Goal: Transaction & Acquisition: Purchase product/service

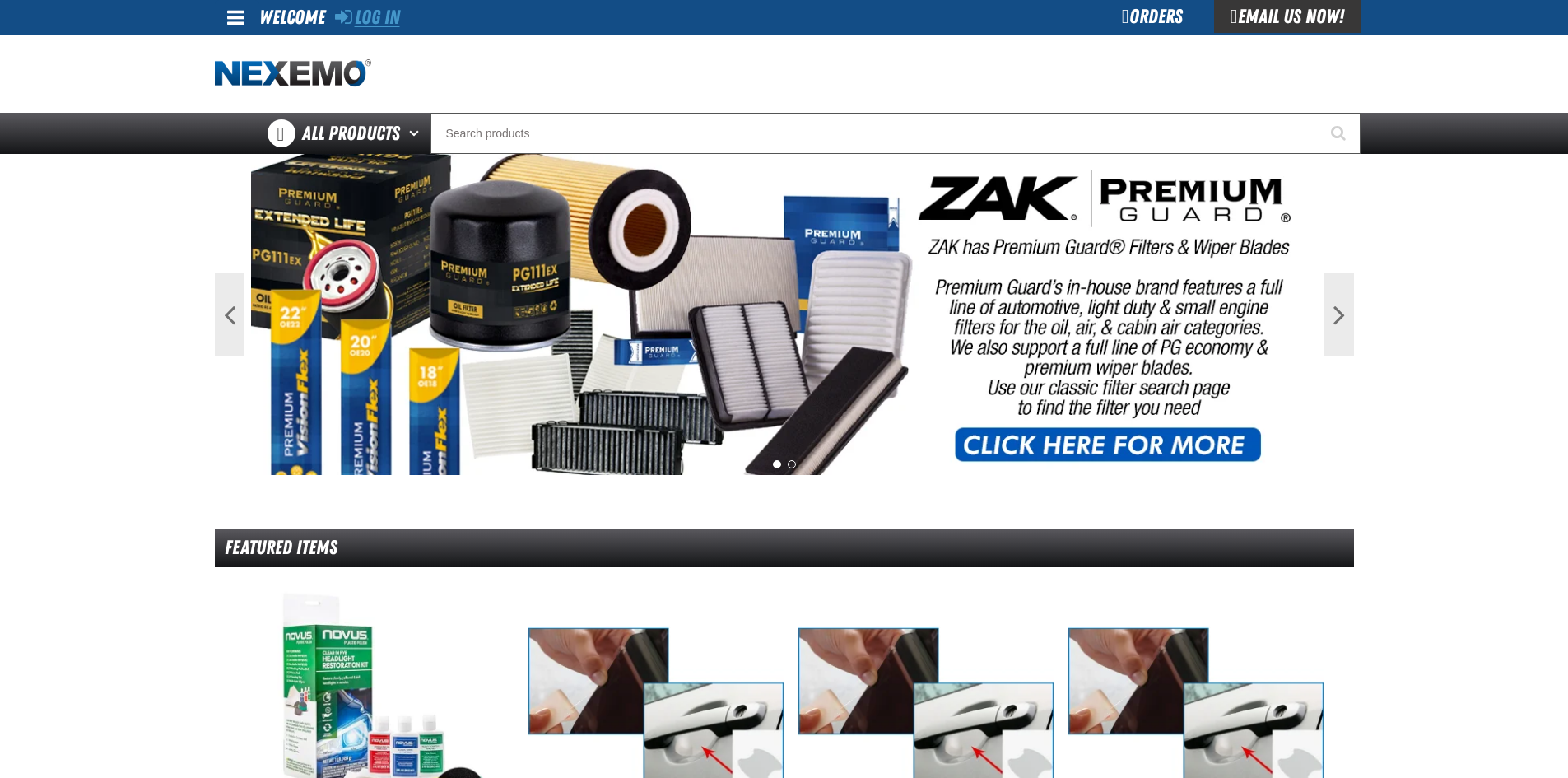
click at [356, 8] on link "Log In" at bounding box center [367, 17] width 65 height 23
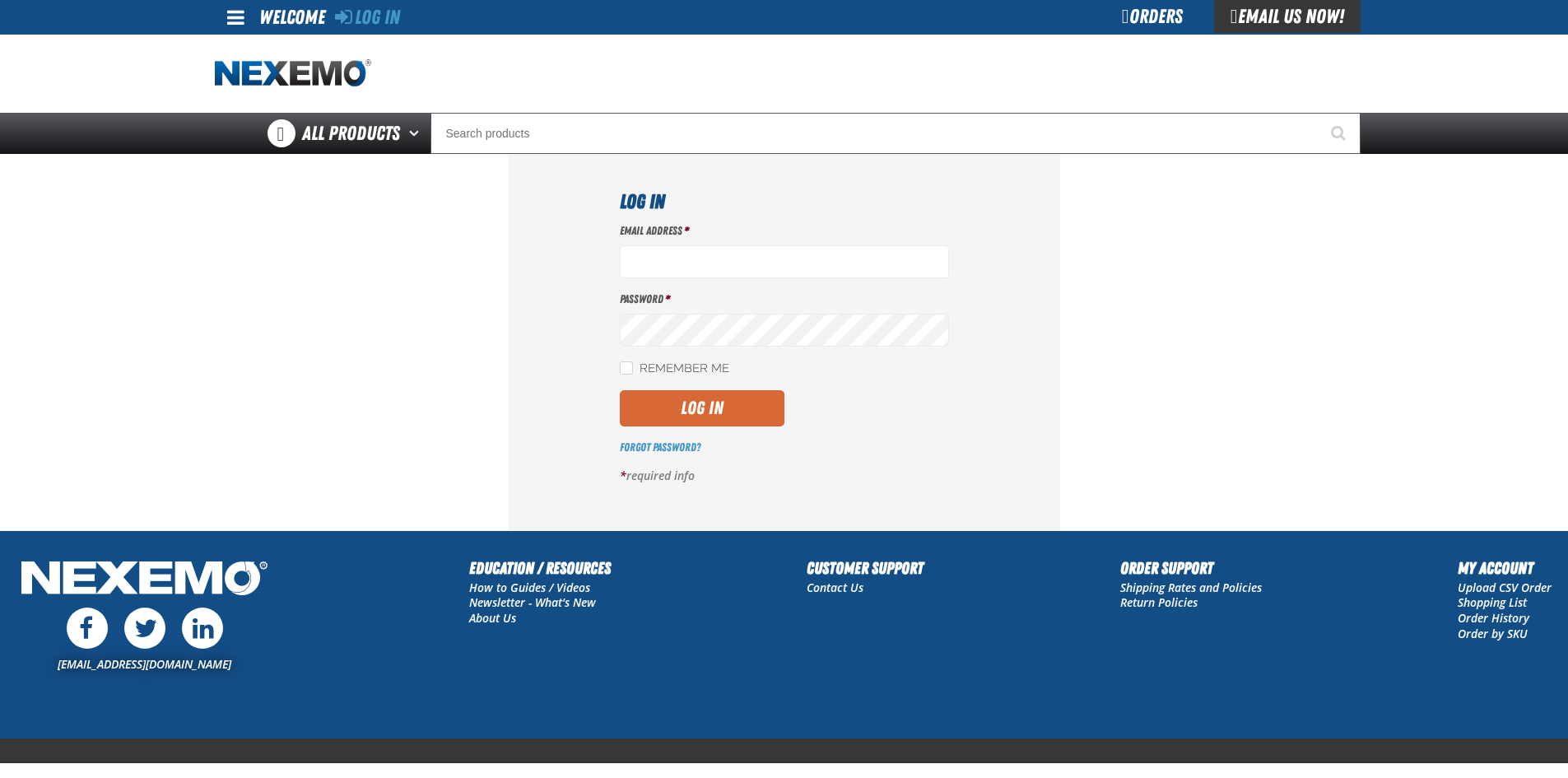
type input "[EMAIL_ADDRESS][DOMAIN_NAME]"
click at [714, 410] on button "Log In" at bounding box center [702, 408] width 165 height 36
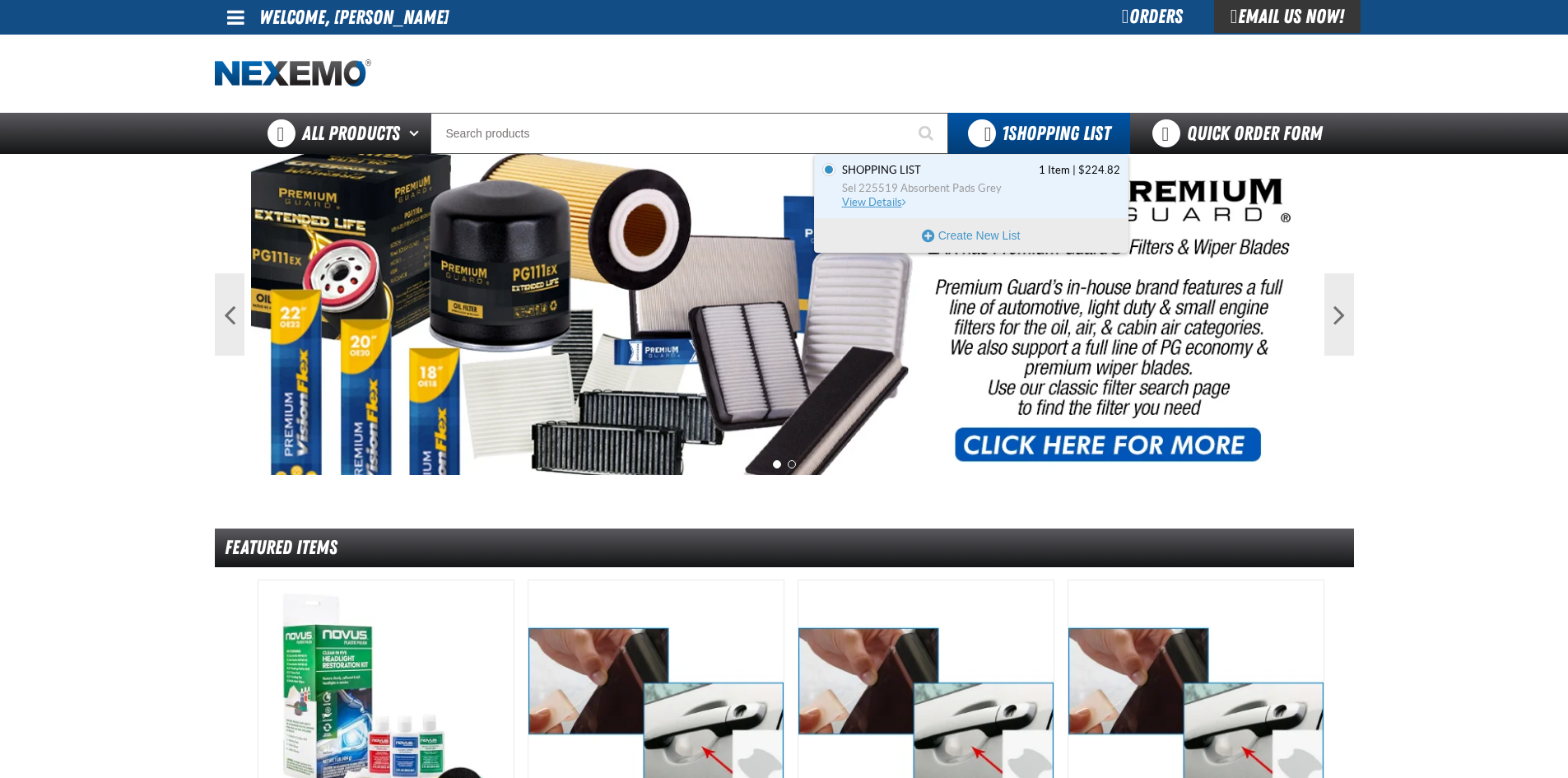
click at [1014, 181] on span "Sel 225519 Absorbent Pads Grey" at bounding box center [981, 188] width 278 height 14
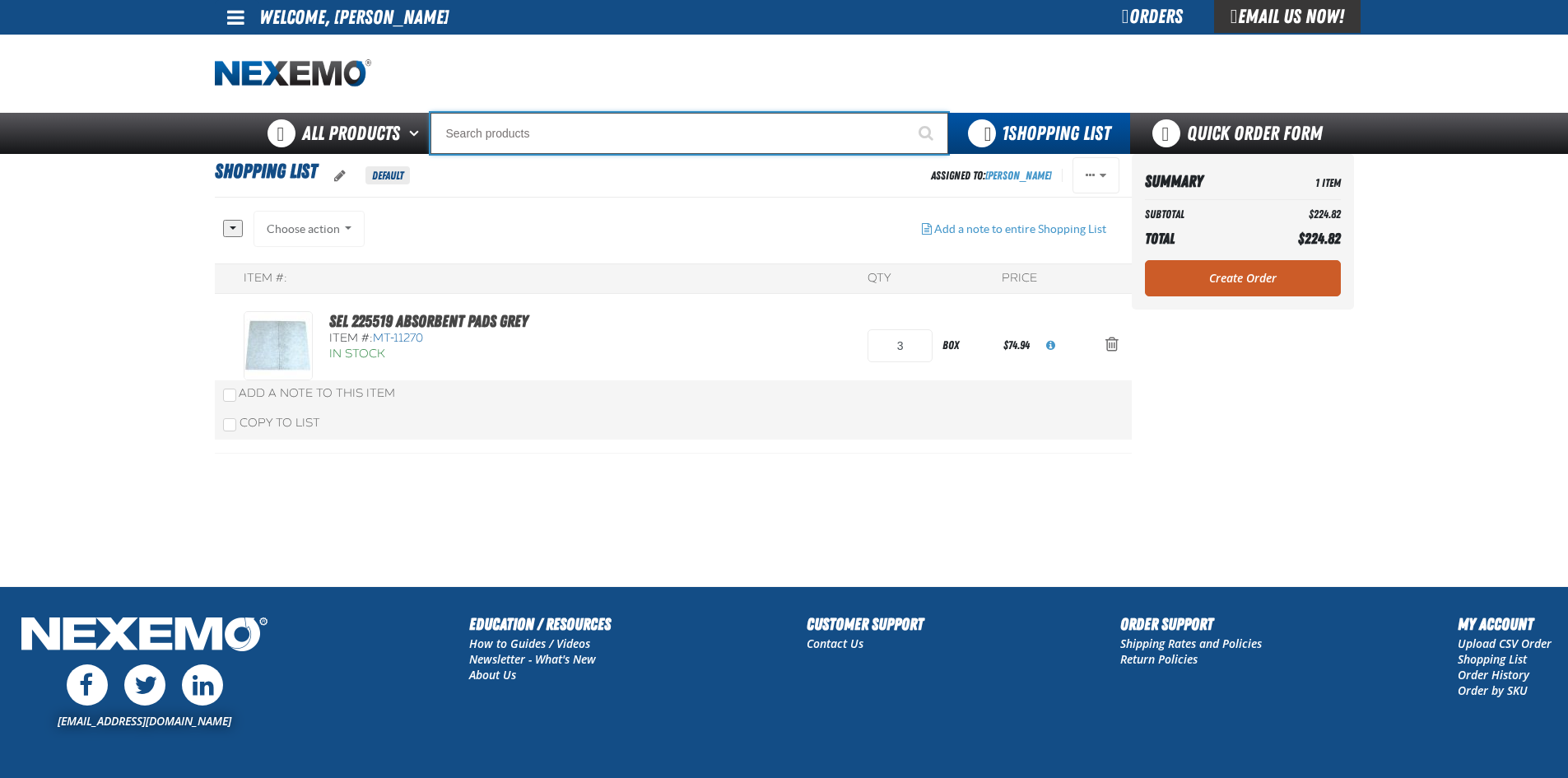
click at [749, 139] on input "Search" at bounding box center [689, 133] width 518 height 41
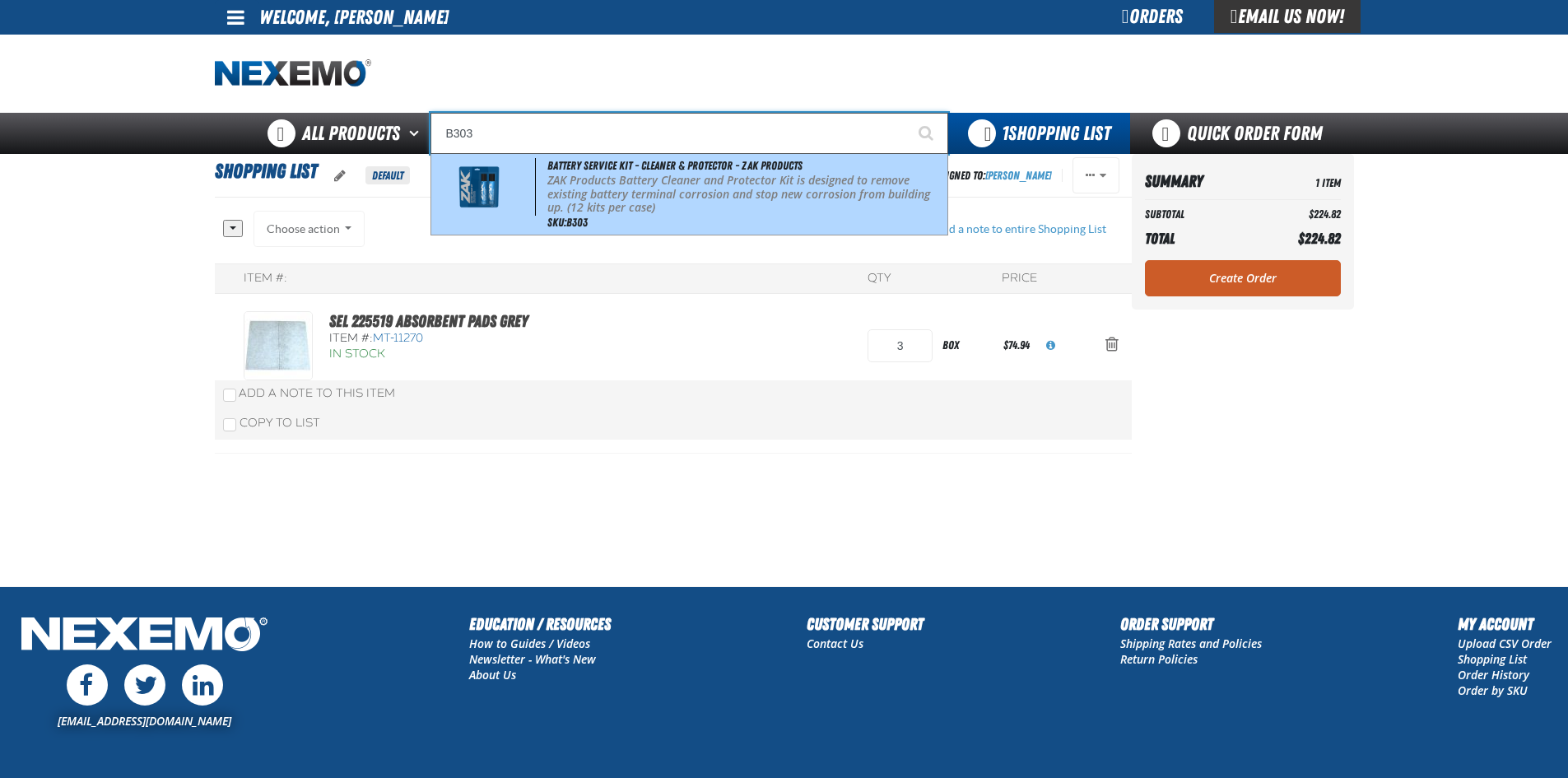
click at [699, 188] on p "ZAK Products Battery Cleaner and Protector Kit is designed to remove existing b…" at bounding box center [745, 194] width 396 height 41
type input "Battery Service Kit - Cleaner & Protector - ZAK Products"
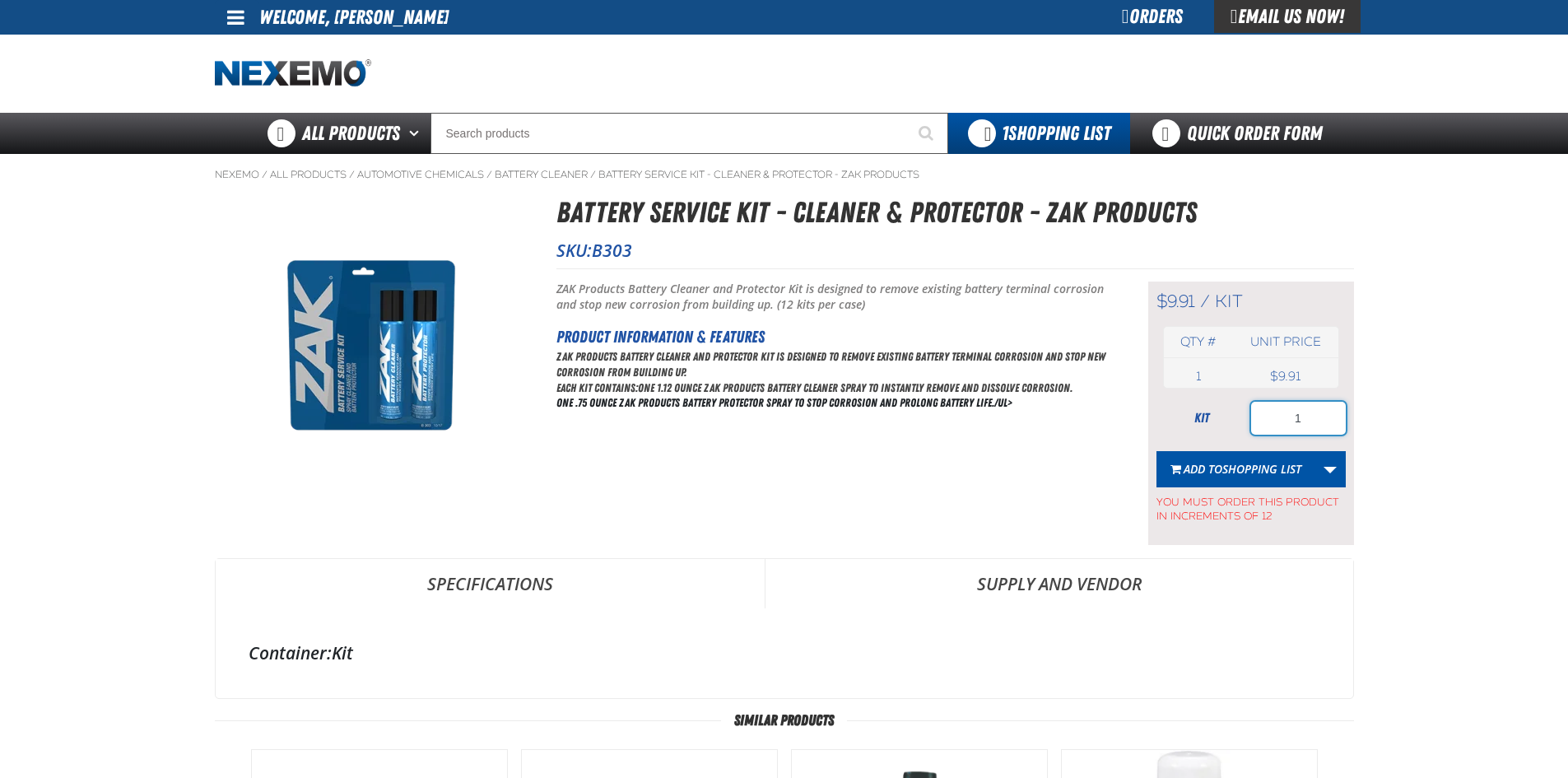
drag, startPoint x: 1277, startPoint y: 418, endPoint x: 1254, endPoint y: 421, distance: 23.2
click at [1254, 421] on input "1" at bounding box center [1298, 417] width 95 height 33
type input "12"
click at [1215, 462] on span "Add to Shopping List" at bounding box center [1242, 468] width 118 height 15
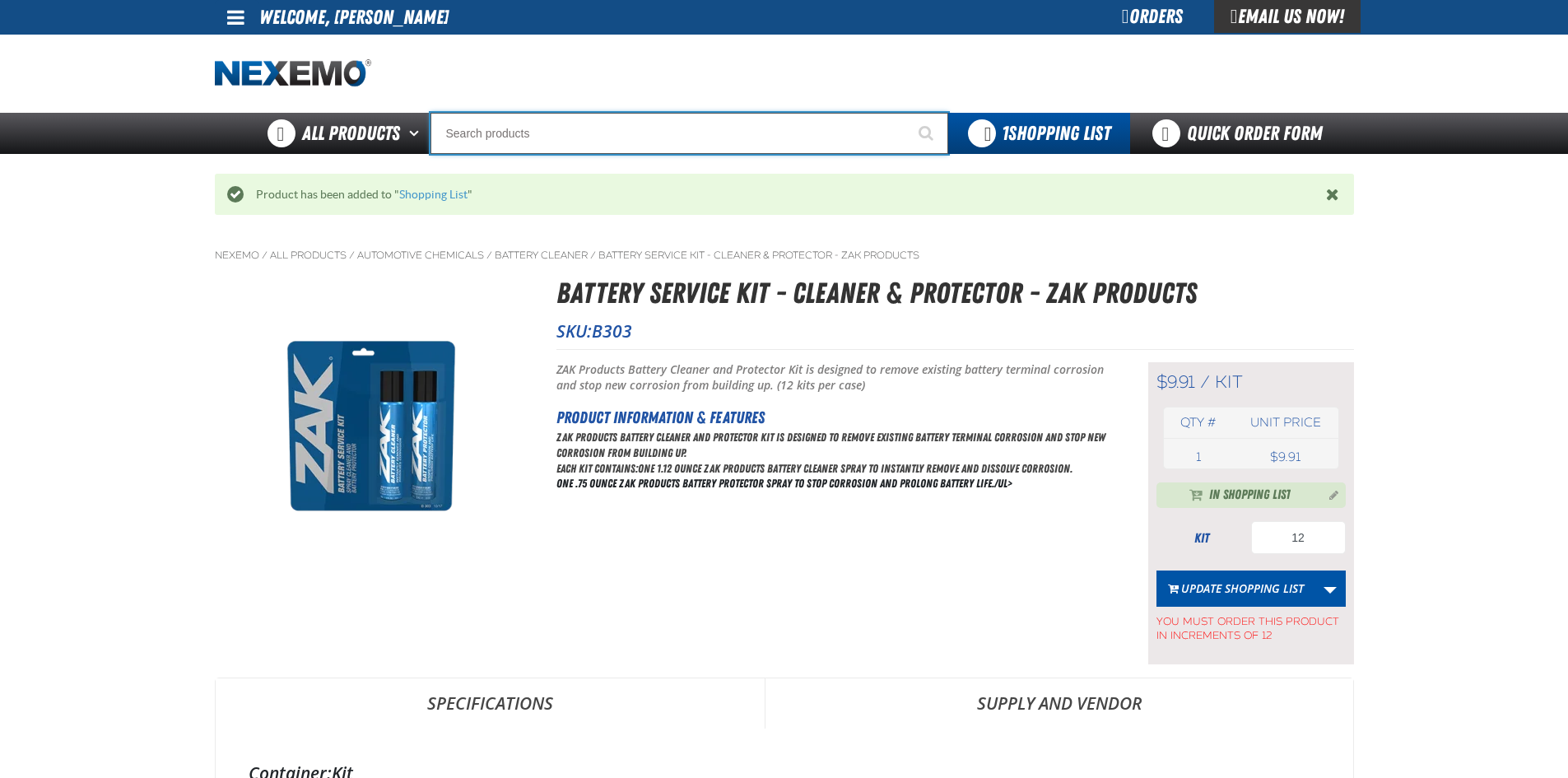
click at [532, 134] on input "Search" at bounding box center [689, 133] width 518 height 41
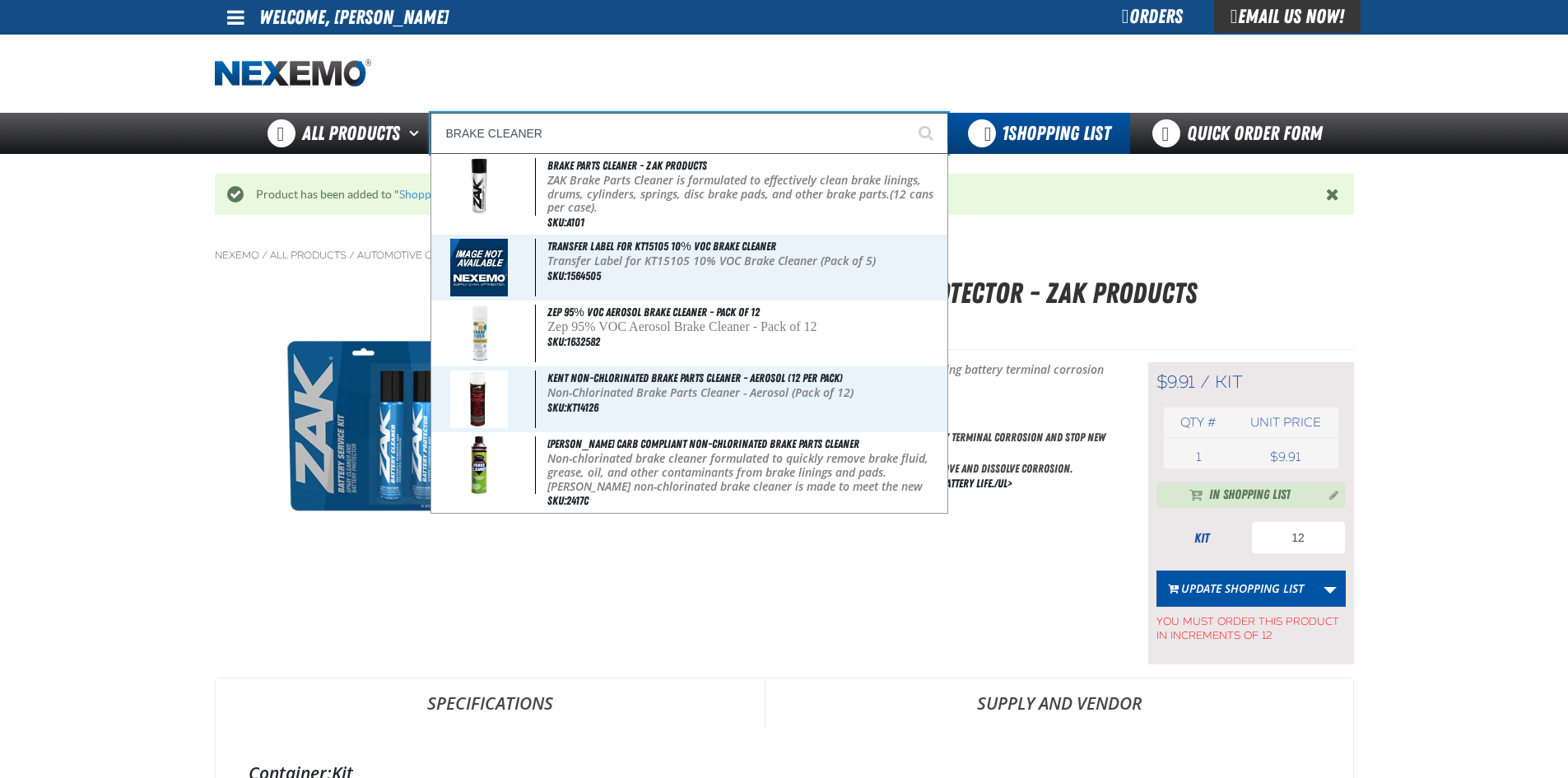
type input "BRAKE CLEANER"
click at [907, 113] on button "Start Searching" at bounding box center [927, 133] width 41 height 41
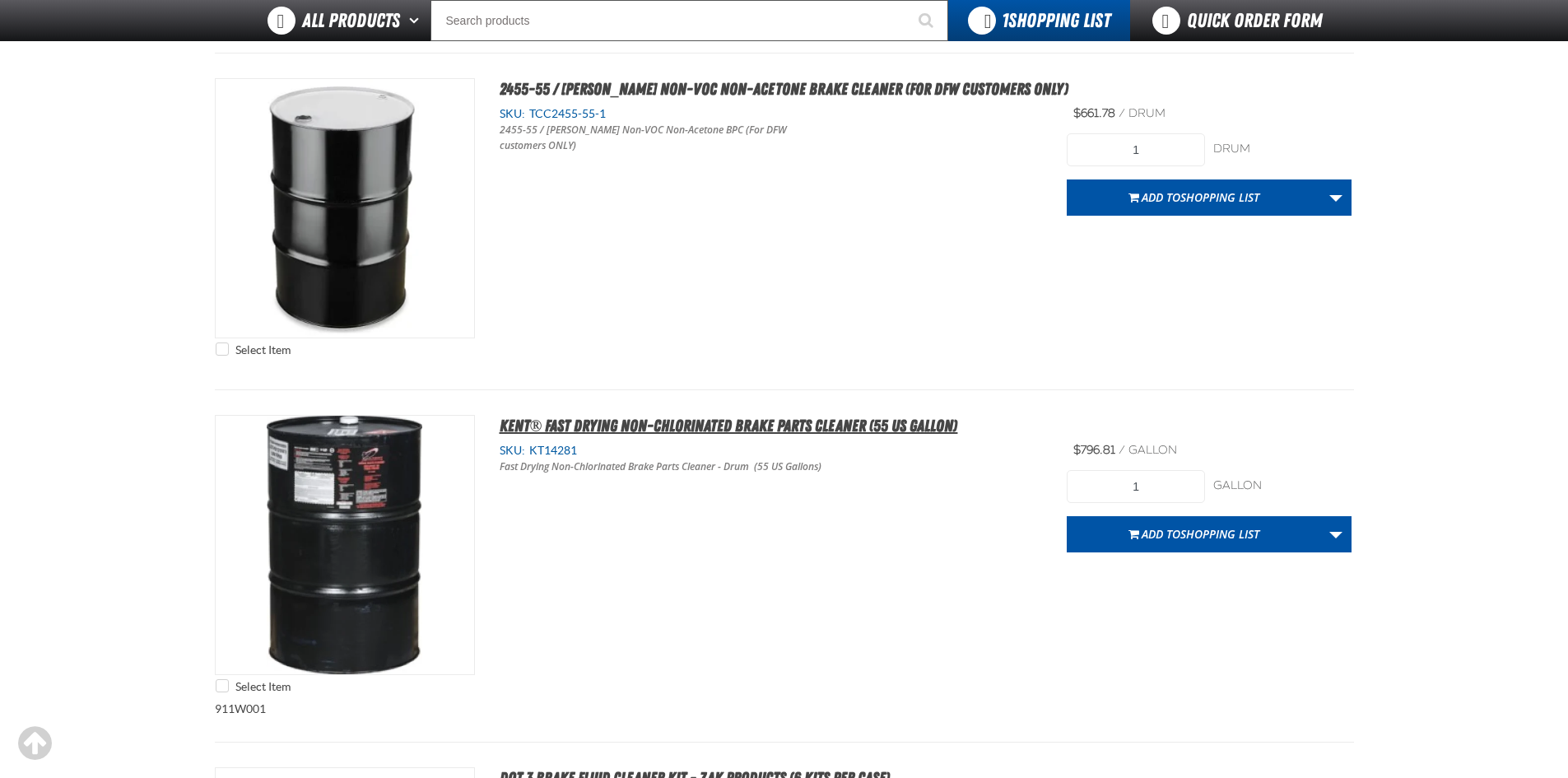
scroll to position [2140, 0]
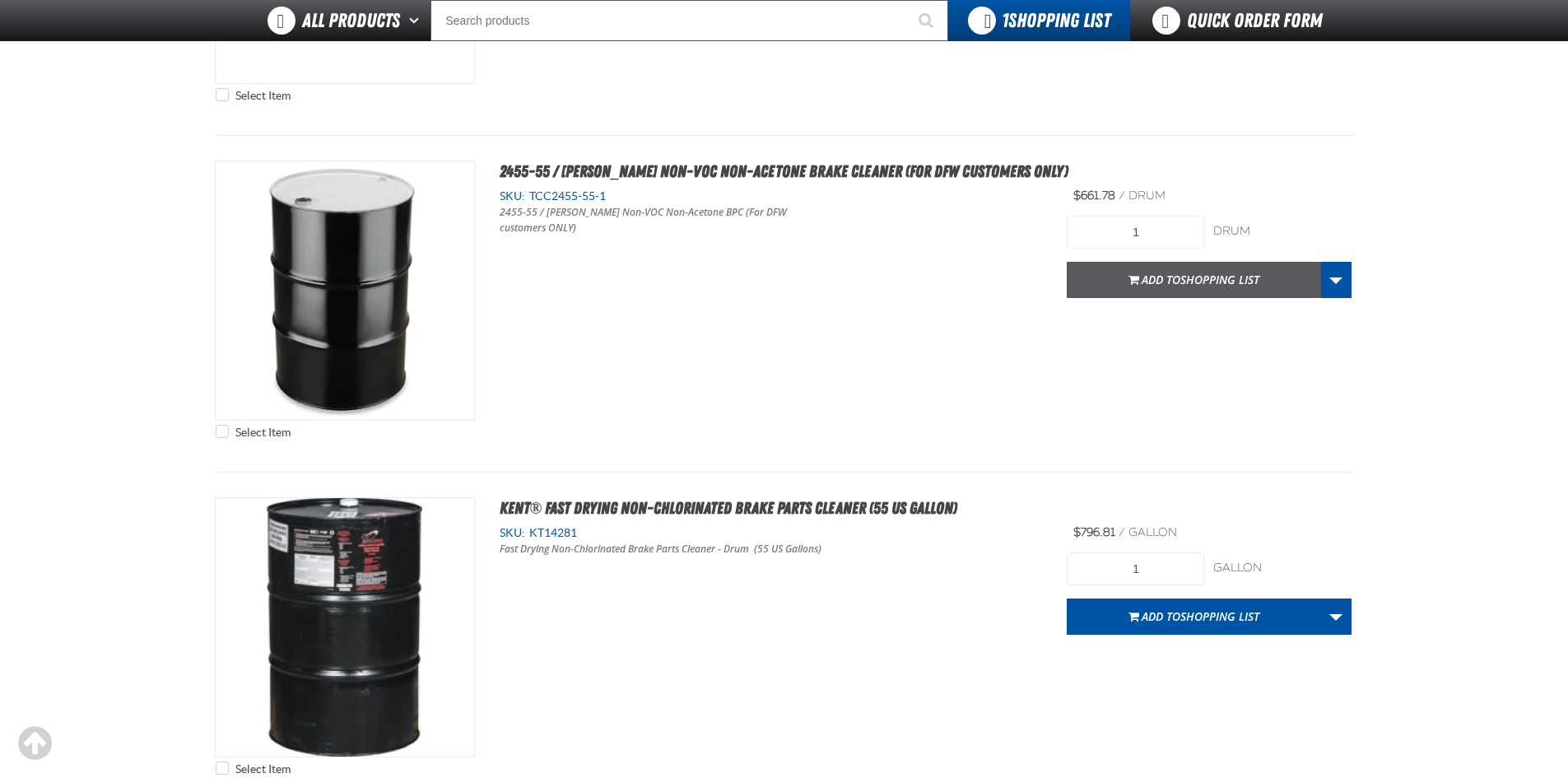
click at [1147, 284] on span "Add to Shopping List" at bounding box center [1200, 279] width 118 height 15
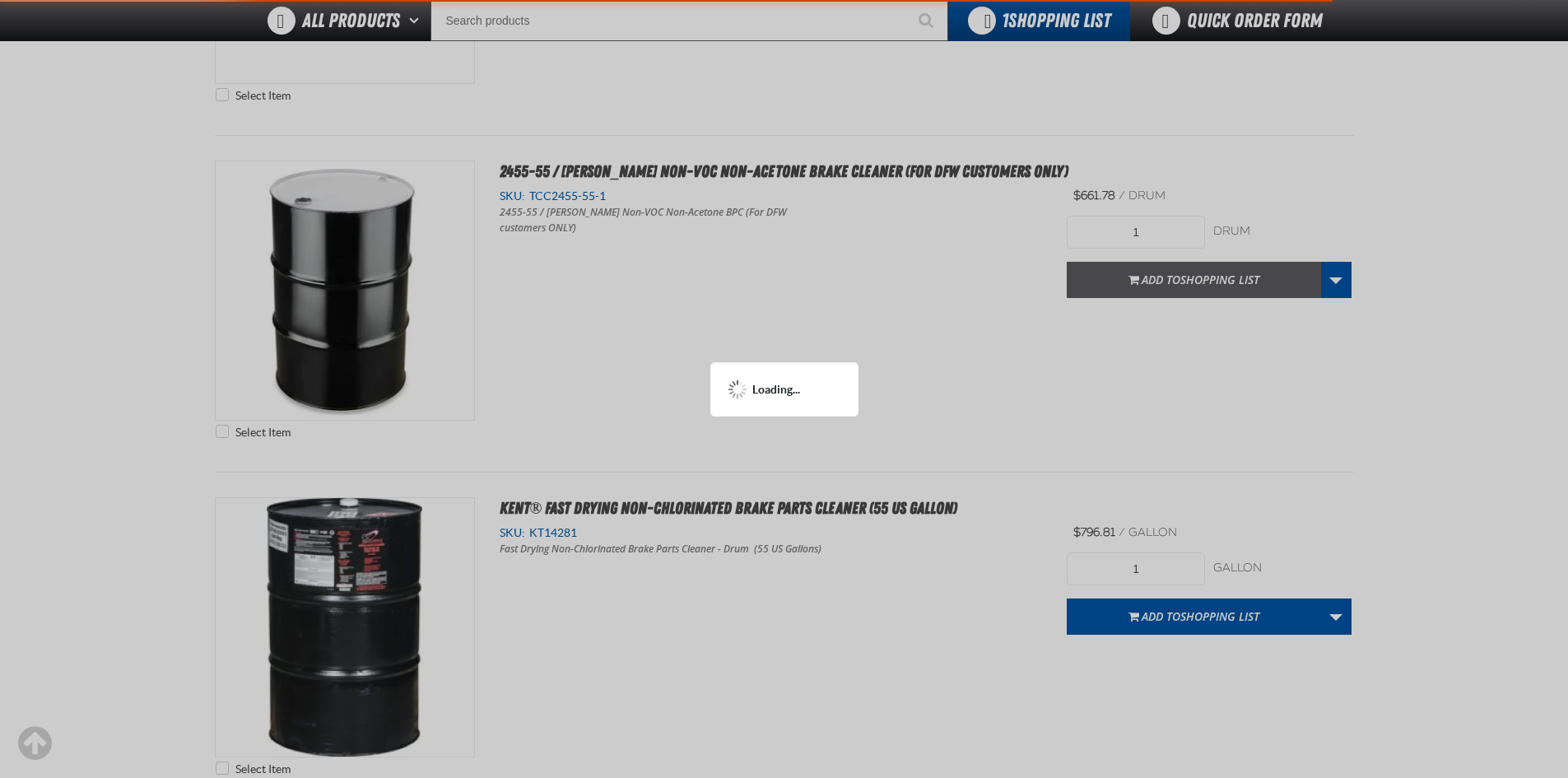
scroll to position [2220, 0]
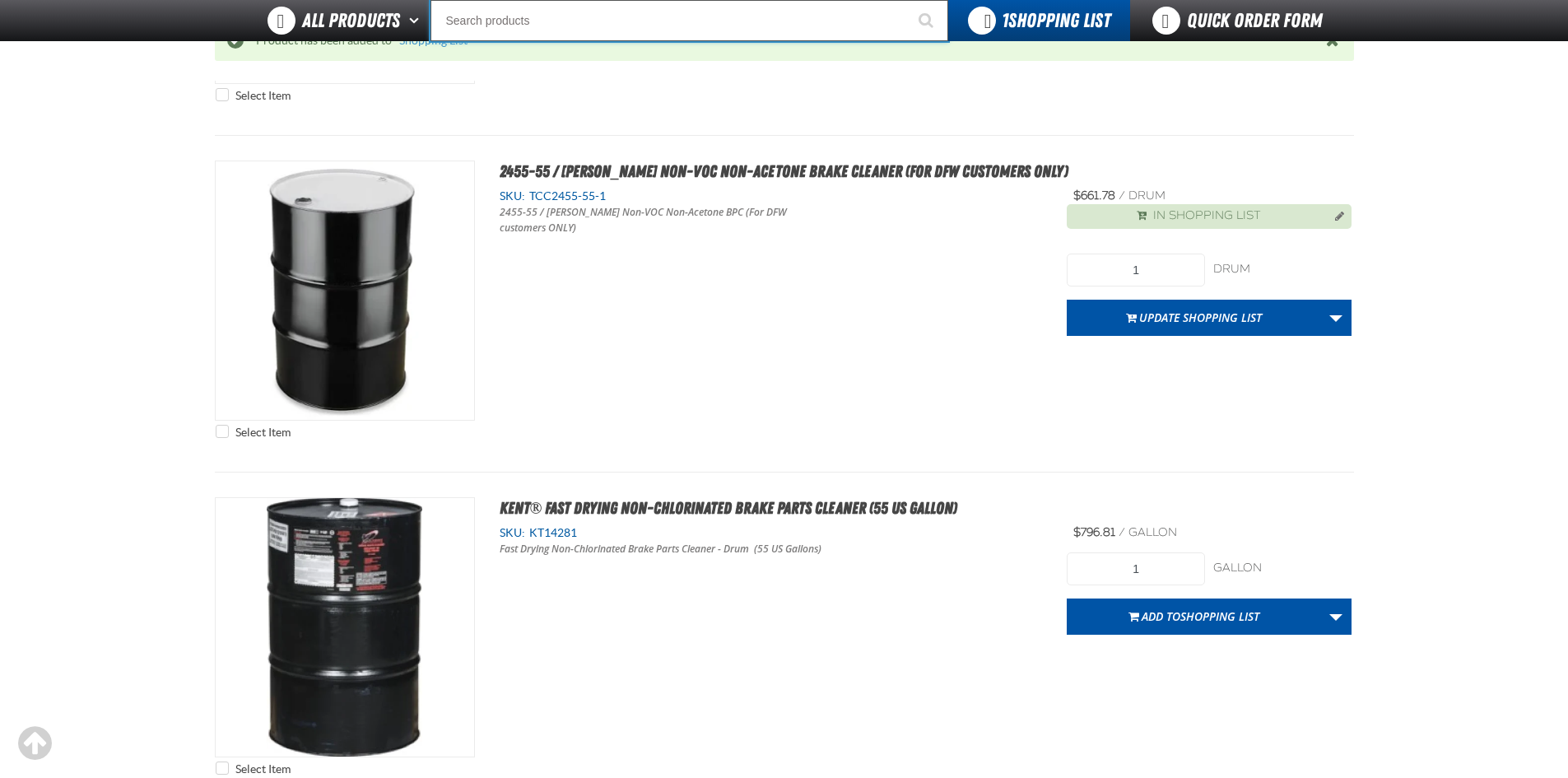
click at [496, 32] on input "Search" at bounding box center [689, 20] width 518 height 41
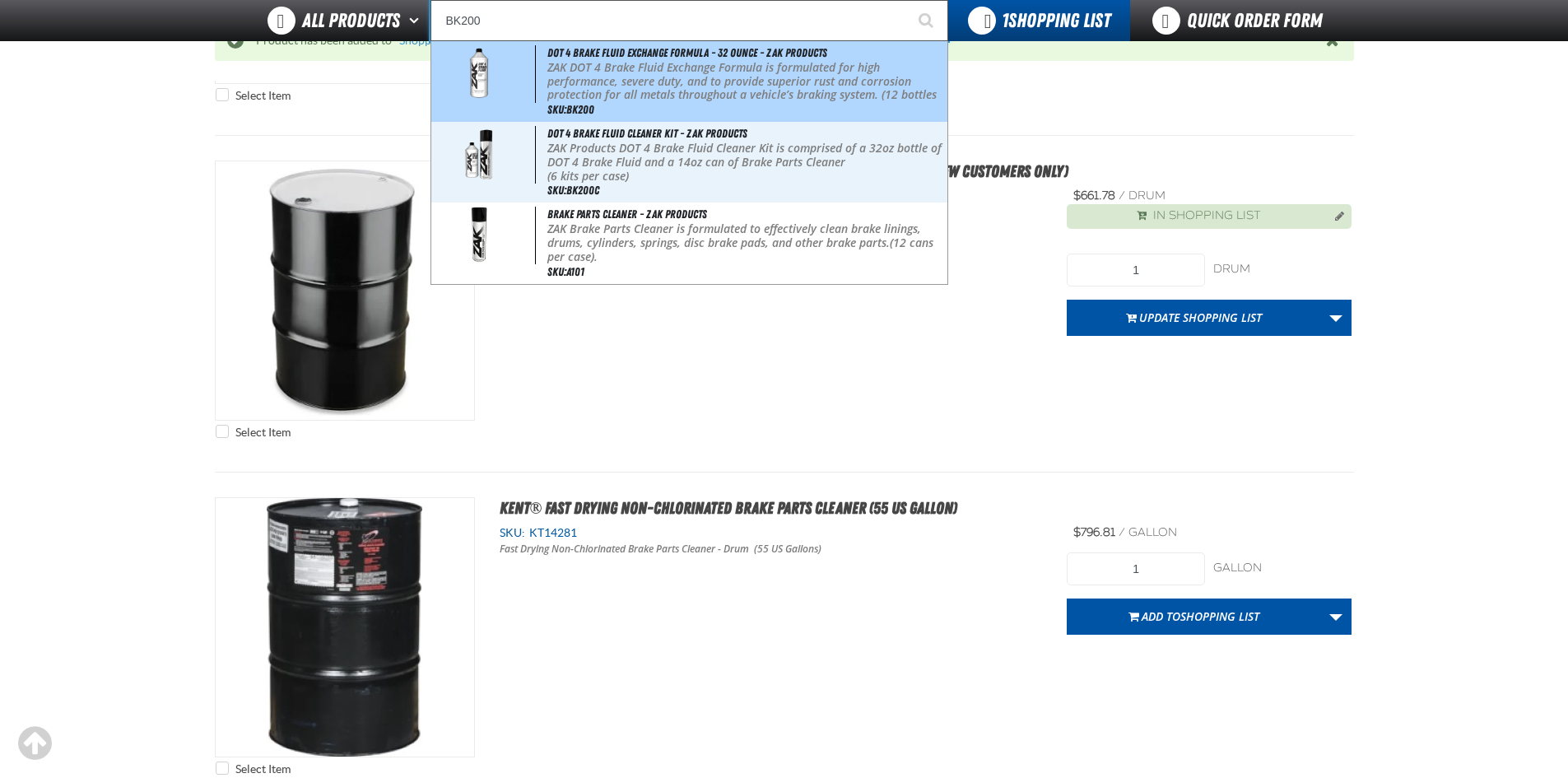
click at [614, 76] on p "ZAK DOT 4 Brake Fluid Exchange Formula is formulated for high performance, seve…" at bounding box center [745, 88] width 396 height 55
type input "DOT 4 Brake Fluid Exchange Formula - 32 Ounce - ZAK Products"
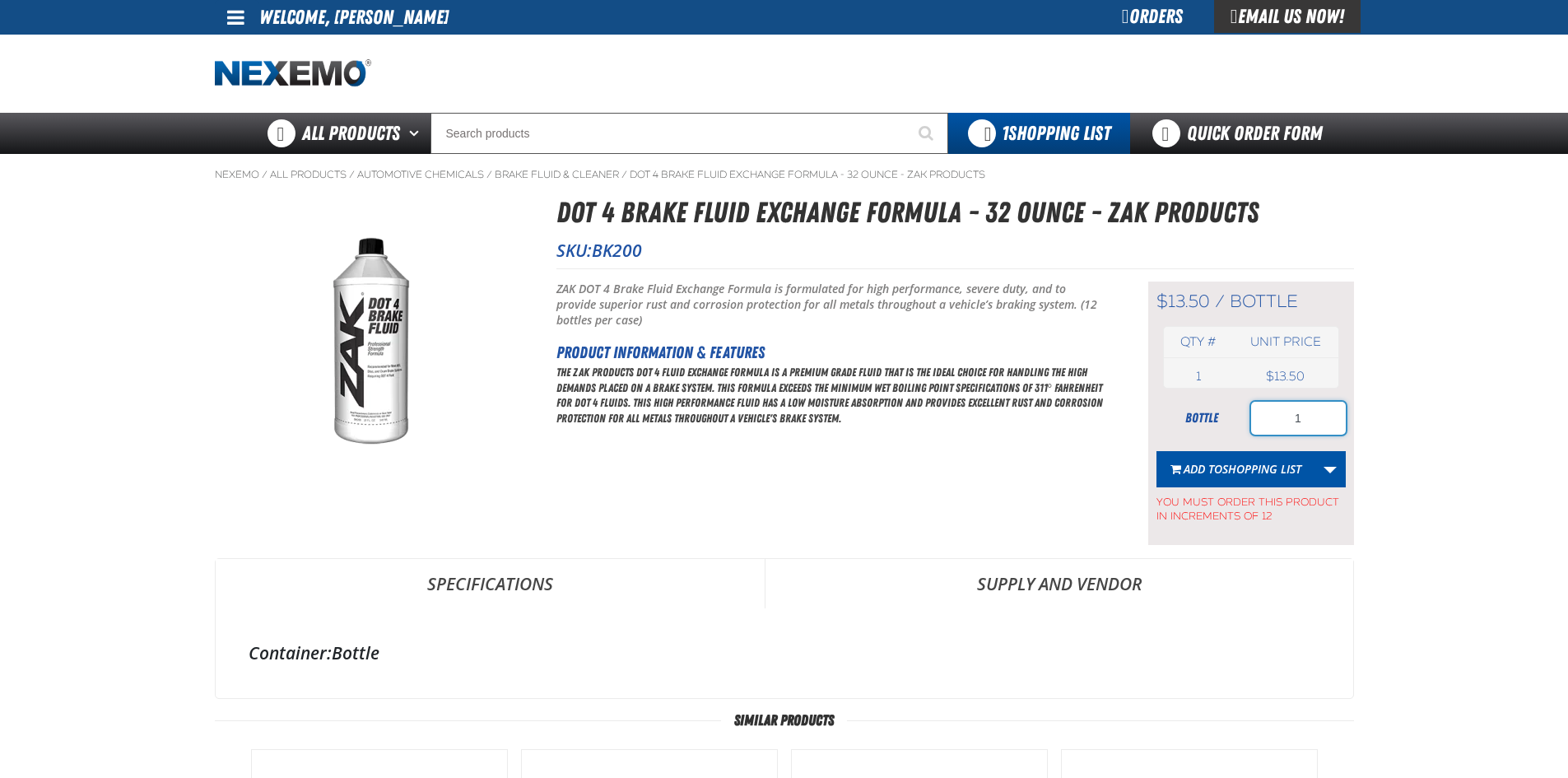
drag, startPoint x: 1235, startPoint y: 427, endPoint x: 1197, endPoint y: 434, distance: 38.6
click at [1197, 434] on form "bottle 1 Add to Shopping List Create New Shopping List Add to Shopping List You…" at bounding box center [1251, 462] width 189 height 122
type input "48"
click at [1254, 469] on span "Shopping List" at bounding box center [1261, 468] width 79 height 15
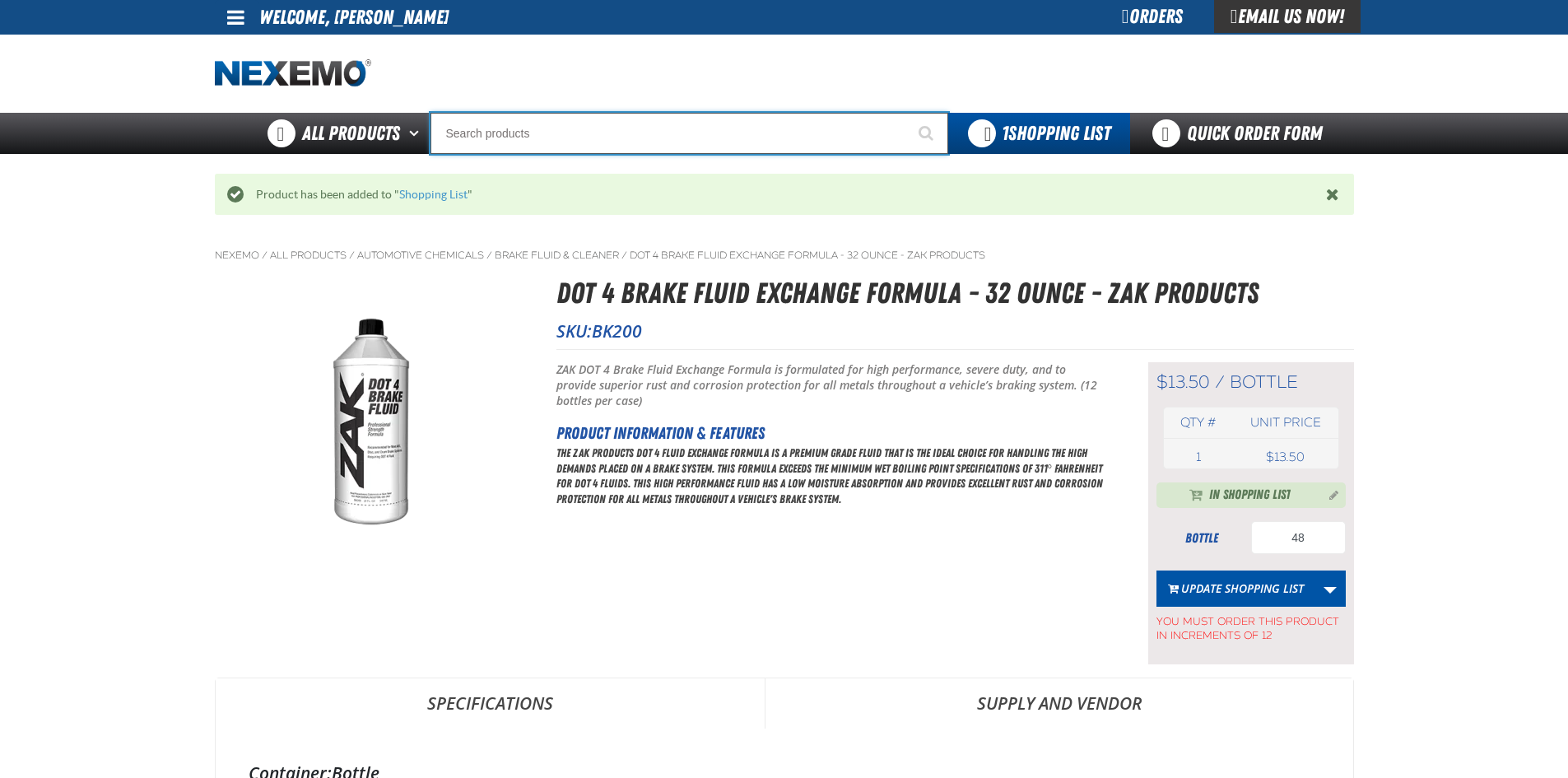
click at [721, 139] on input "Search" at bounding box center [689, 133] width 518 height 41
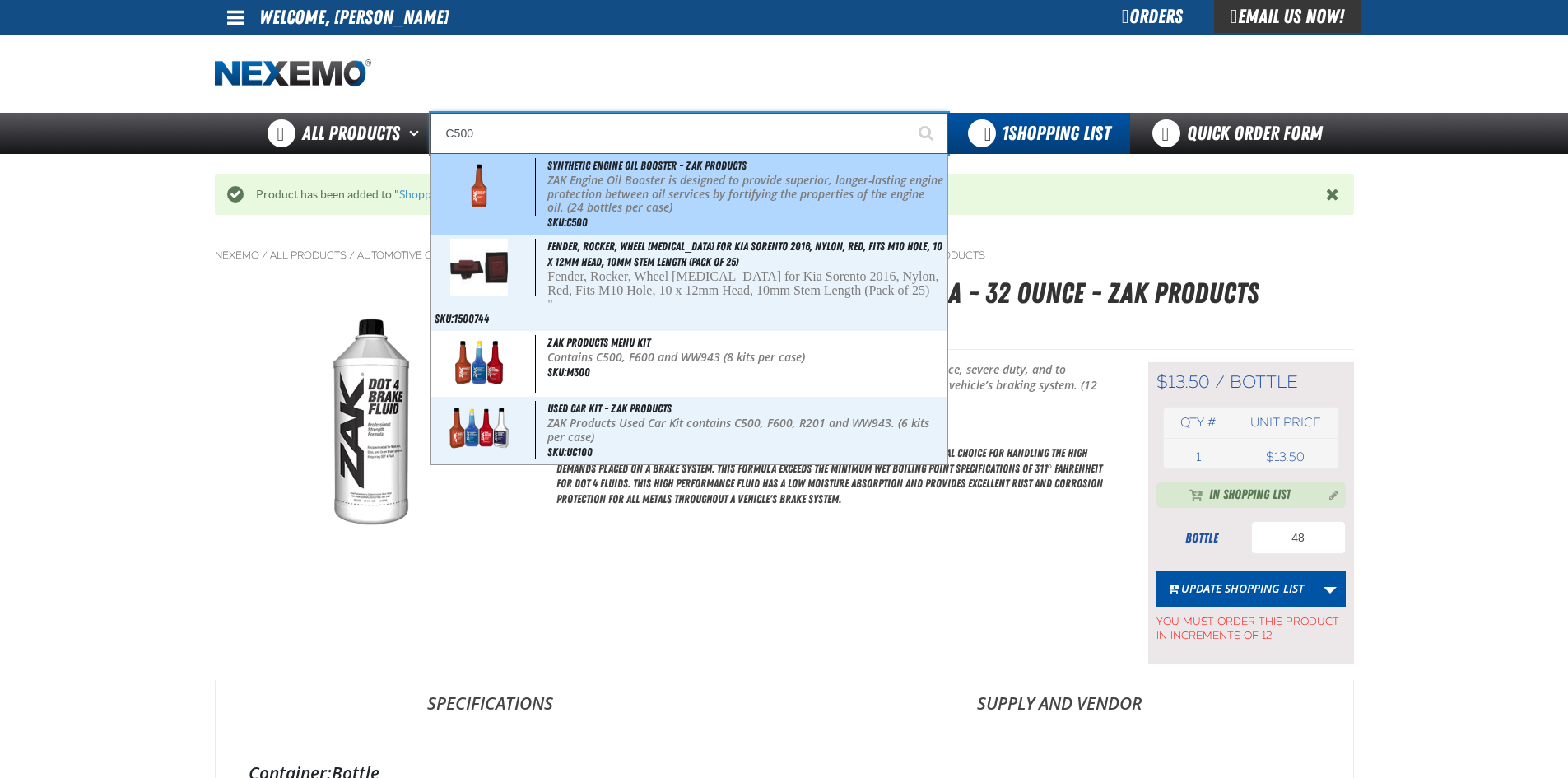
click at [692, 201] on p "ZAK Engine Oil Booster is designed to provide superior, longer-lasting engine p…" at bounding box center [745, 194] width 396 height 41
type input "Synthetic Engine Oil Booster - ZAK Products"
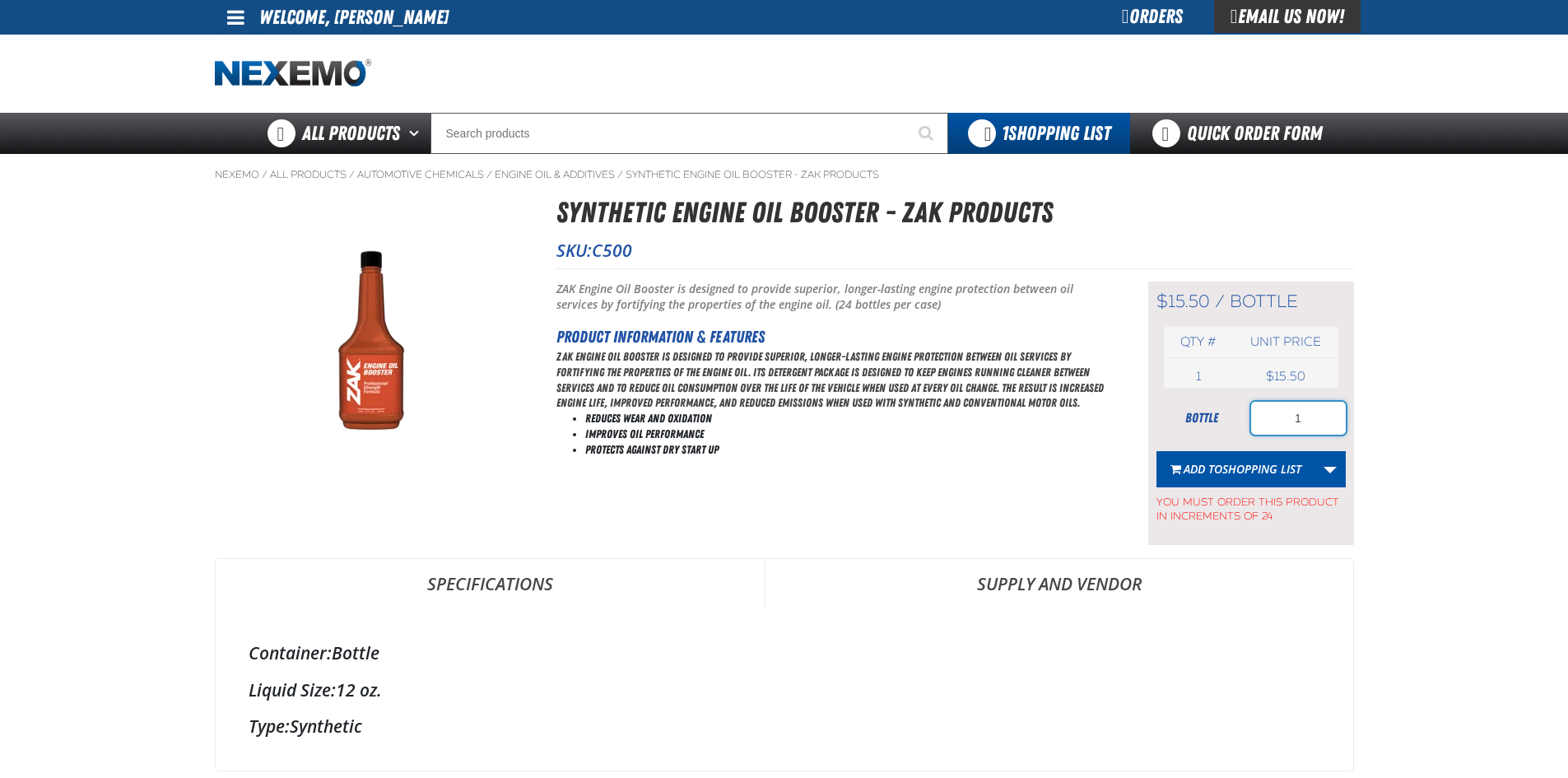
drag, startPoint x: 1267, startPoint y: 431, endPoint x: 1240, endPoint y: 439, distance: 28.2
click at [1240, 439] on form "bottle 1 Add to Shopping List Create New Shopping List Add to Shopping List You…" at bounding box center [1251, 462] width 189 height 122
type input "72"
click at [1240, 473] on span "Shopping List" at bounding box center [1261, 468] width 79 height 15
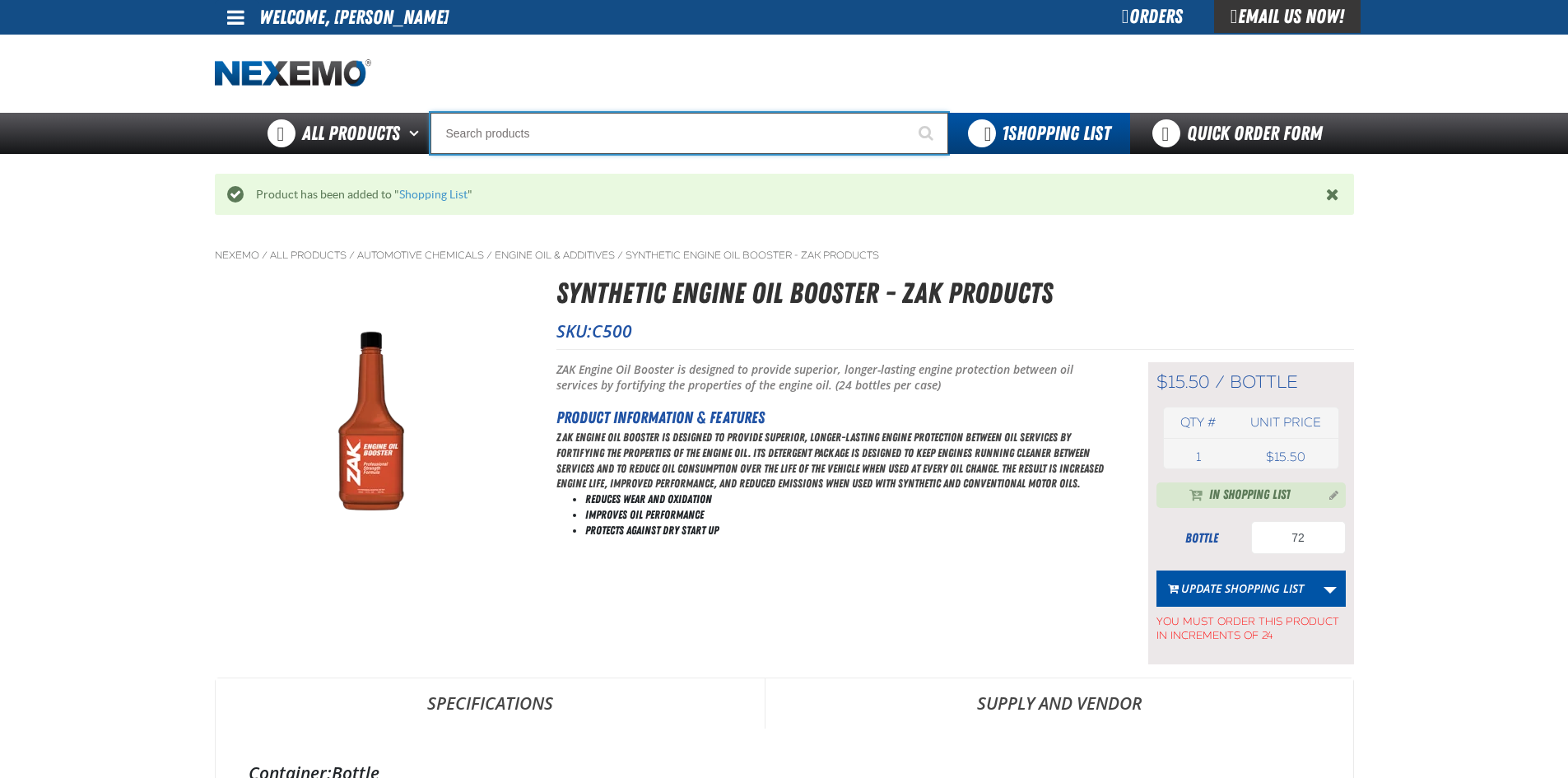
click at [638, 137] on input "Search" at bounding box center [689, 133] width 518 height 41
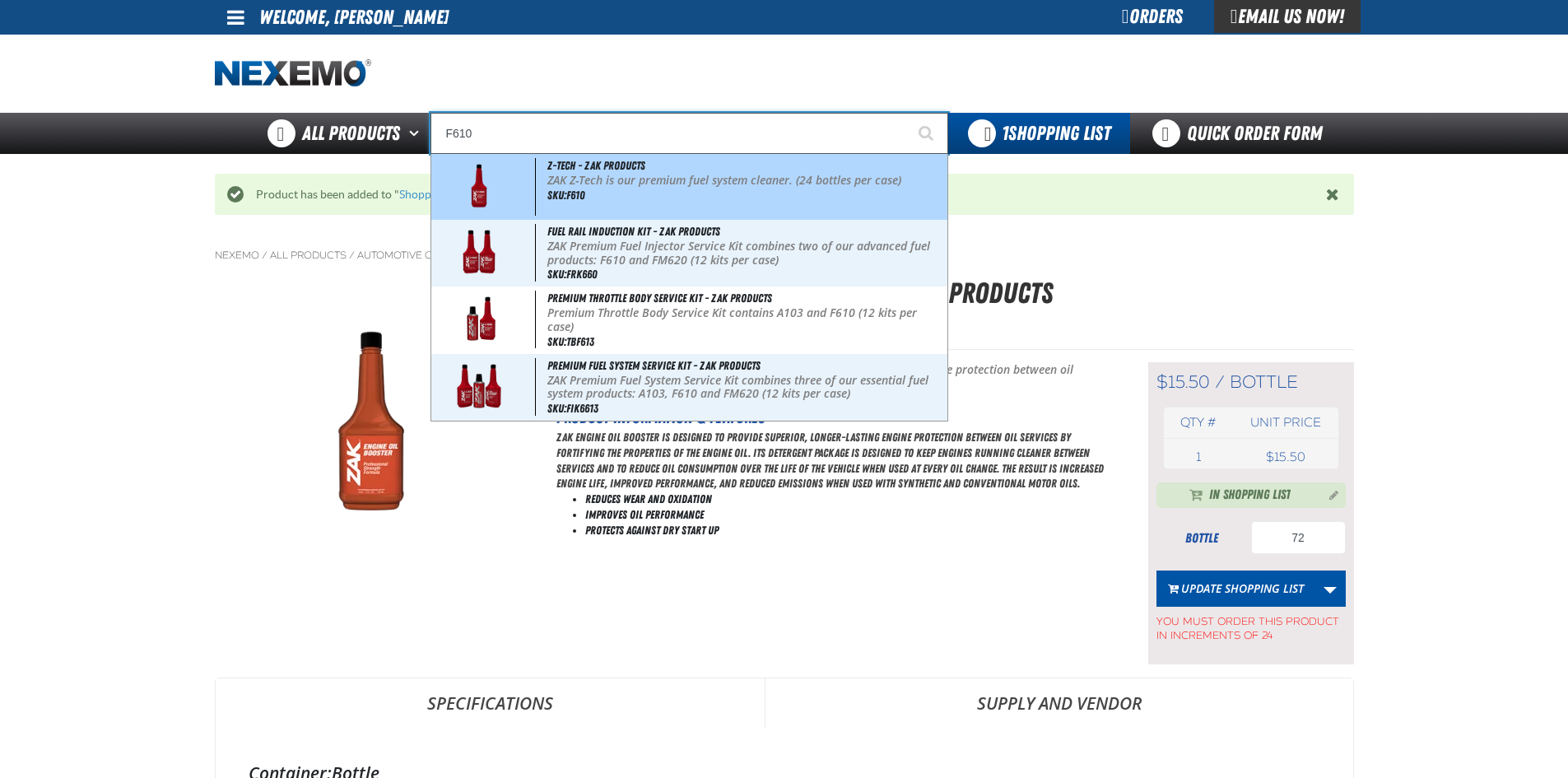
click at [582, 187] on div "Z-Tech - ZAK Products ZAK Z-Tech is our premium fuel system cleaner. (24 bottle…" at bounding box center [689, 187] width 516 height 66
type input "Z-Tech - ZAK Products"
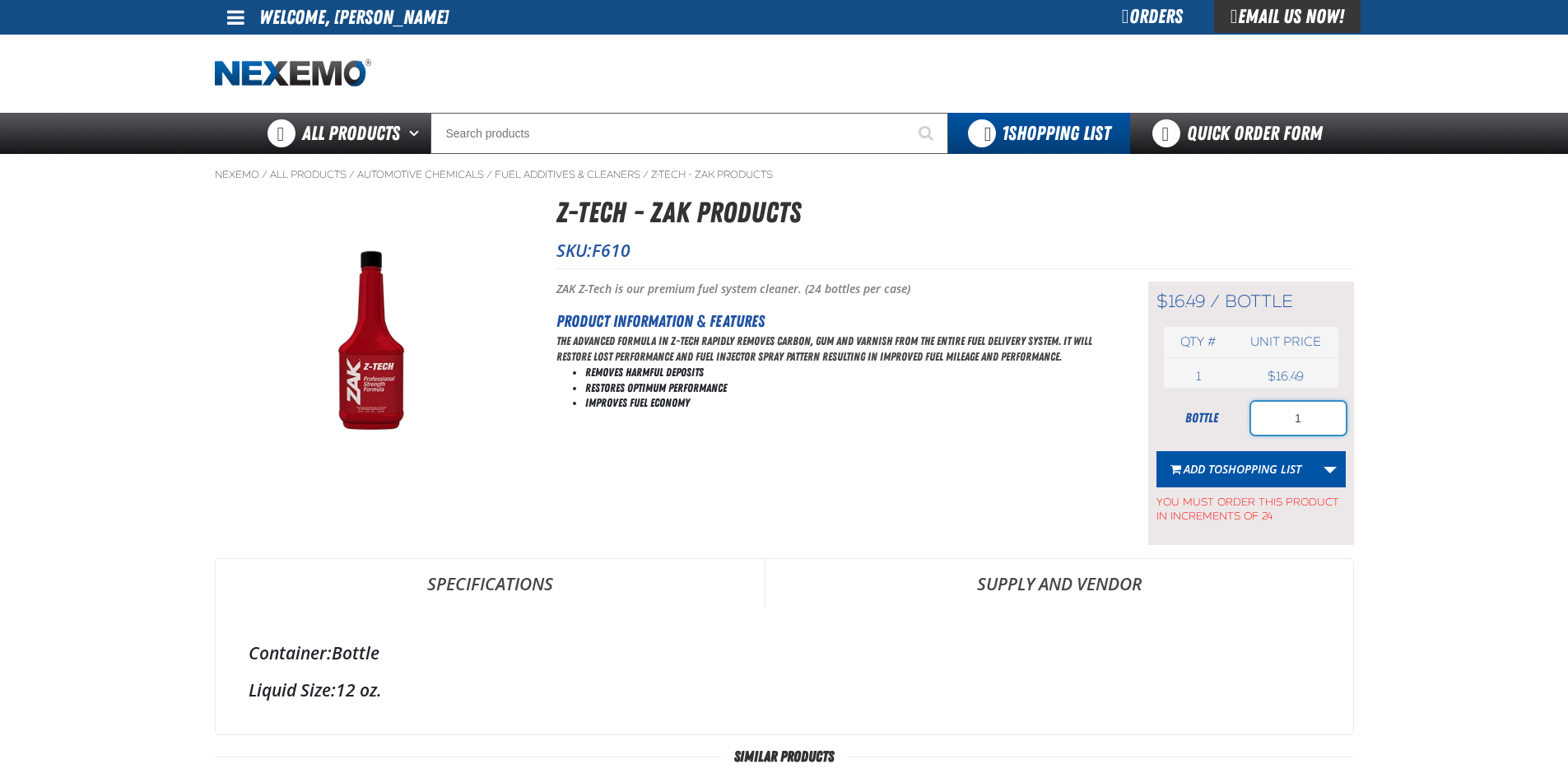
drag, startPoint x: 1314, startPoint y: 420, endPoint x: 1283, endPoint y: 424, distance: 31.3
click at [1283, 424] on input "1" at bounding box center [1298, 417] width 95 height 33
type input "48"
click at [1257, 462] on span "Shopping List" at bounding box center [1261, 468] width 79 height 15
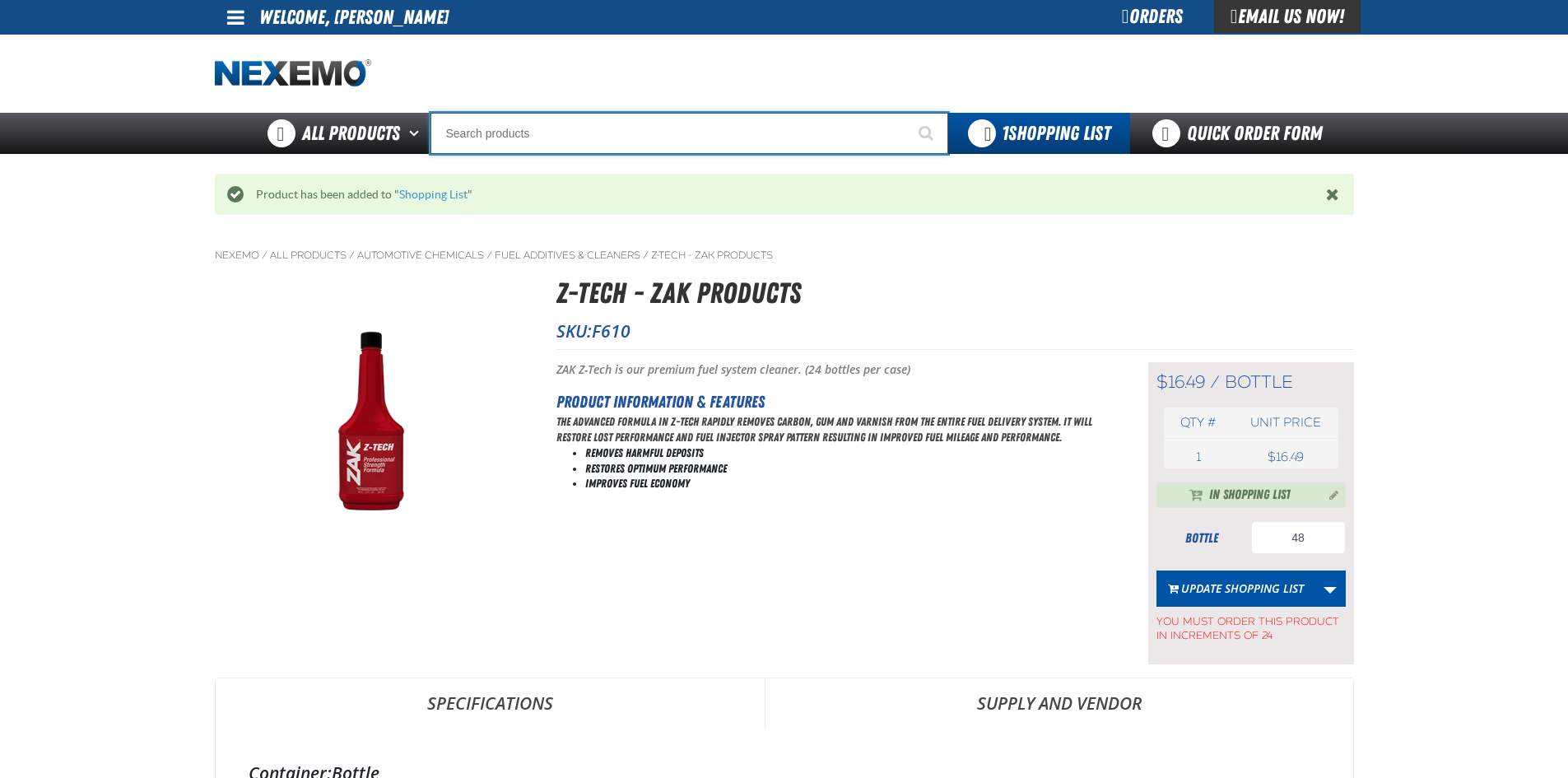
click at [651, 137] on input "Search" at bounding box center [689, 133] width 518 height 41
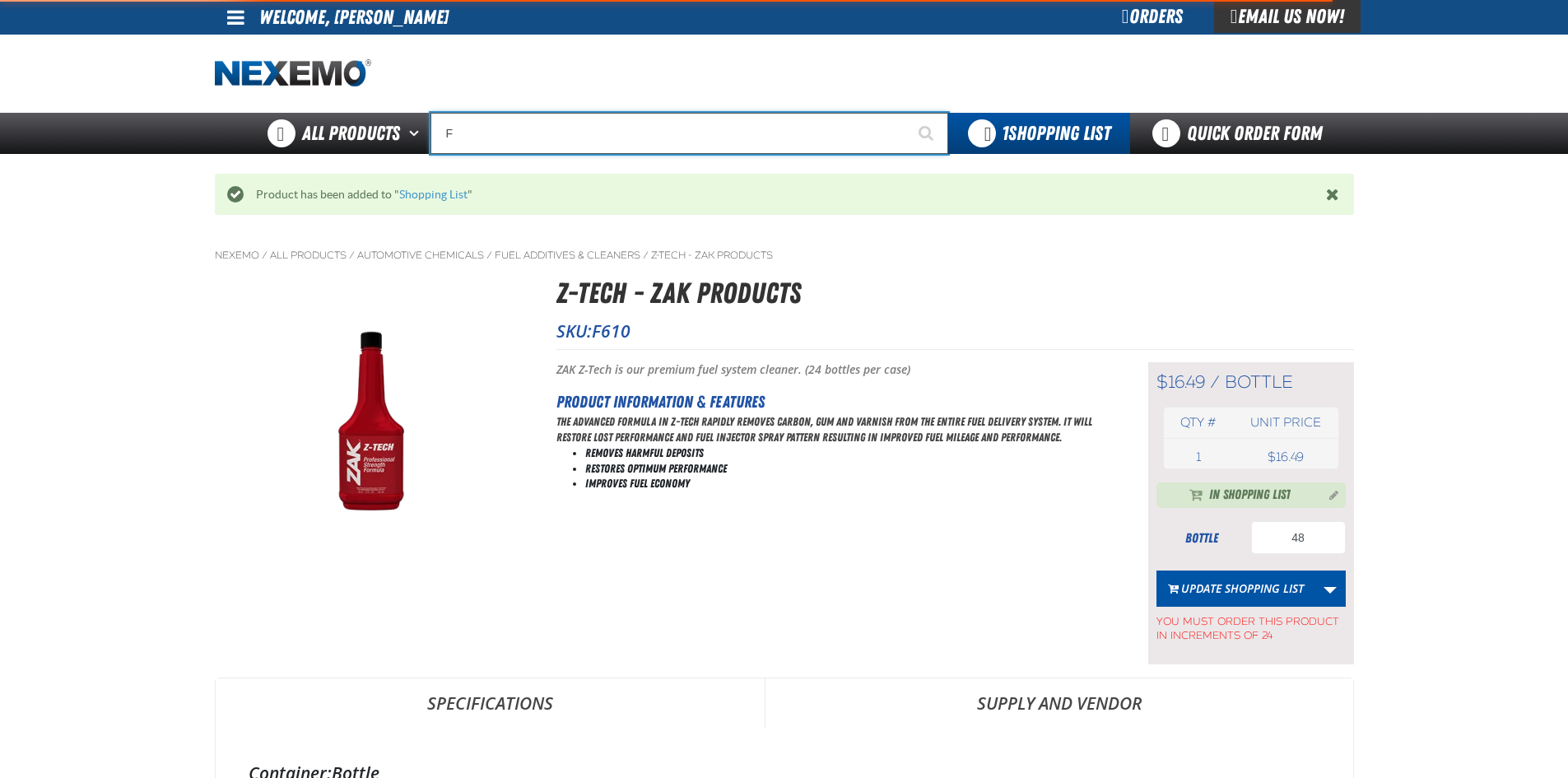
type input "FR"
type input "FROM"
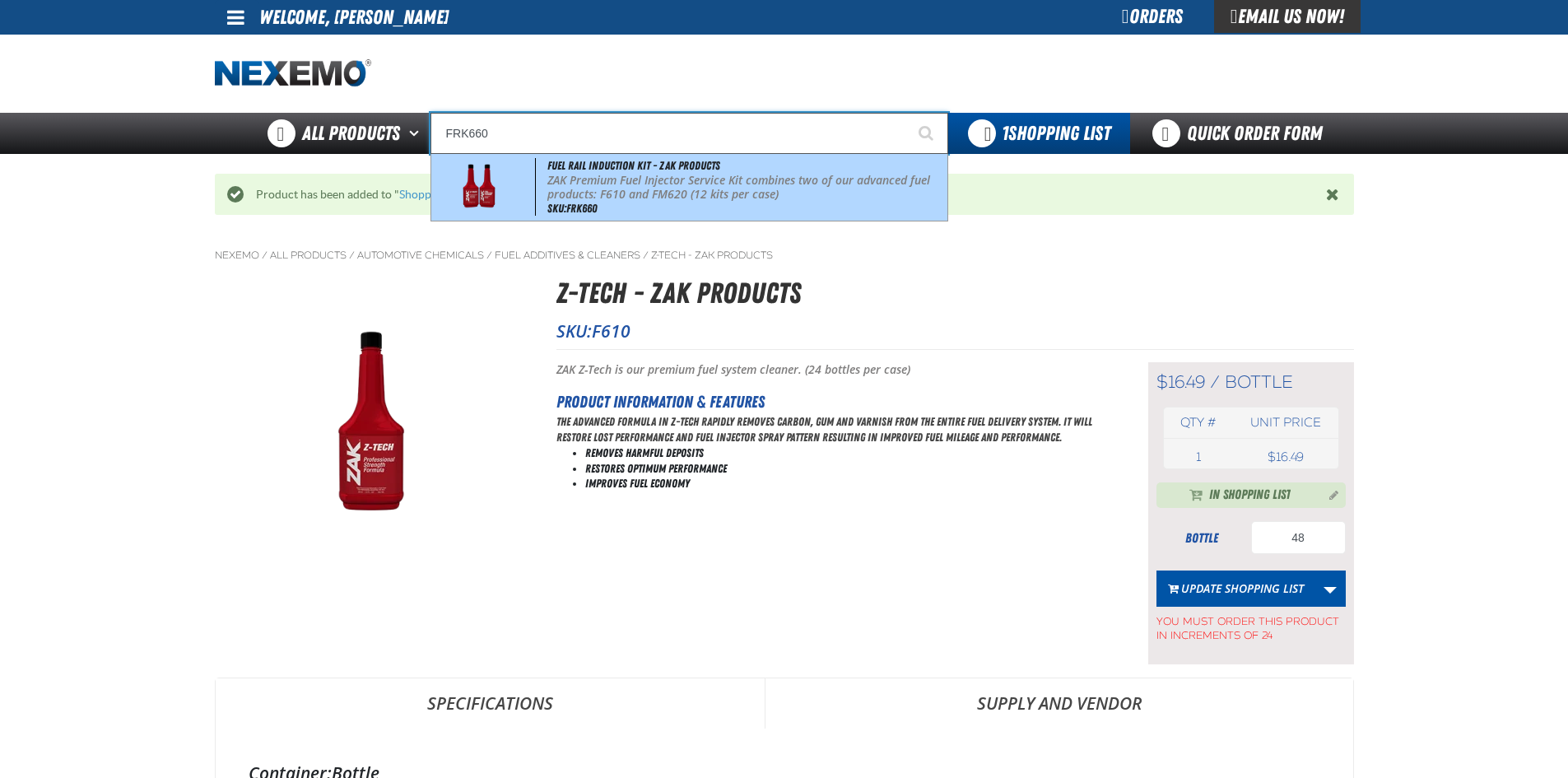
click at [641, 185] on p "ZAK Premium Fuel Injector Service Kit combines two of our advanced fuel product…" at bounding box center [745, 188] width 396 height 28
type input "Fuel Rail Induction Kit - ZAK Products"
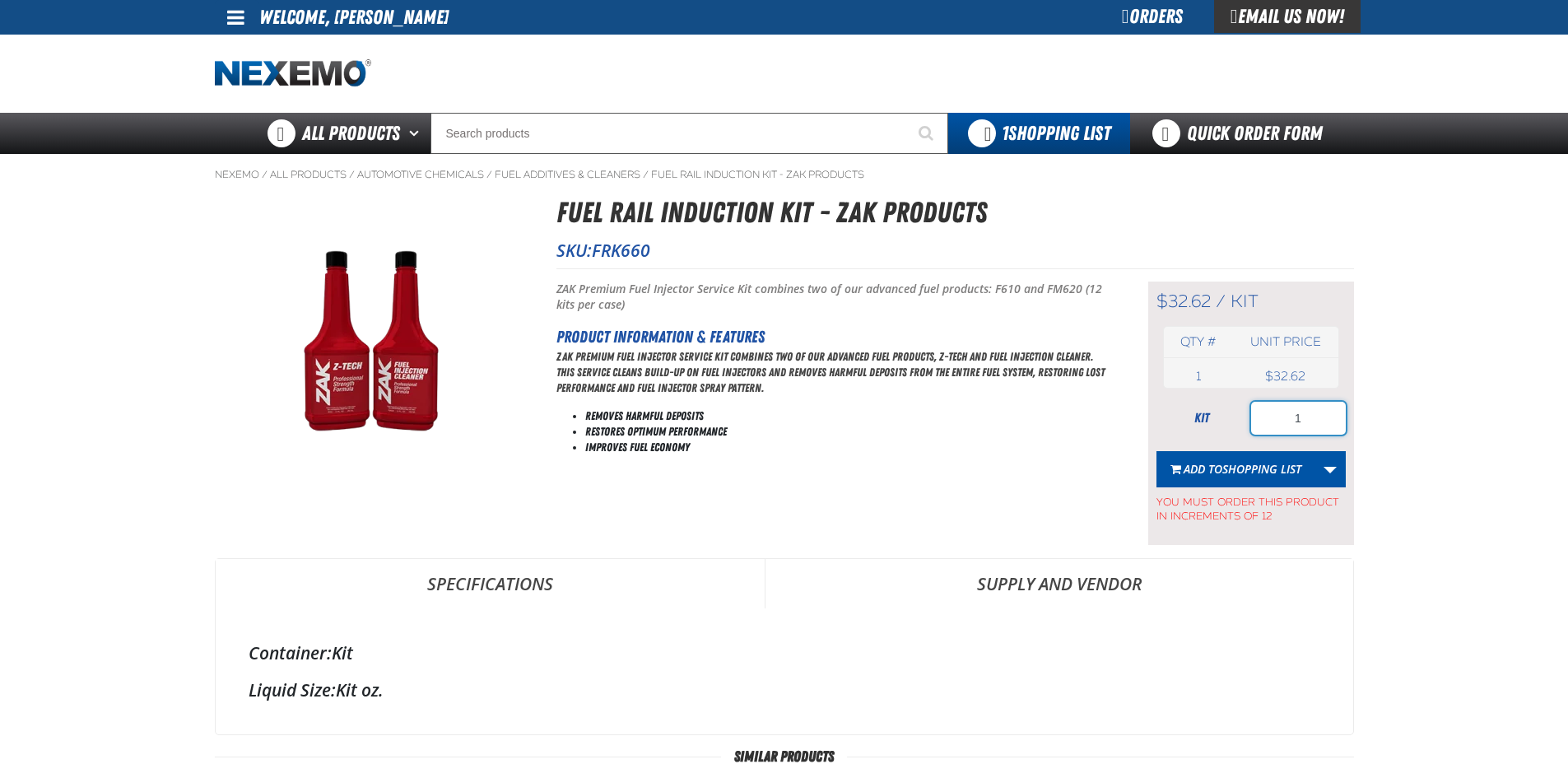
drag, startPoint x: 1276, startPoint y: 423, endPoint x: 1235, endPoint y: 430, distance: 41.6
click at [1235, 430] on div "kit 1" at bounding box center [1251, 417] width 189 height 33
type input "12"
click at [1236, 458] on button "Add to Shopping List" at bounding box center [1235, 468] width 159 height 36
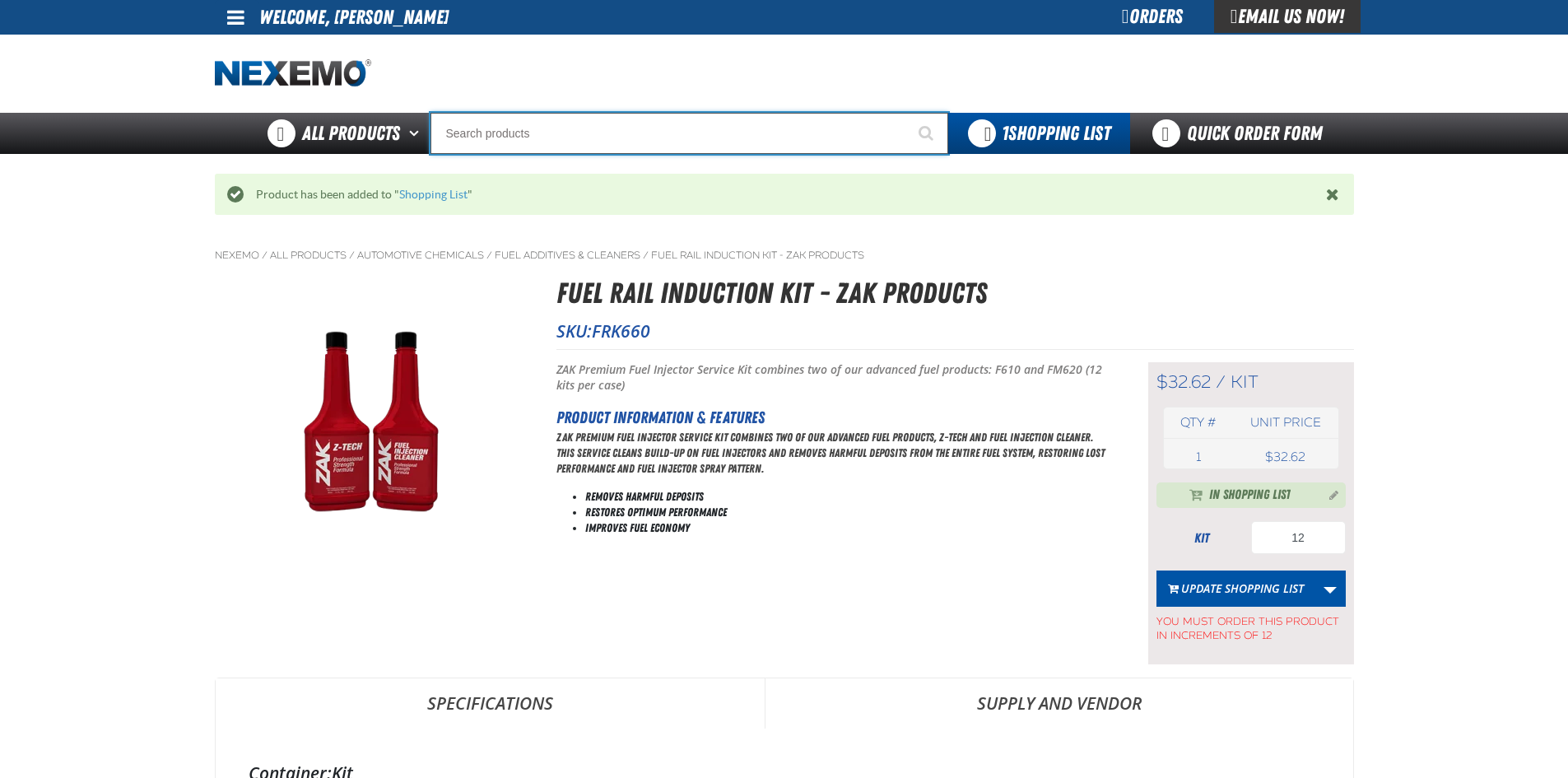
click at [753, 132] on input "Search" at bounding box center [689, 133] width 518 height 41
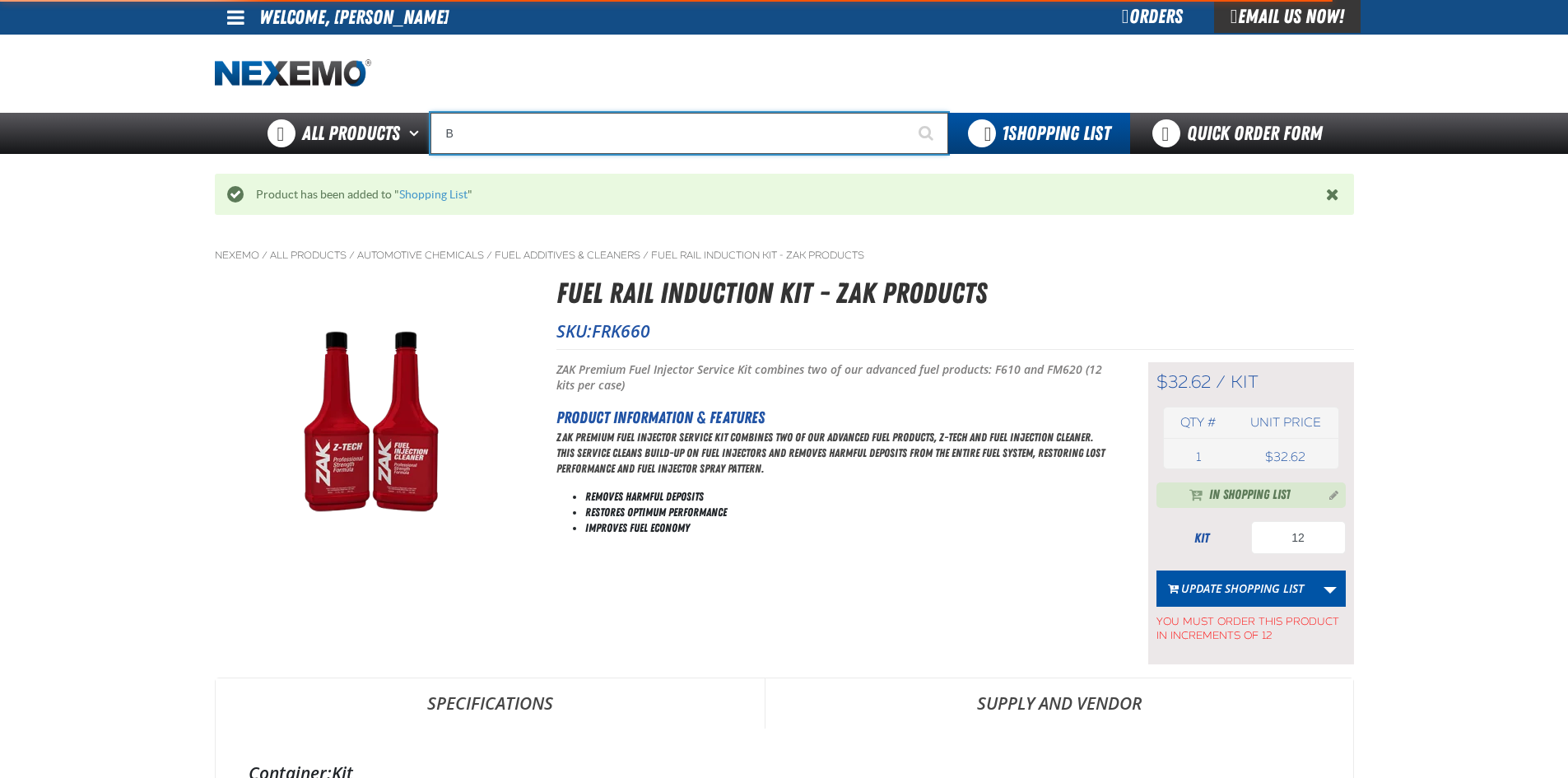
type input "BM"
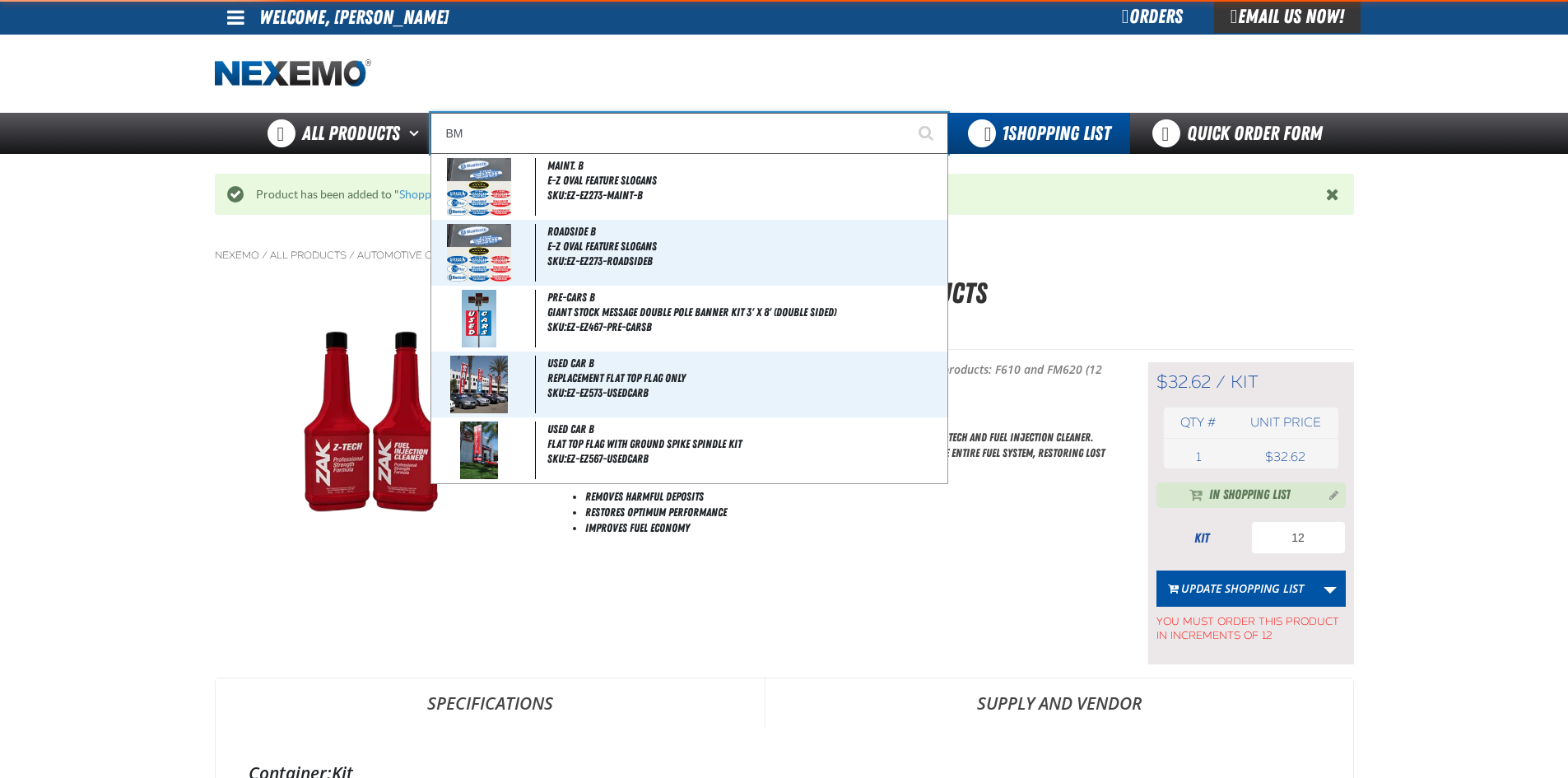
type input "BMW"
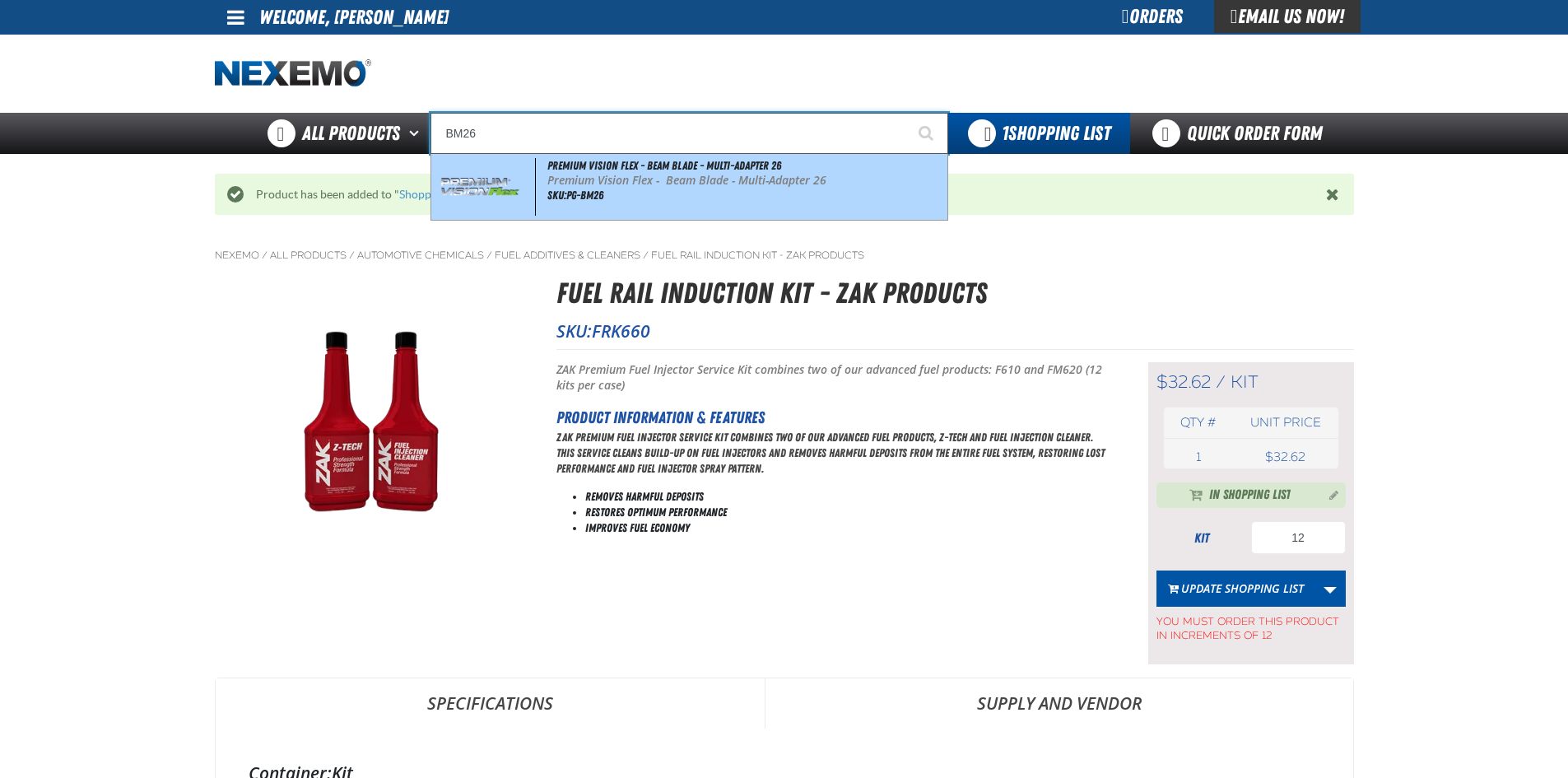
click at [713, 181] on p "Premium Vision Flex - Beam Blade - Multi-Adapter 26" at bounding box center [745, 181] width 396 height 14
type input "Premium Vision Flex - Beam Blade - Multi-Adapter 26"
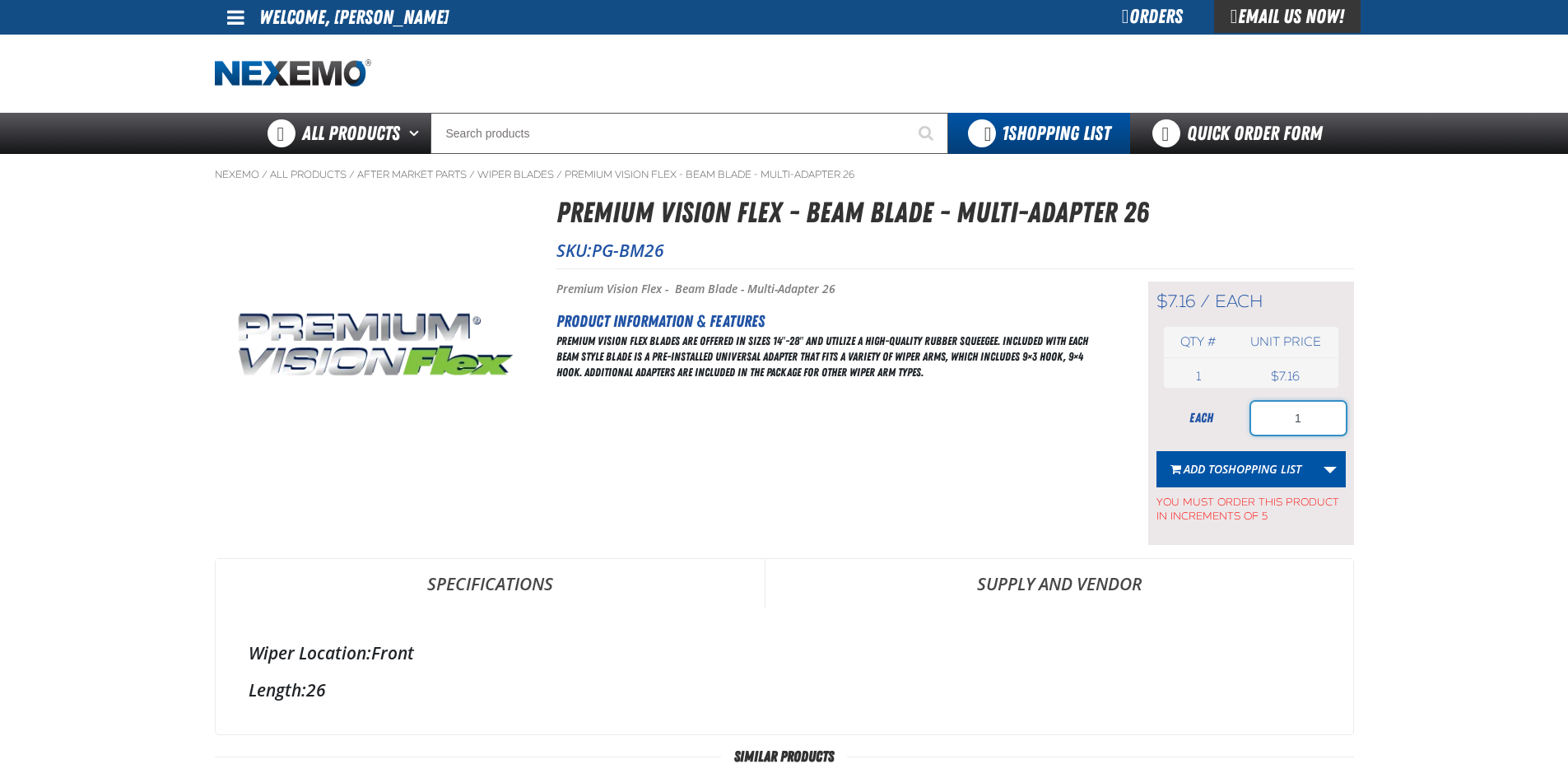
drag, startPoint x: 1318, startPoint y: 417, endPoint x: 1252, endPoint y: 427, distance: 66.8
click at [1252, 427] on input "1" at bounding box center [1298, 417] width 95 height 33
type input "5"
click at [1270, 464] on span "Shopping List" at bounding box center [1261, 468] width 79 height 15
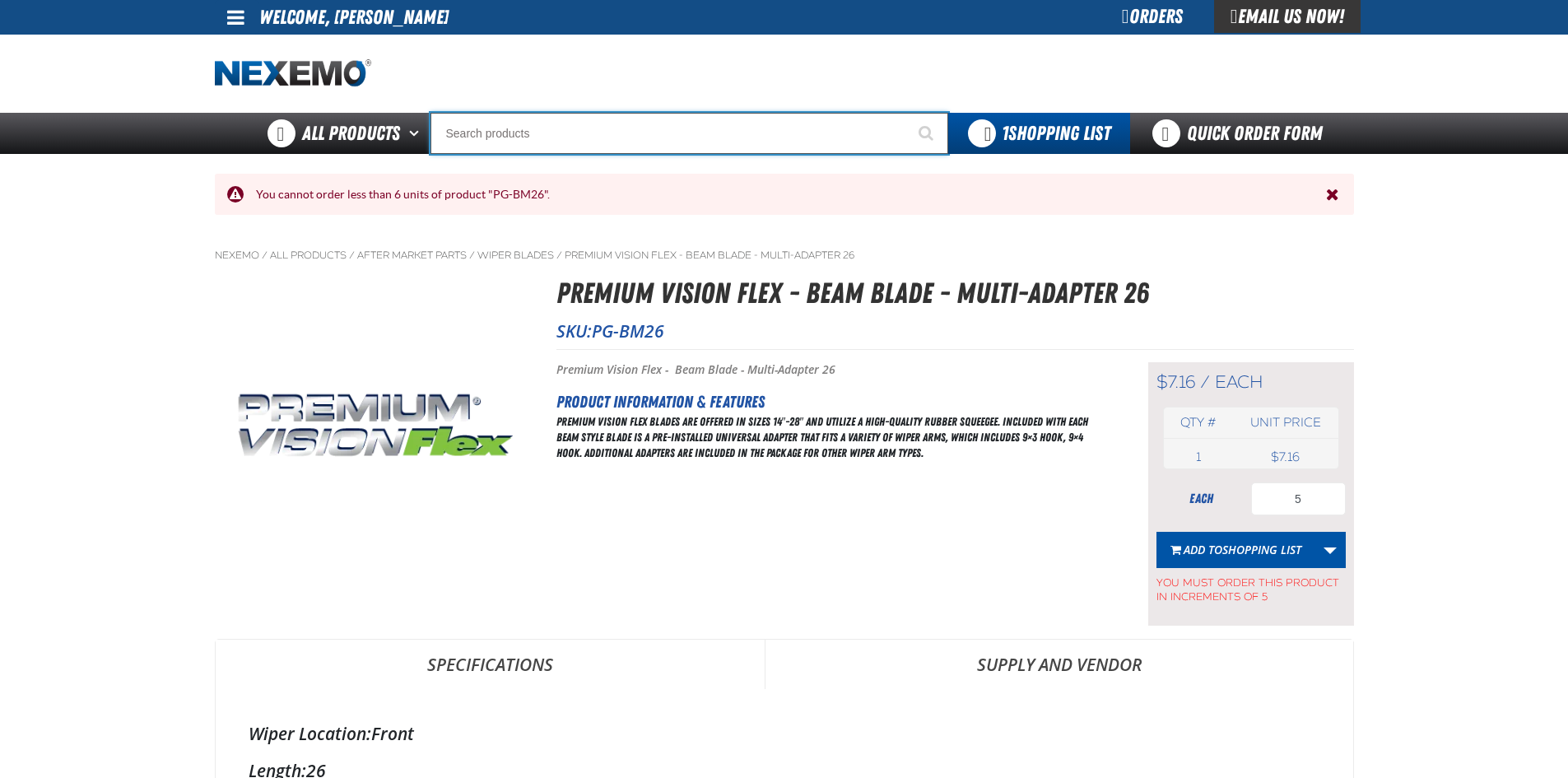
click at [663, 138] on input "Search" at bounding box center [689, 133] width 518 height 41
type input "PO"
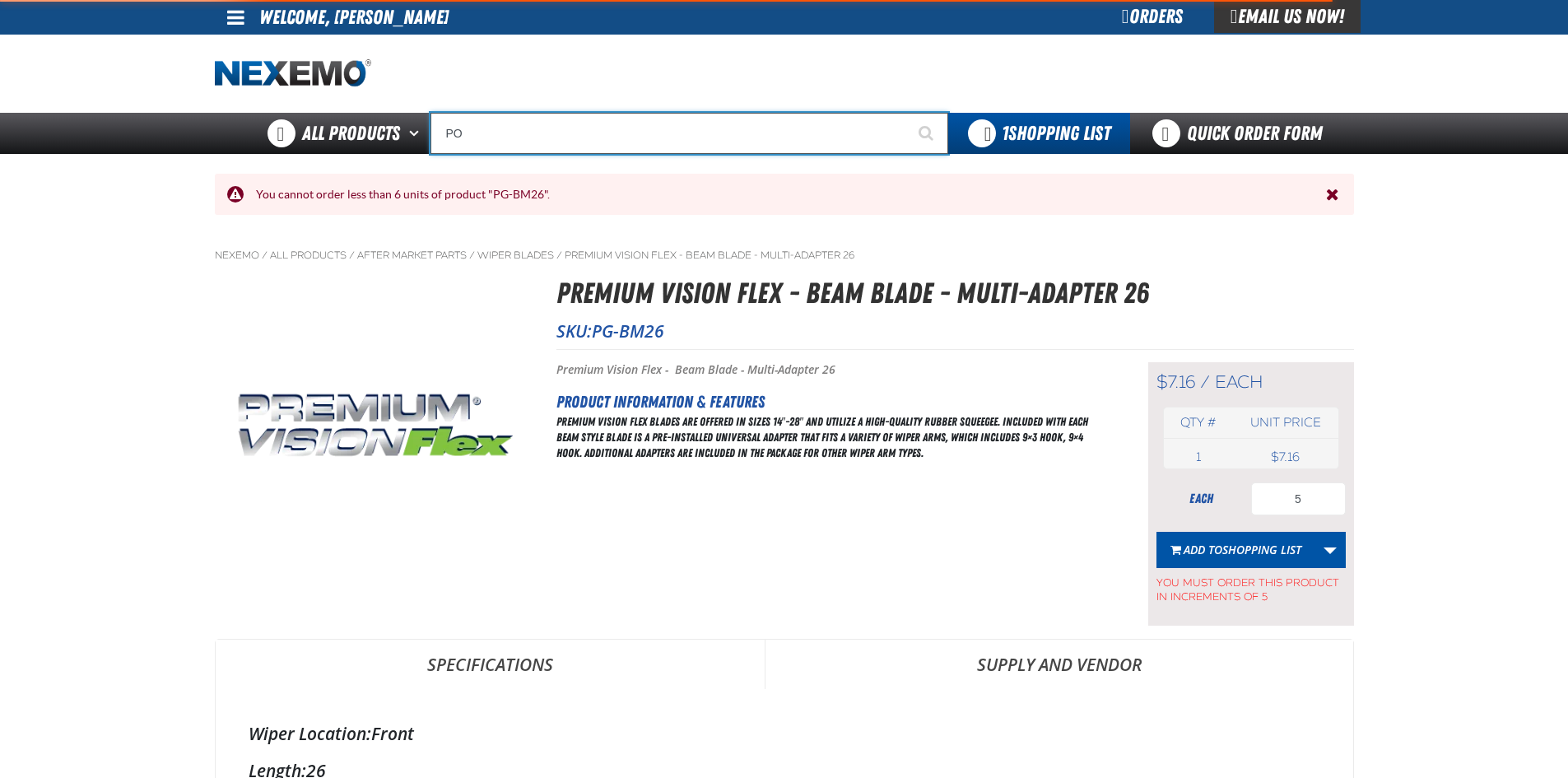
type input "POWER"
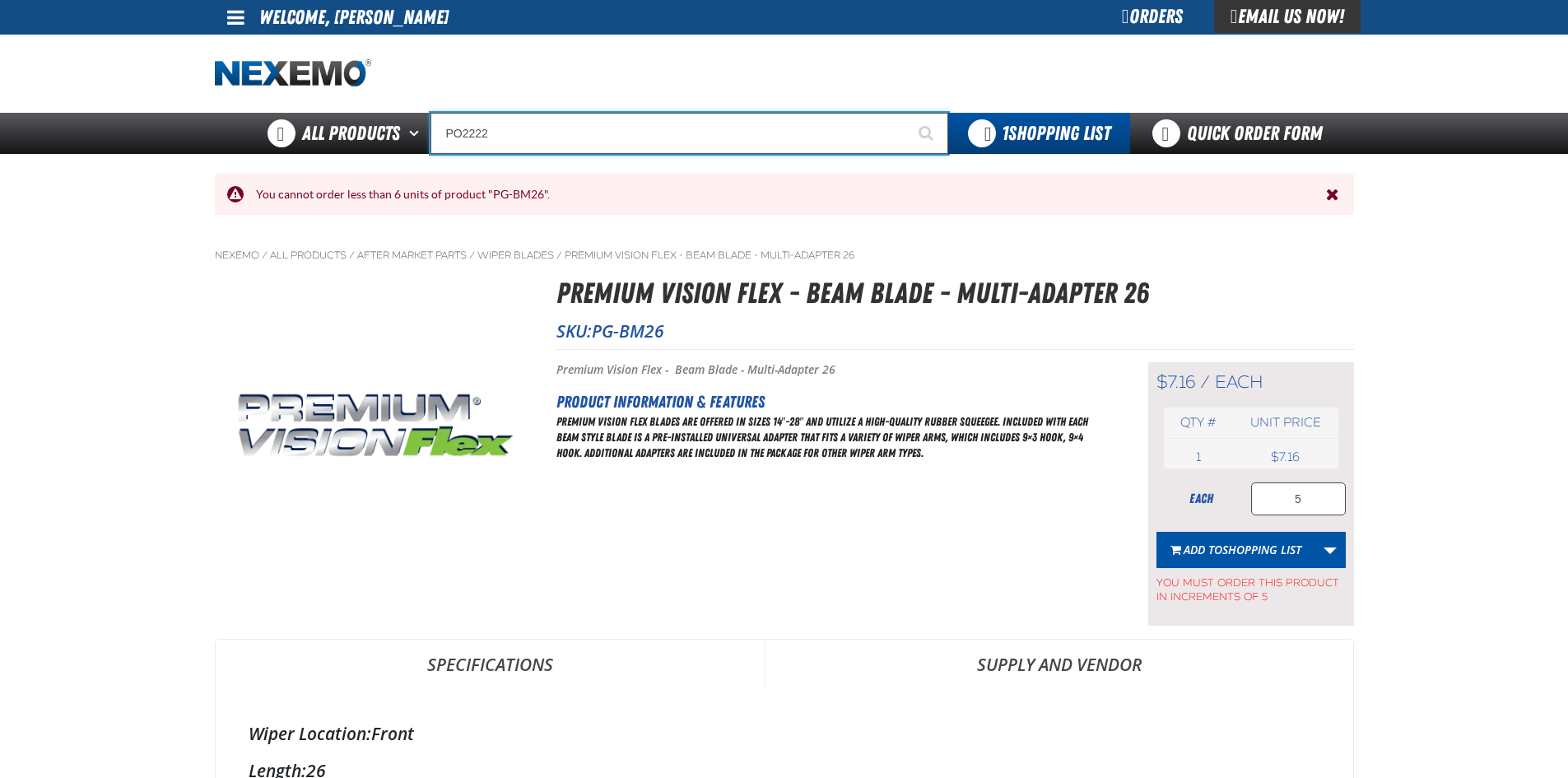
type input "PO2222"
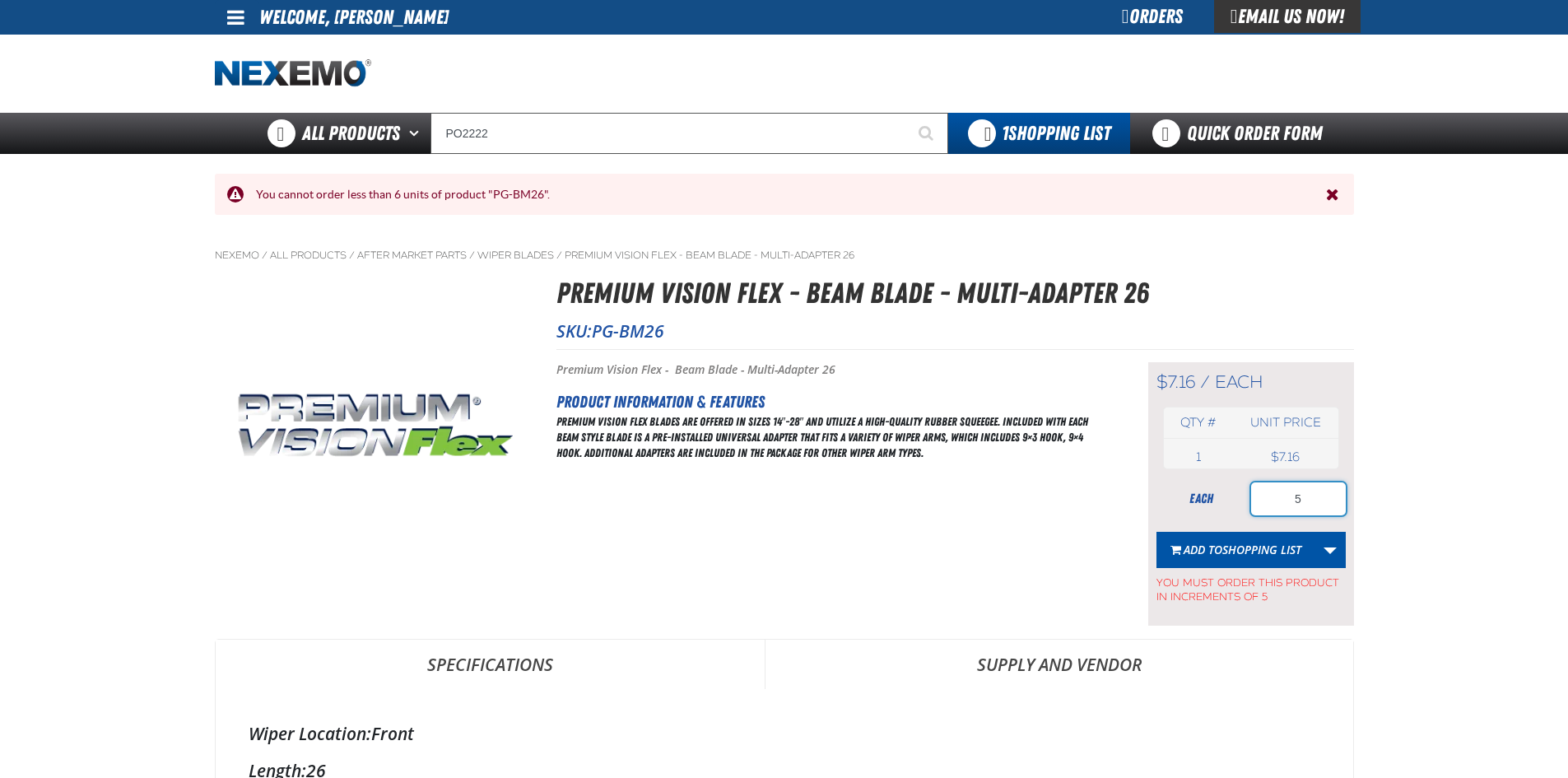
click at [1286, 503] on input "5" at bounding box center [1298, 498] width 95 height 33
click at [1270, 550] on span "Shopping List" at bounding box center [1261, 549] width 79 height 15
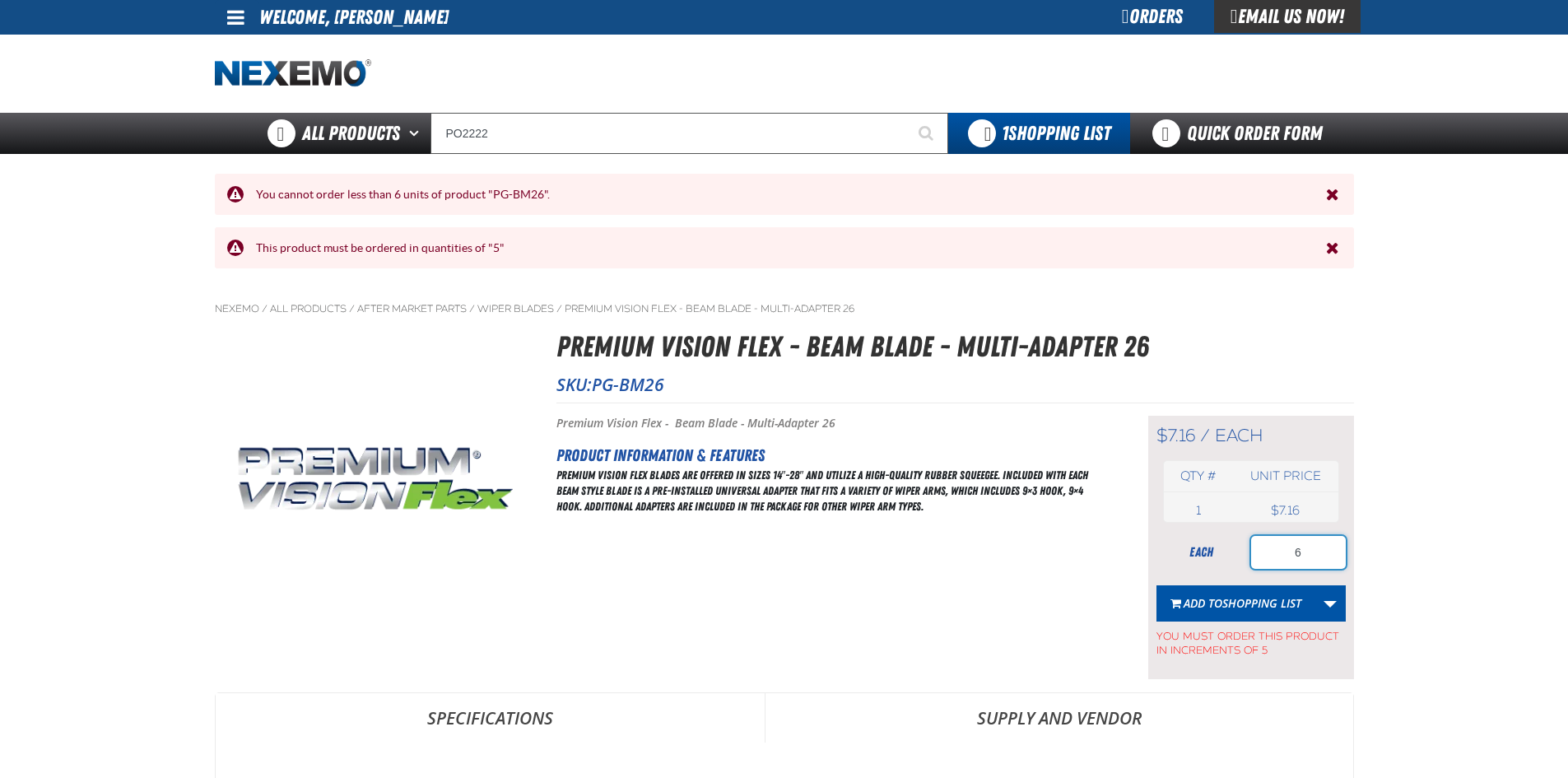
drag, startPoint x: 1283, startPoint y: 560, endPoint x: 1265, endPoint y: 561, distance: 18.0
click at [1265, 561] on input "6" at bounding box center [1298, 551] width 95 height 33
type input "5"
click at [1245, 601] on span "Shopping List" at bounding box center [1261, 602] width 79 height 15
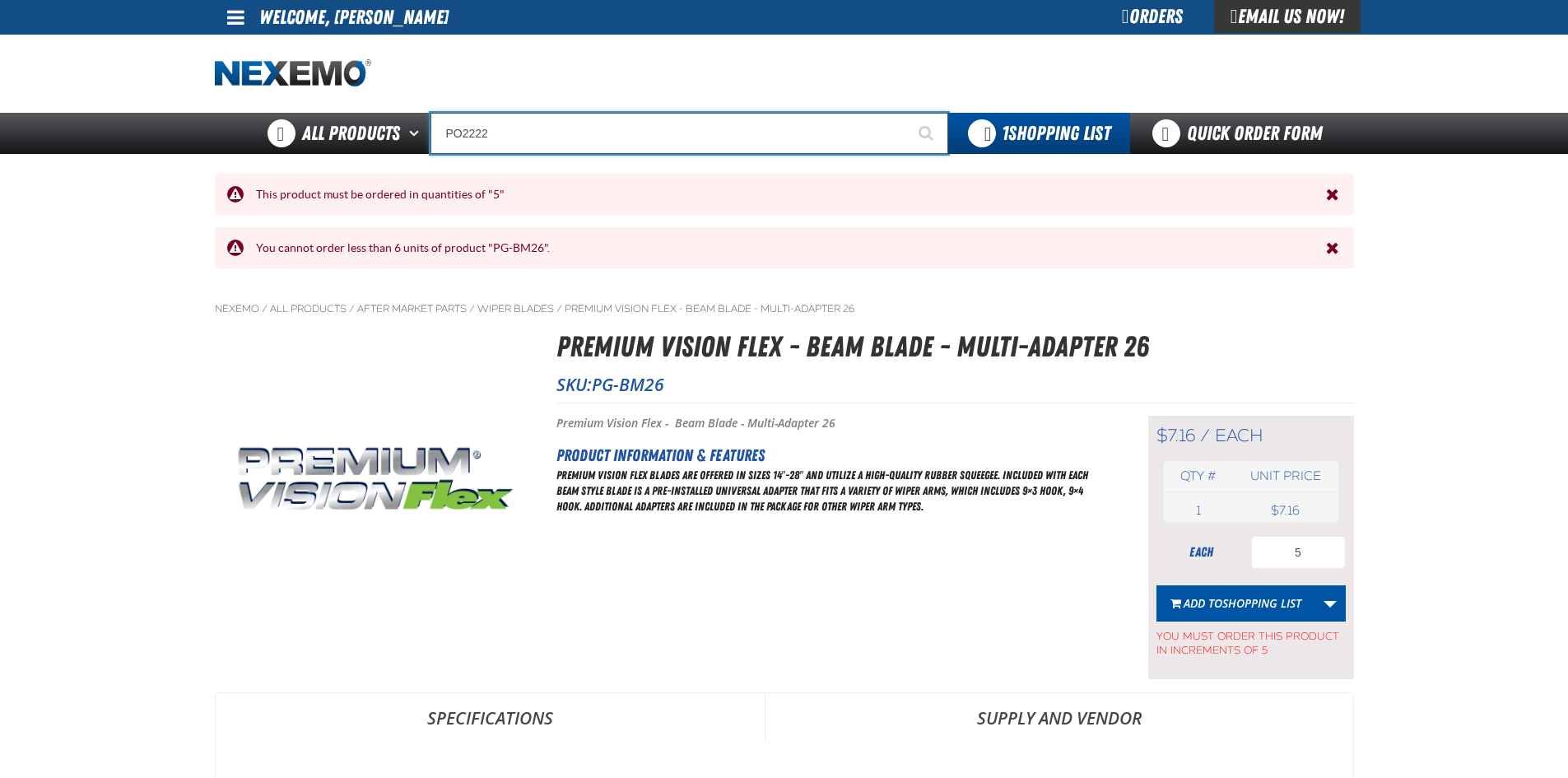
click at [533, 132] on input "PO2222" at bounding box center [689, 133] width 518 height 41
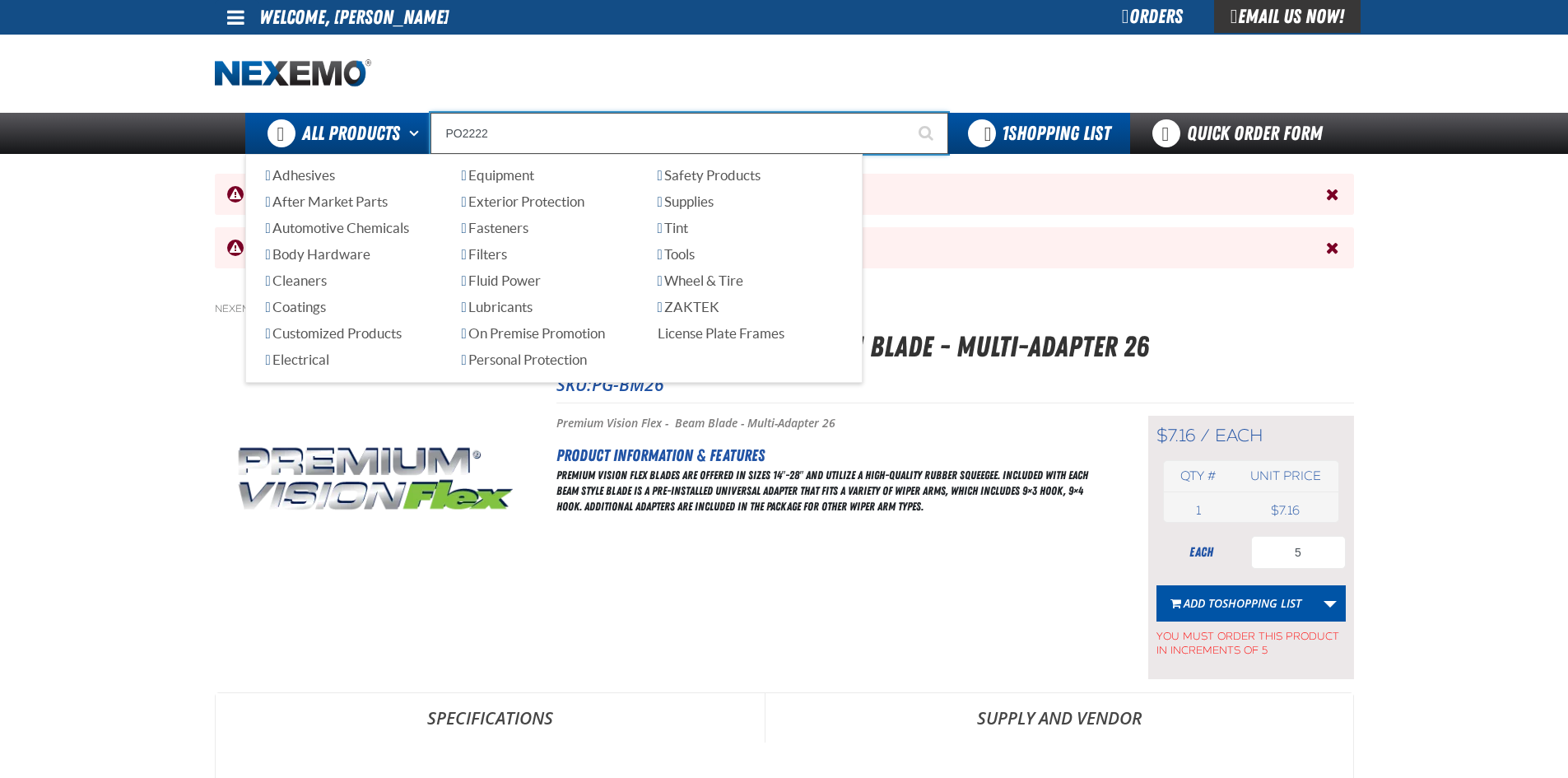
click at [374, 150] on div "Back All Products Adhesives After Market Parts Automotive Chemicals Body Hardwa…" at bounding box center [784, 133] width 1152 height 41
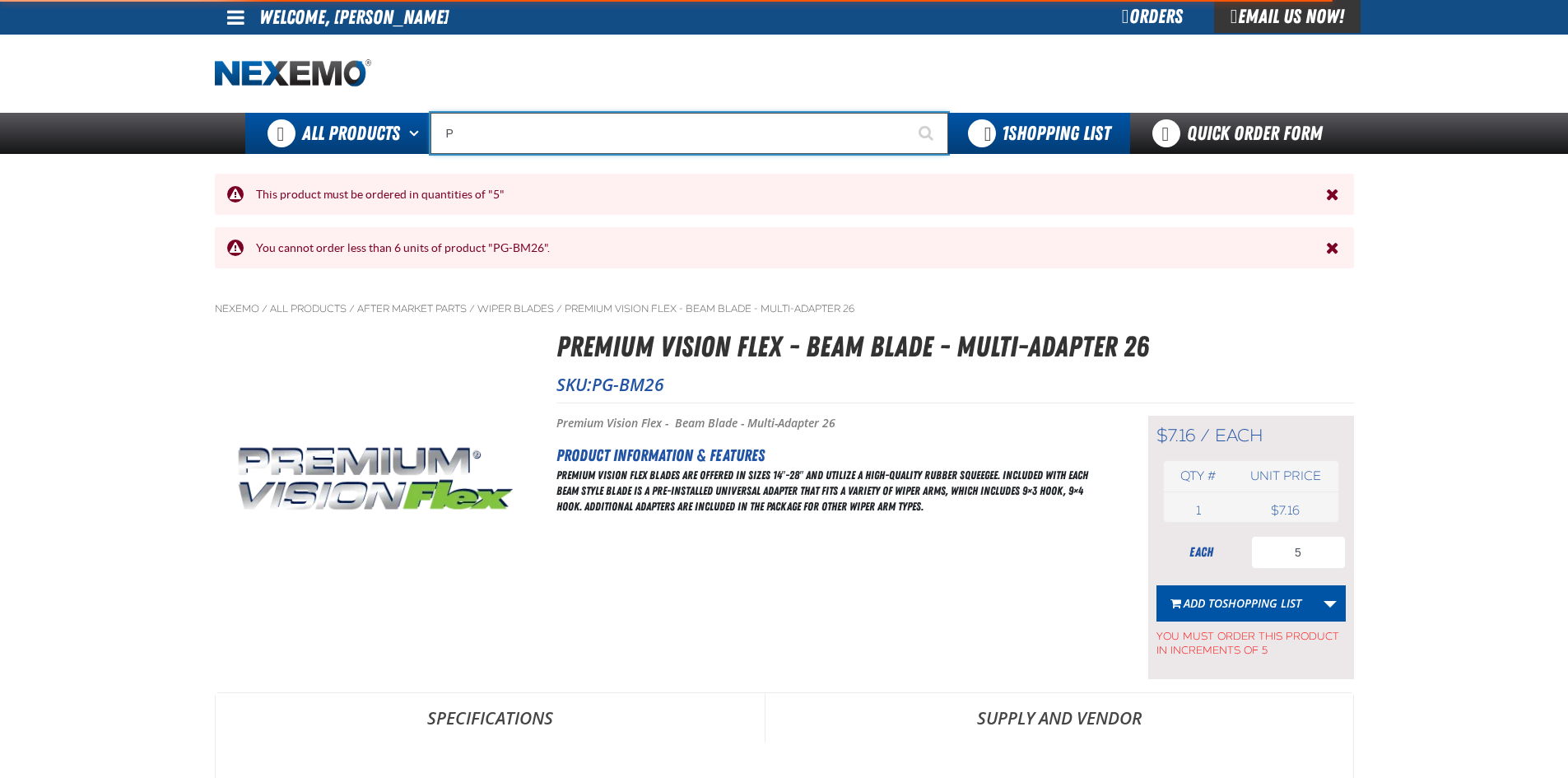
type input "PG"
type input "PG-Sub01"
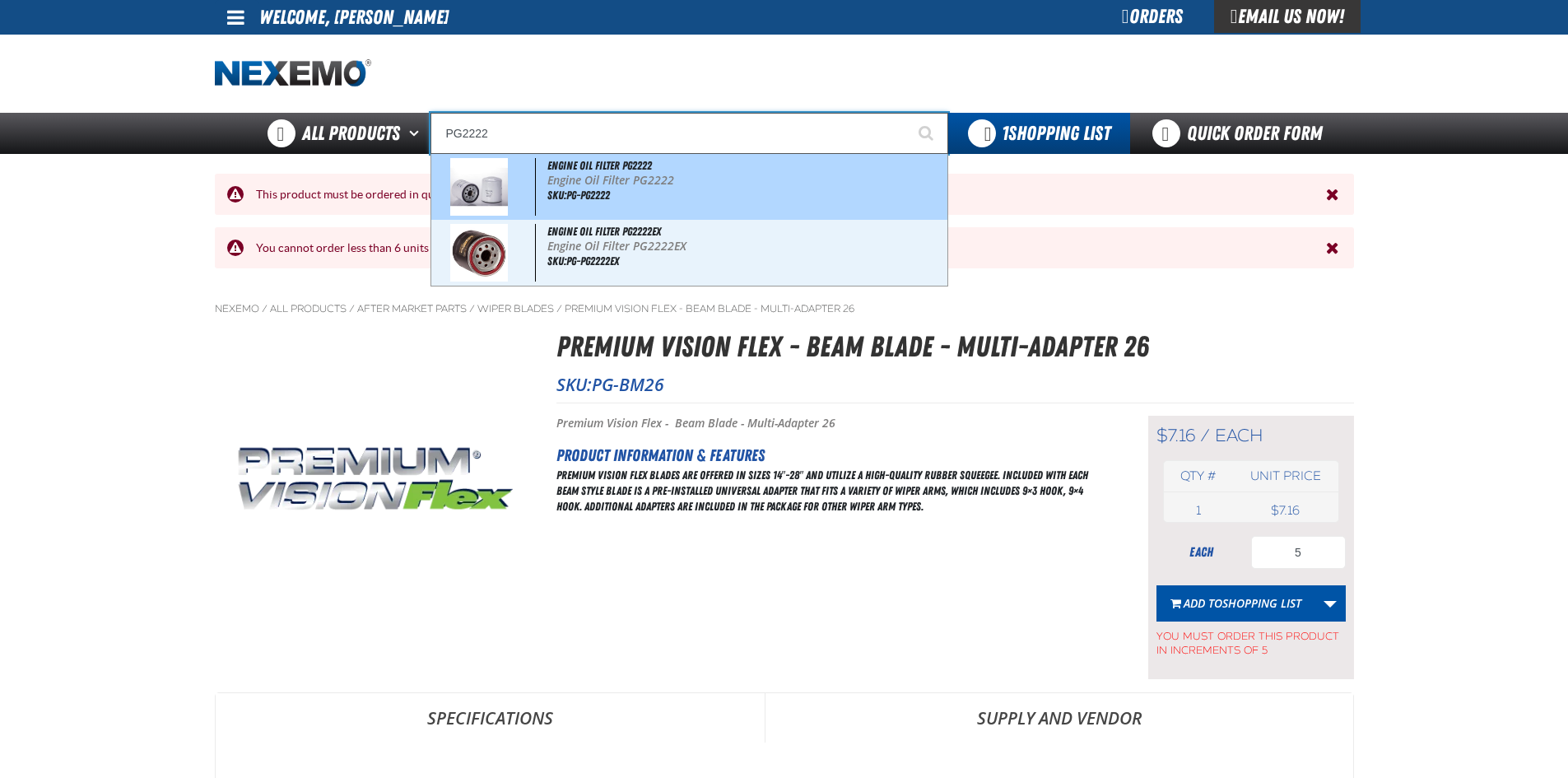
click at [554, 193] on span "SKU:PG-PG2222" at bounding box center [579, 195] width 63 height 14
type input "Engine Oil Filter PG2222"
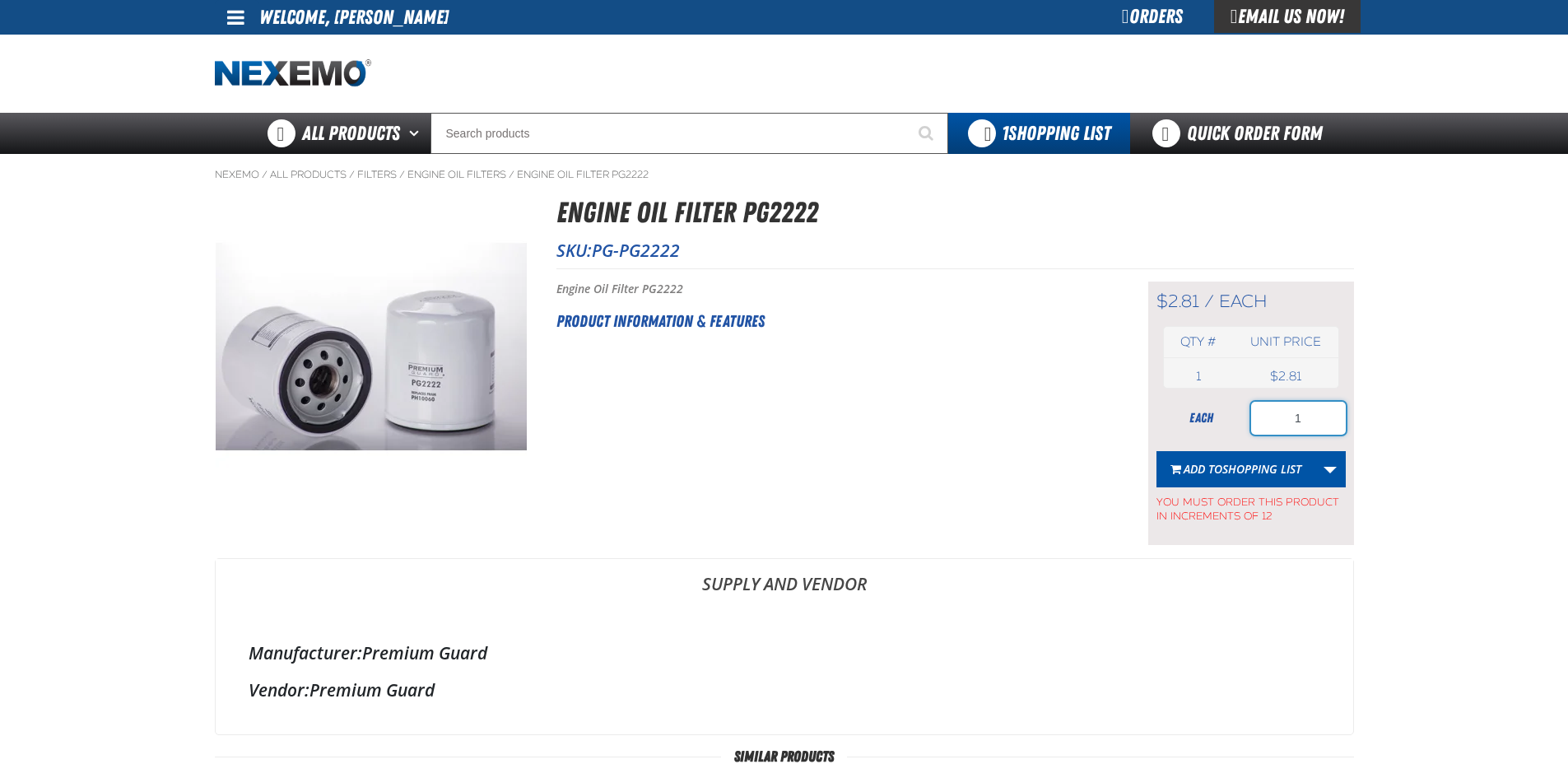
drag, startPoint x: 1311, startPoint y: 418, endPoint x: 1273, endPoint y: 423, distance: 38.3
click at [1273, 423] on input "1" at bounding box center [1298, 417] width 95 height 33
type input "12"
click at [1264, 465] on span "Shopping List" at bounding box center [1261, 468] width 79 height 15
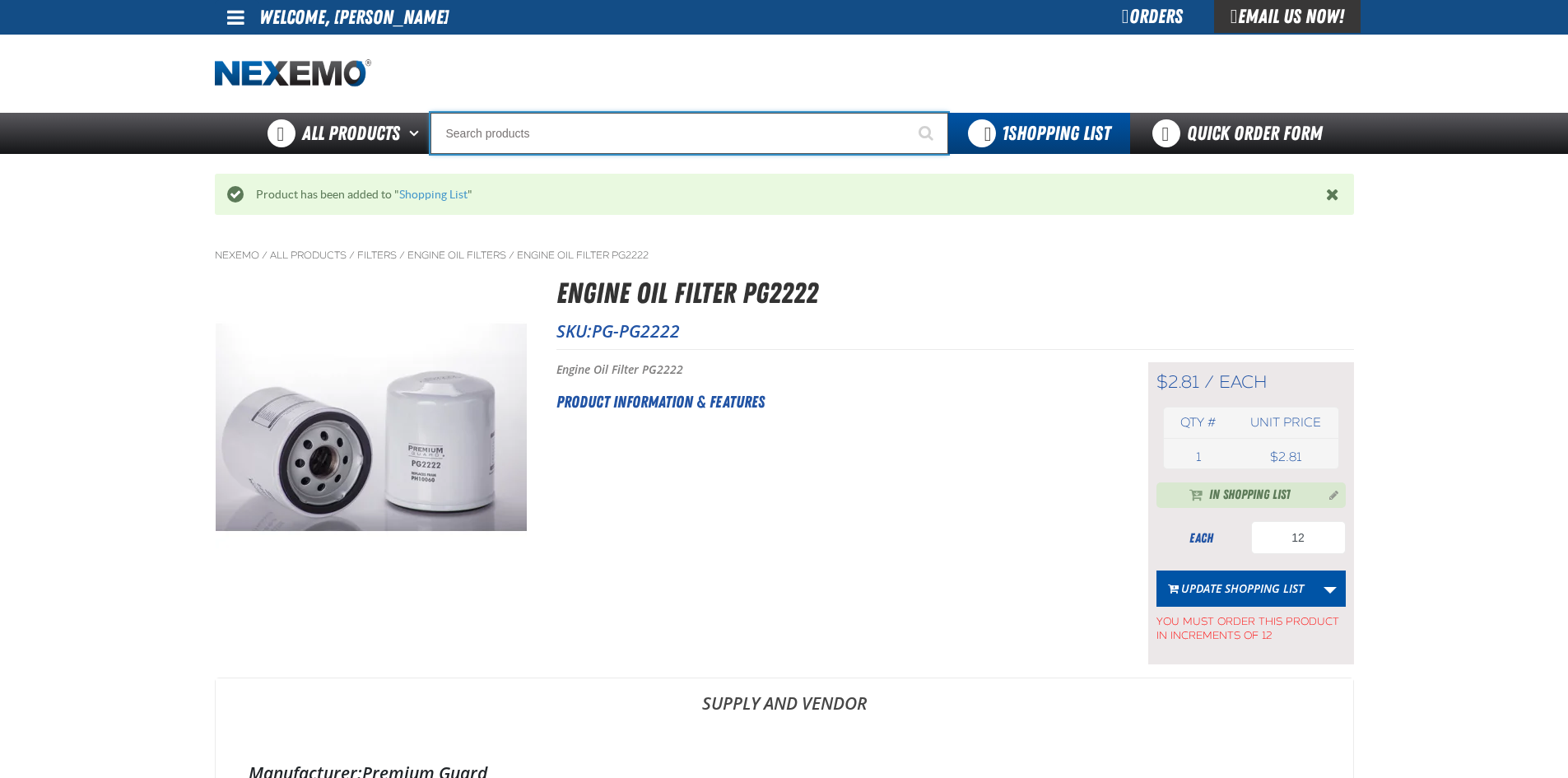
click at [726, 125] on input "Search" at bounding box center [689, 133] width 518 height 41
type input "PG"
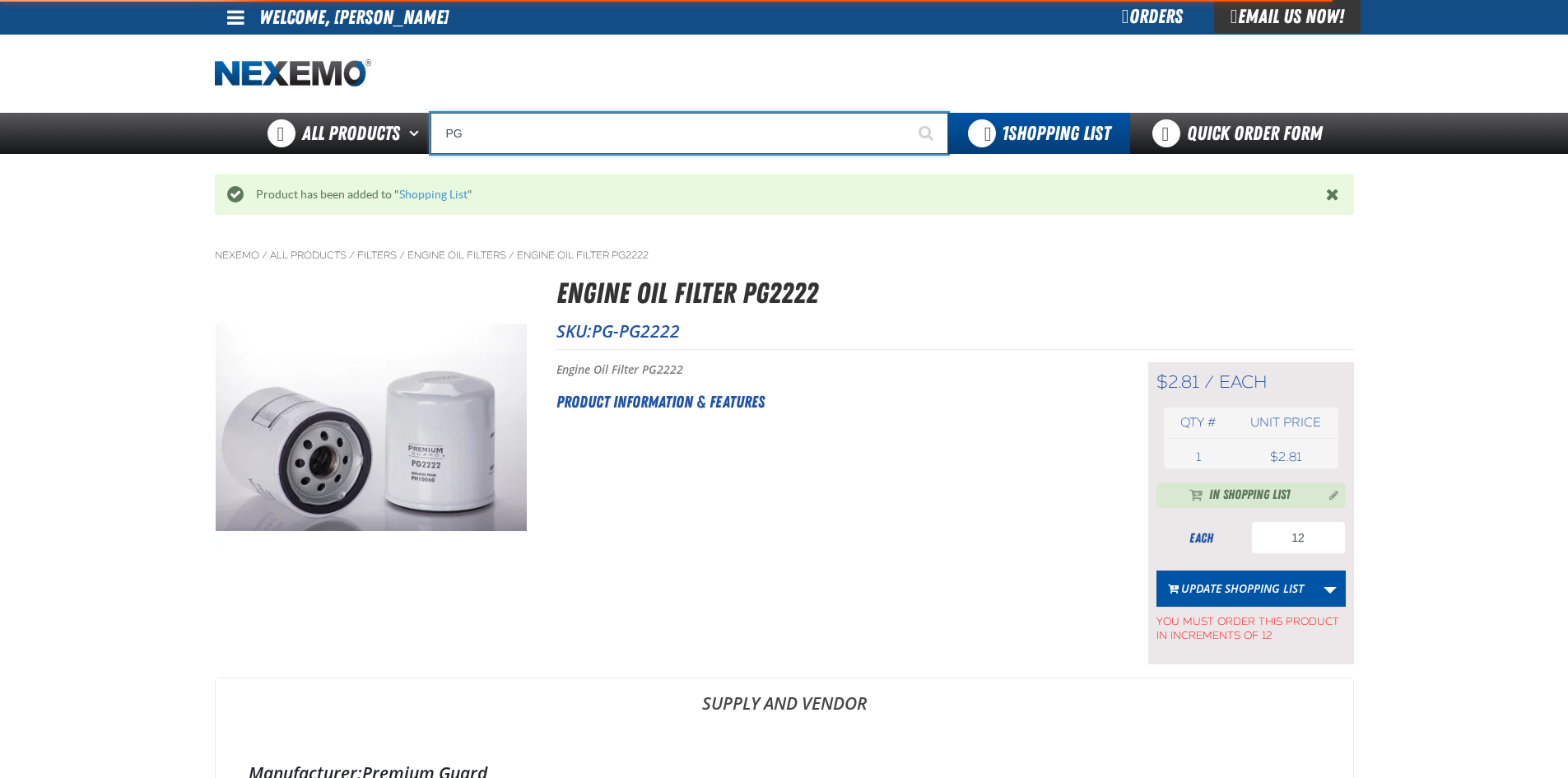
type input "PG-Sub01"
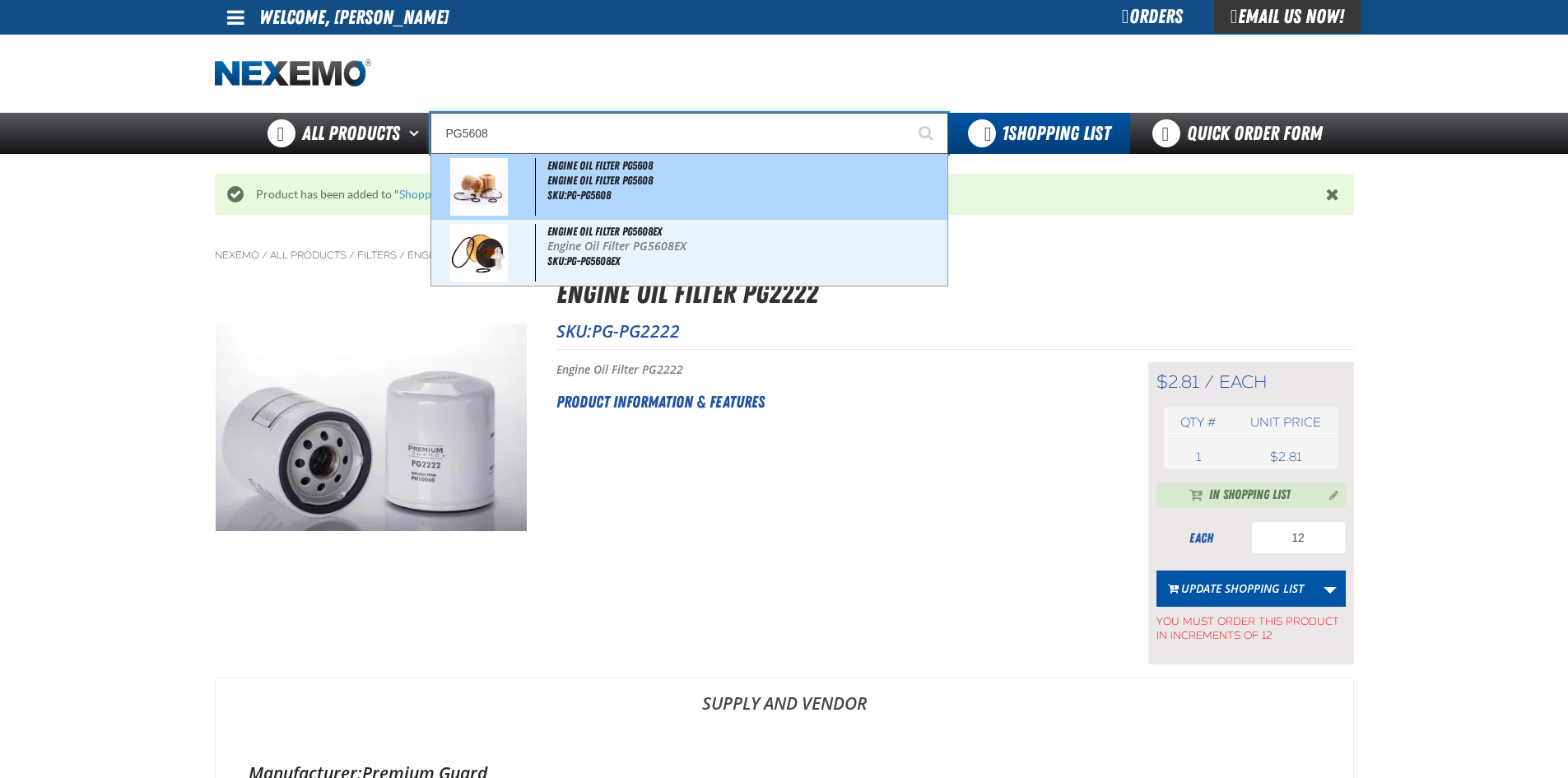
click at [628, 168] on span "Engine Oil Filter PG5608" at bounding box center [600, 165] width 105 height 14
type input "Engine Oil Filter PG5608"
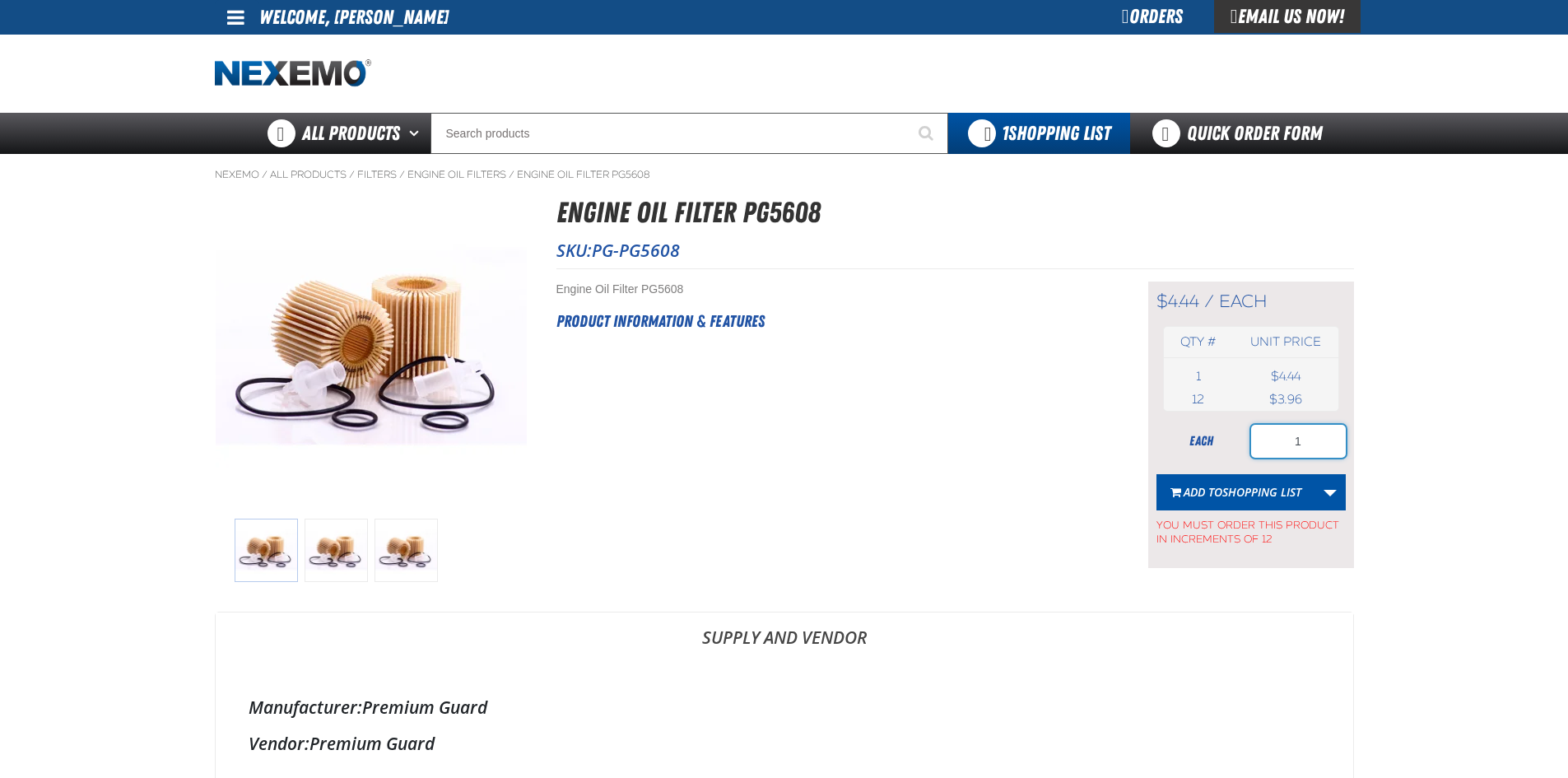
click at [1257, 451] on input "1" at bounding box center [1298, 440] width 95 height 33
type input "12"
click at [1247, 487] on span "Shopping List" at bounding box center [1261, 491] width 79 height 15
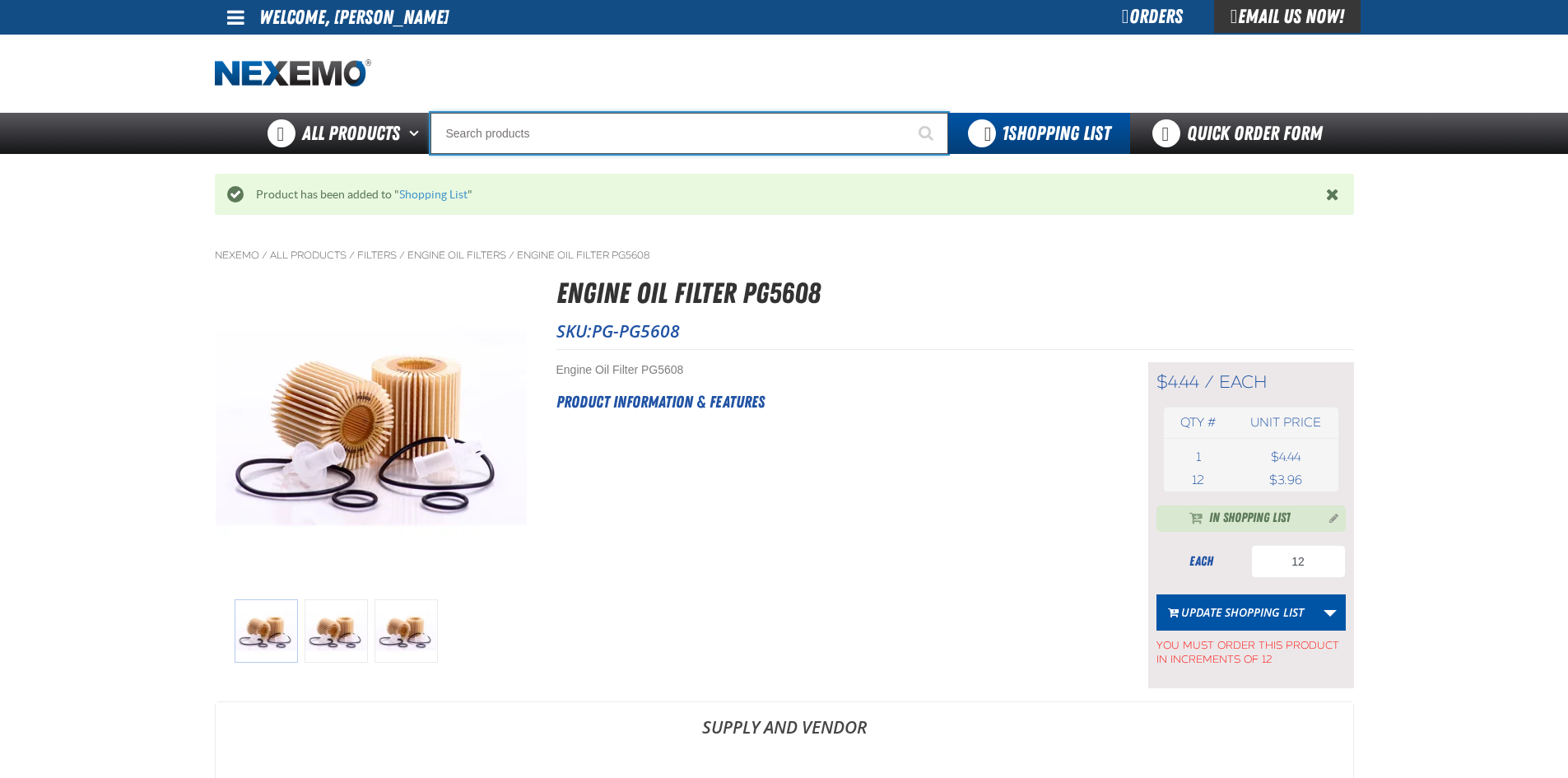
click at [641, 134] on input "Search" at bounding box center [689, 133] width 518 height 41
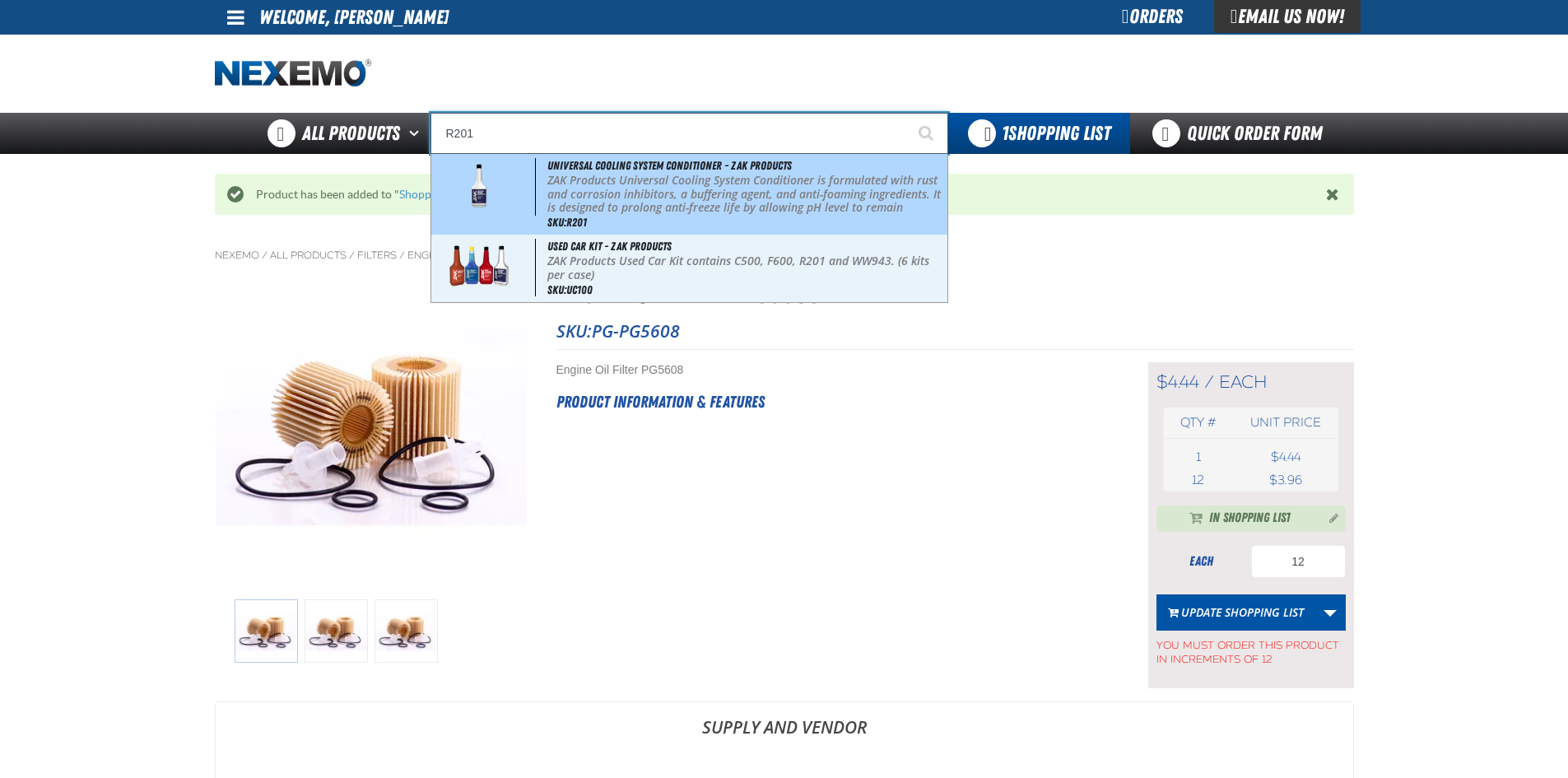
click at [640, 172] on div "Universal Cooling System Conditioner - ZAK Products ZAK Products Universal Cool…" at bounding box center [689, 193] width 516 height 81
type input "Universal Cooling System Conditioner - ZAK Products"
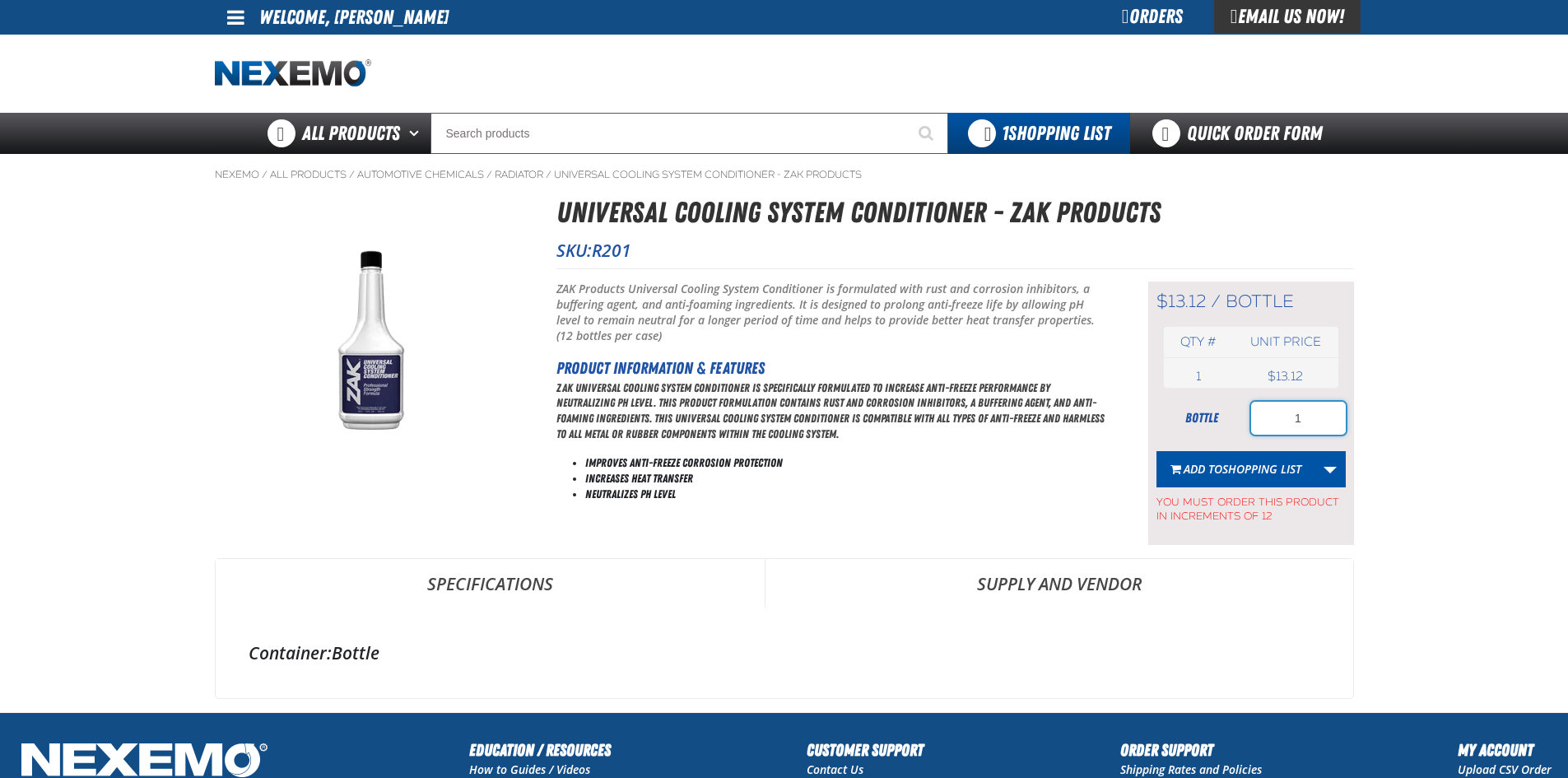
drag, startPoint x: 1308, startPoint y: 416, endPoint x: 1224, endPoint y: 425, distance: 84.5
click at [1224, 425] on div "bottle 1" at bounding box center [1251, 417] width 189 height 33
type input "24"
click at [1231, 466] on span "Shopping List" at bounding box center [1261, 468] width 79 height 15
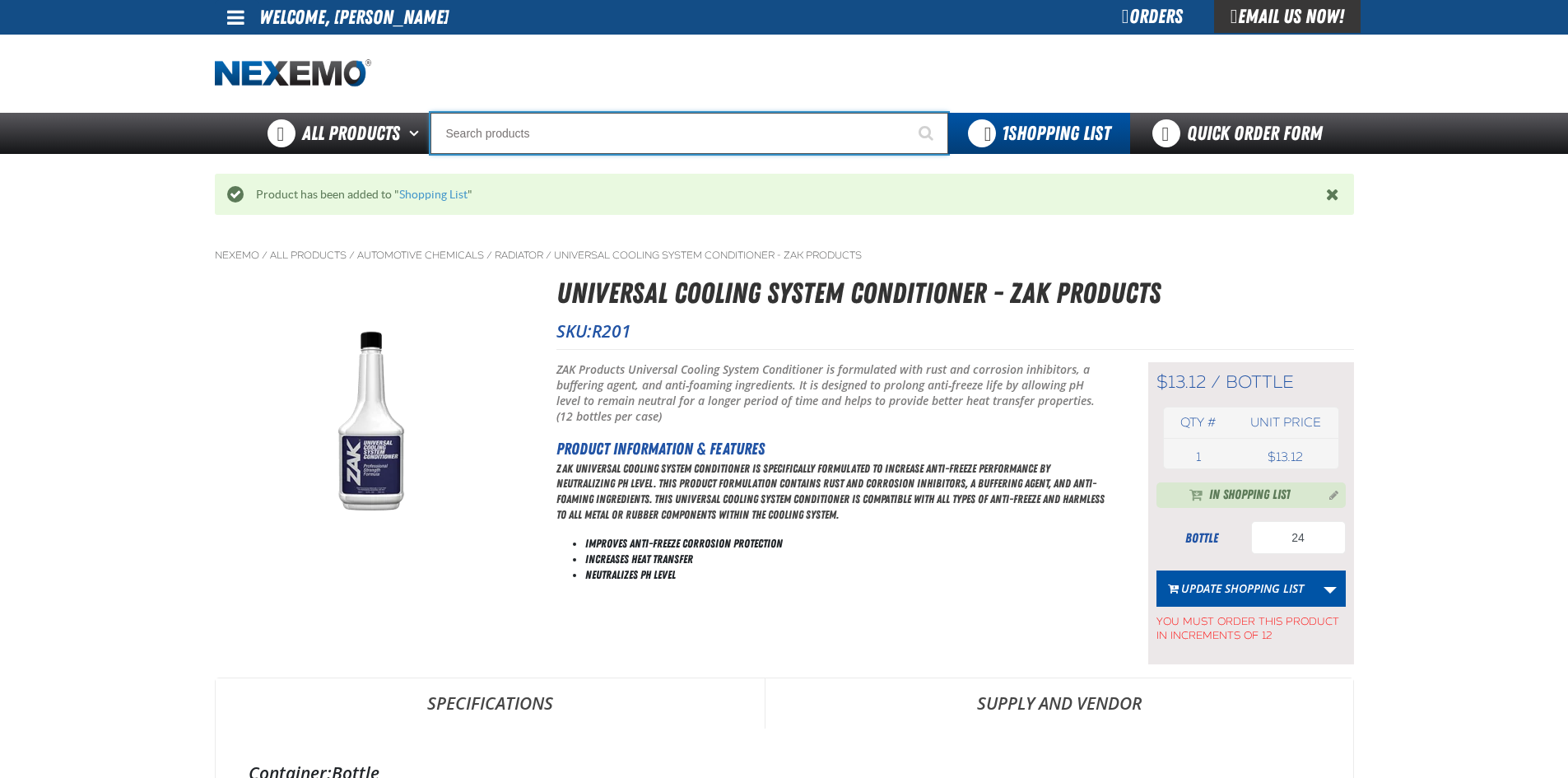
click at [659, 132] on input "Search" at bounding box center [689, 133] width 518 height 41
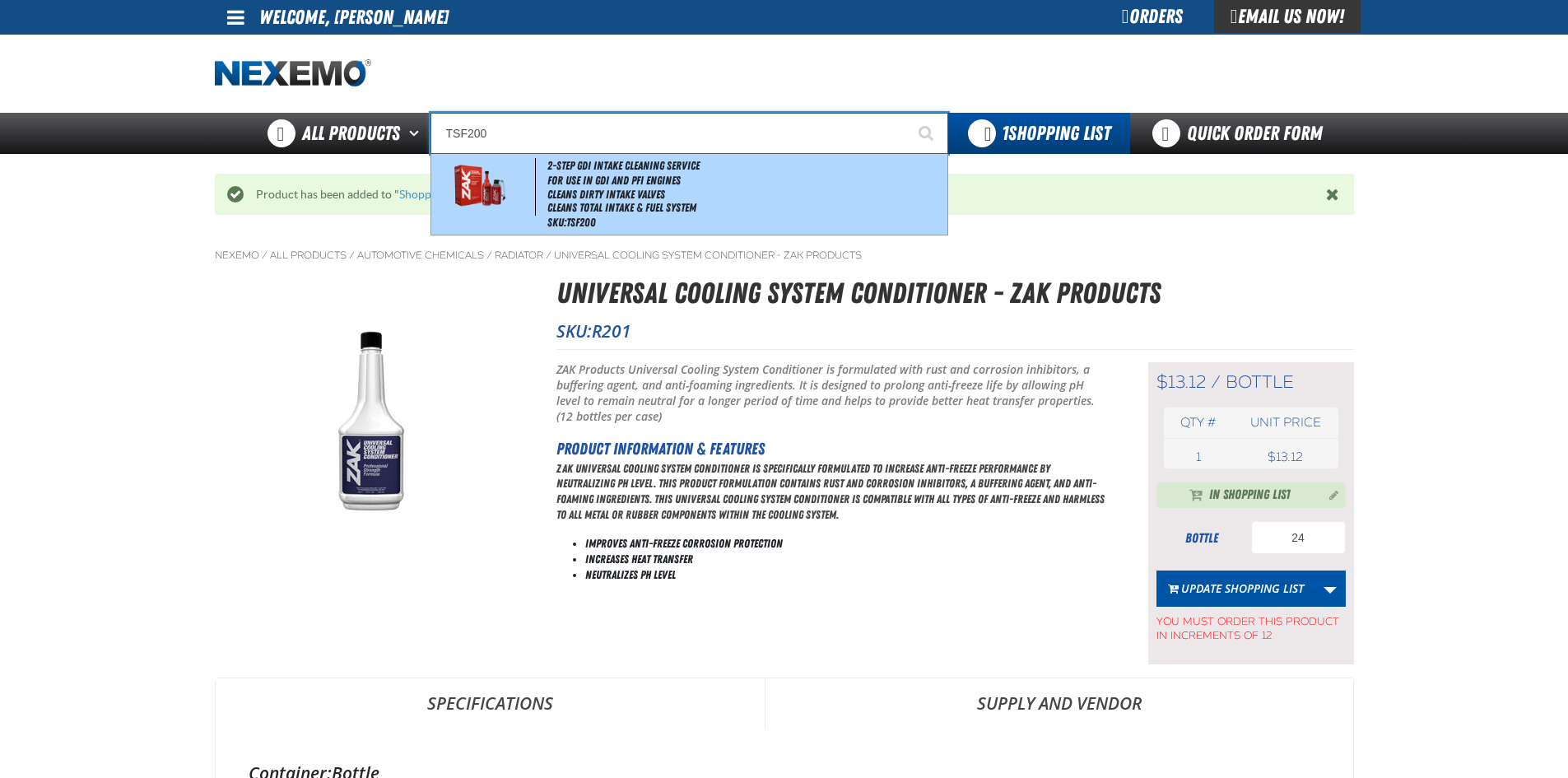
click at [549, 171] on span "2-Step GDI Intake Cleaning Service" at bounding box center [623, 165] width 152 height 14
type input "2-Step GDI Intake Cleaning Service"
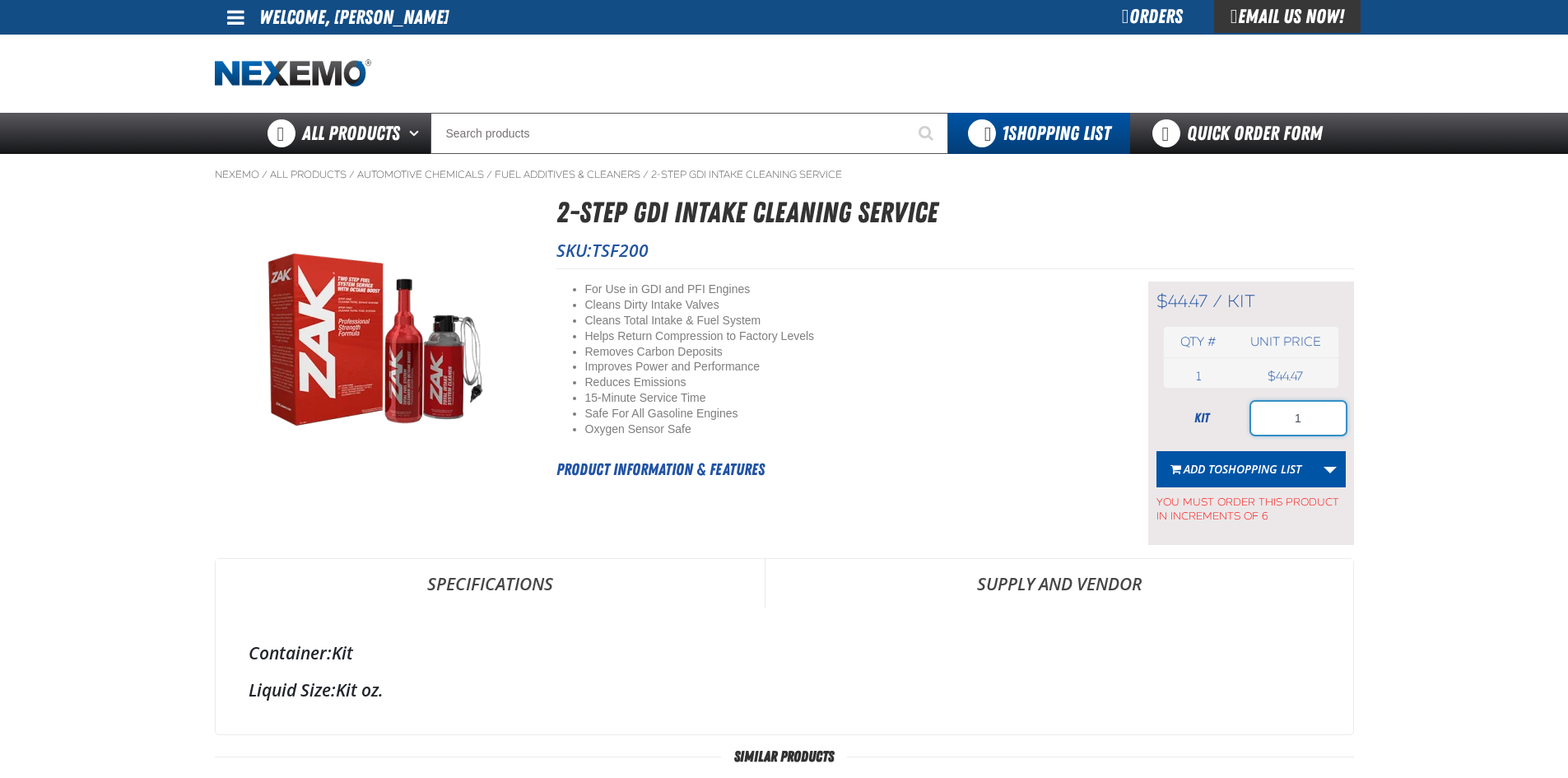
click at [1227, 436] on form "kit 1 Add to Shopping List Create New Shopping List Add to Shopping List You mu…" at bounding box center [1251, 462] width 189 height 122
type input "6"
click at [1201, 469] on span "Add to Shopping List" at bounding box center [1242, 468] width 118 height 15
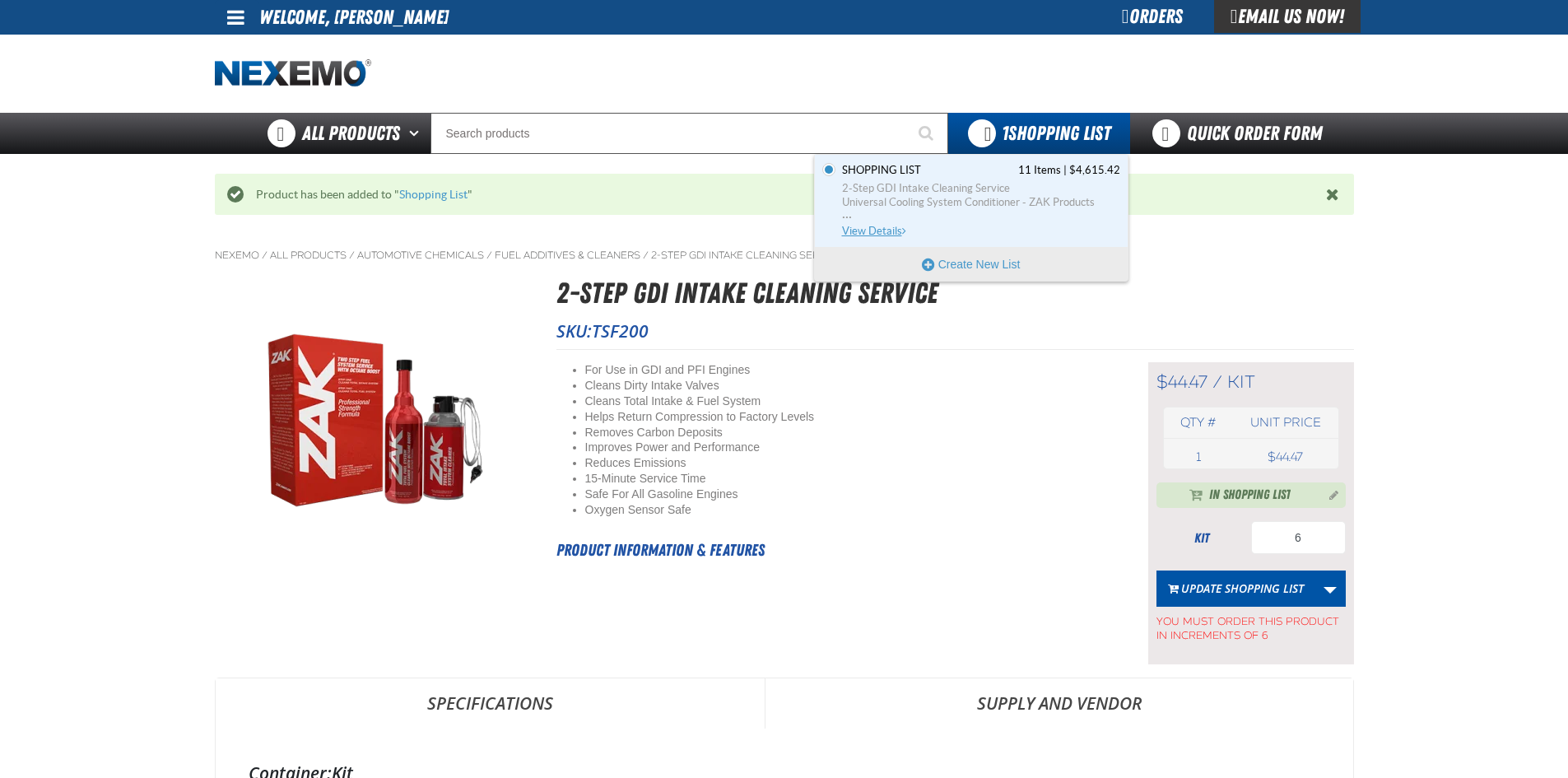
click at [1017, 197] on span "Universal Cooling System Conditioner - ZAK Products" at bounding box center [981, 202] width 278 height 14
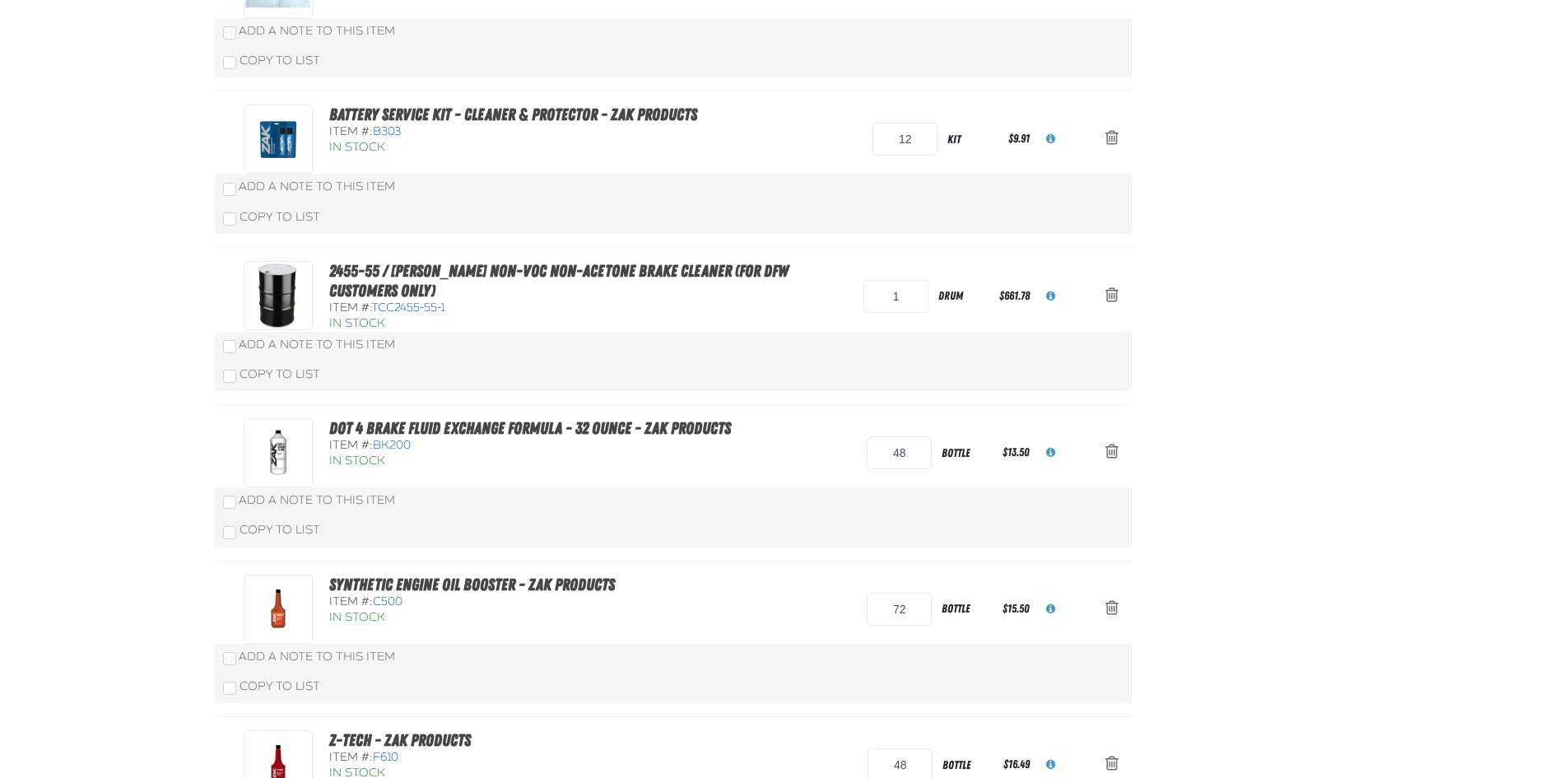
scroll to position [82, 0]
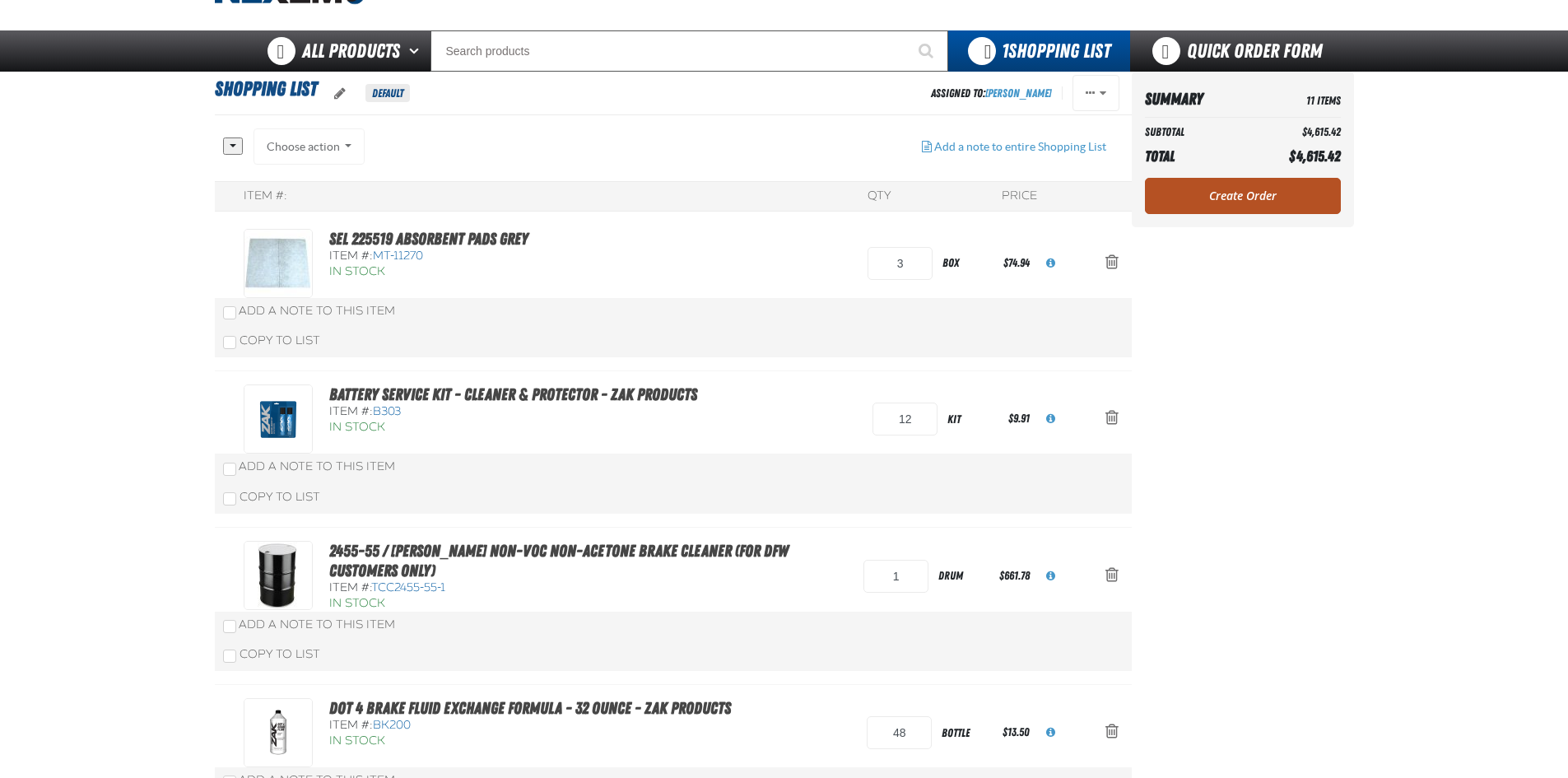
click at [1272, 188] on link "Create Order" at bounding box center [1242, 195] width 196 height 36
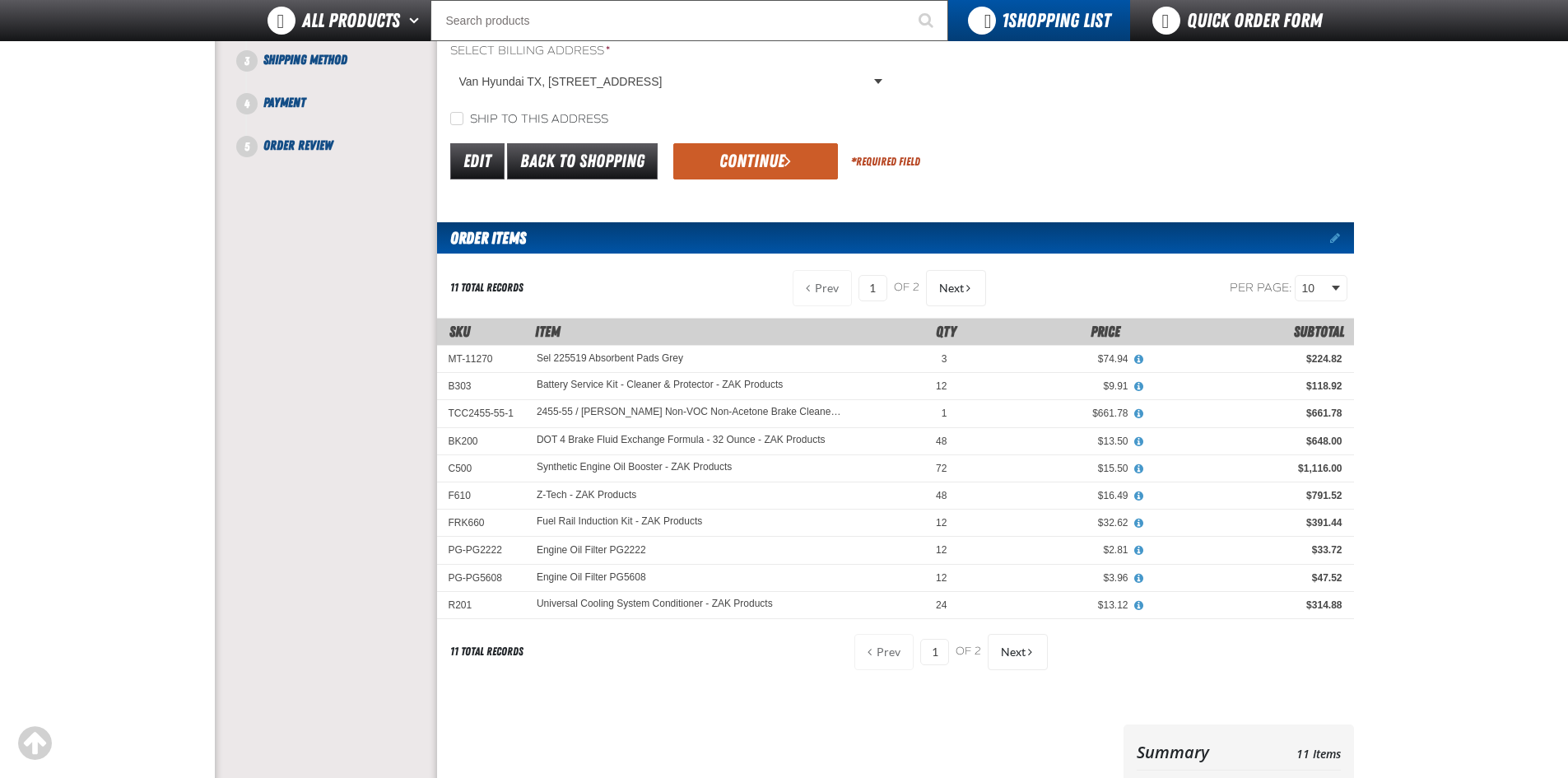
scroll to position [165, 0]
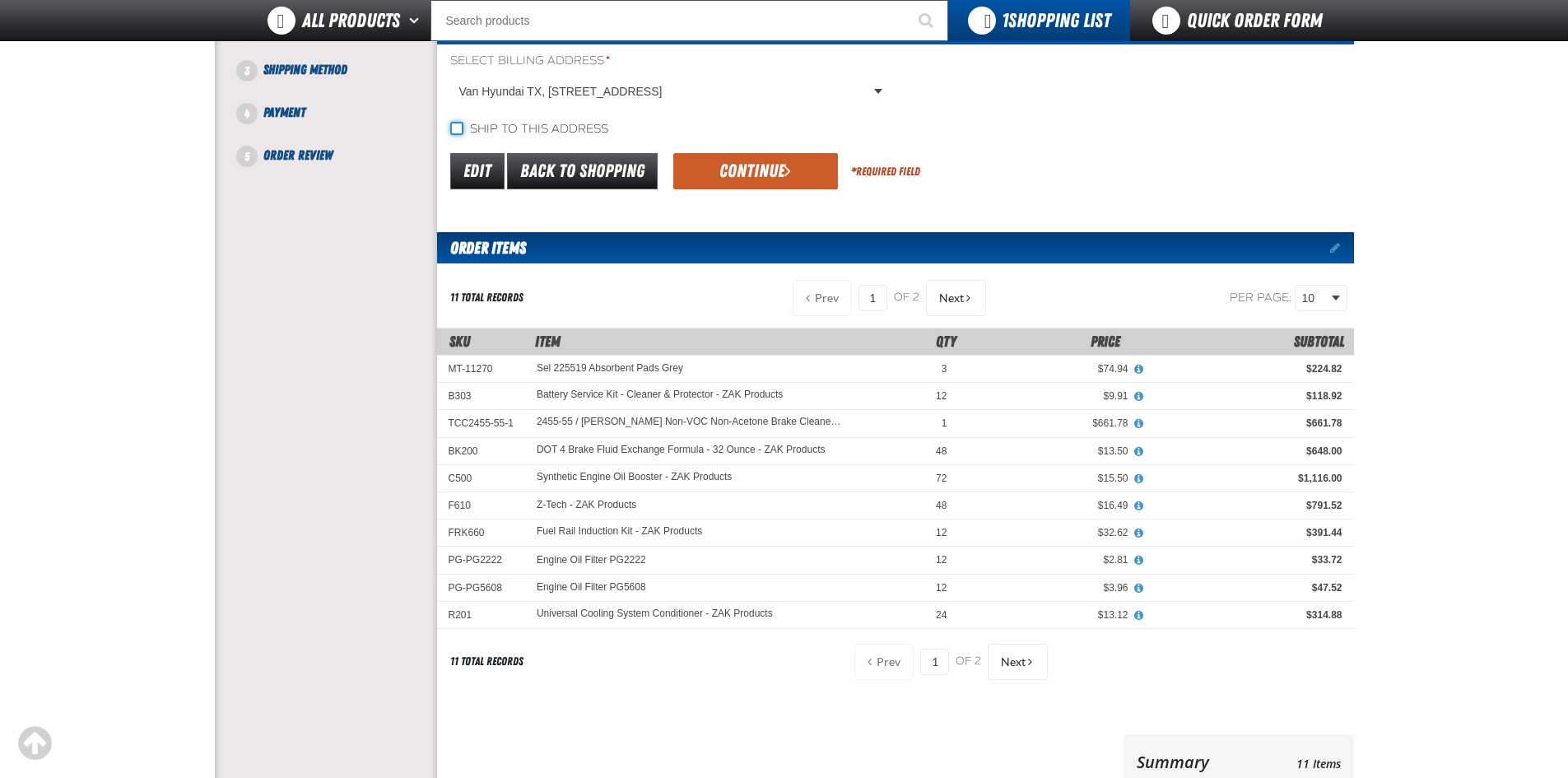
click at [456, 126] on input "Ship to this address" at bounding box center [457, 129] width 14 height 14
checkbox input "true"
click at [739, 179] on button "Continue" at bounding box center [755, 171] width 165 height 36
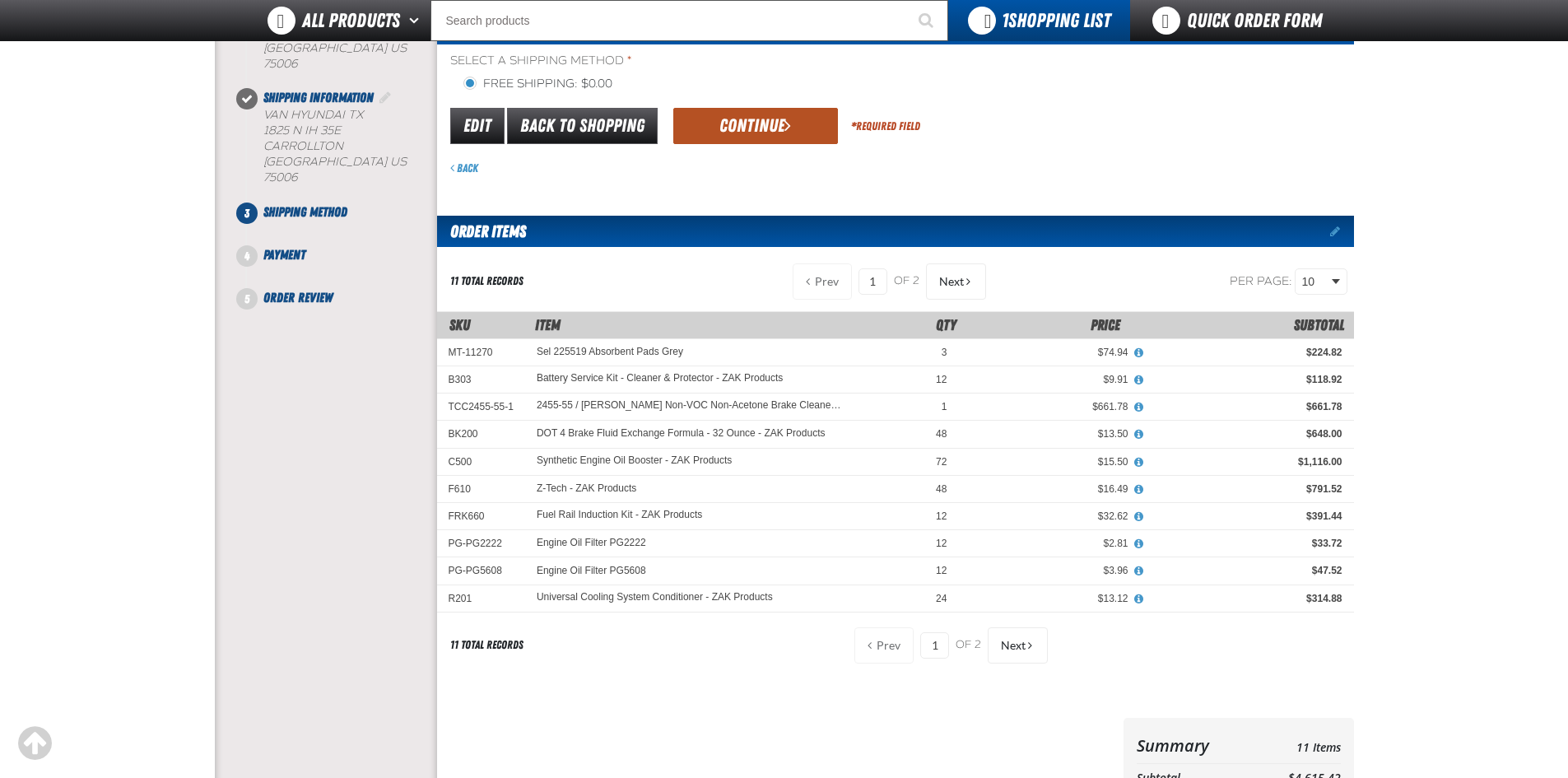
click at [736, 115] on button "Continue" at bounding box center [755, 126] width 165 height 36
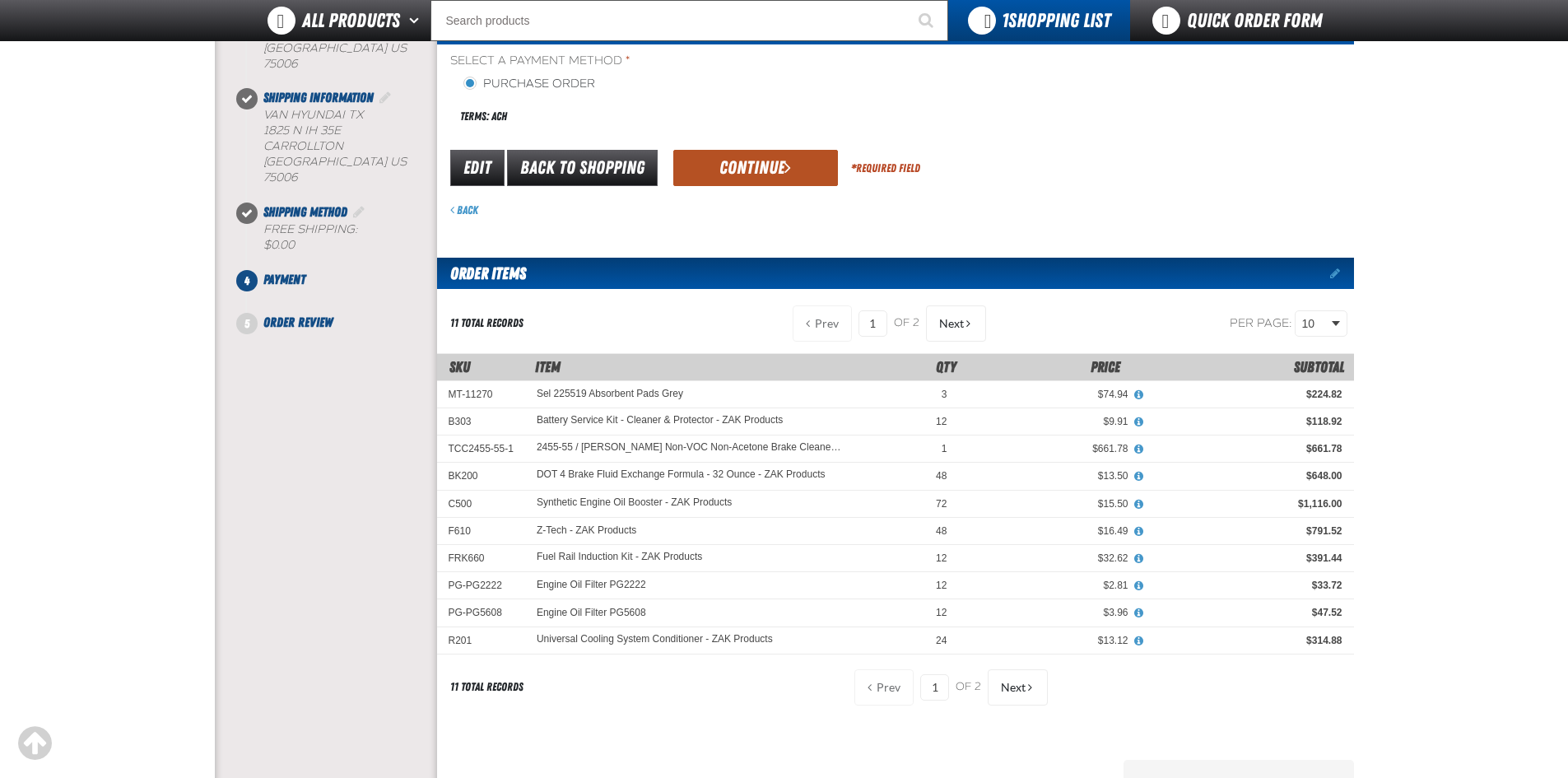
click at [742, 167] on button "Continue" at bounding box center [755, 168] width 165 height 36
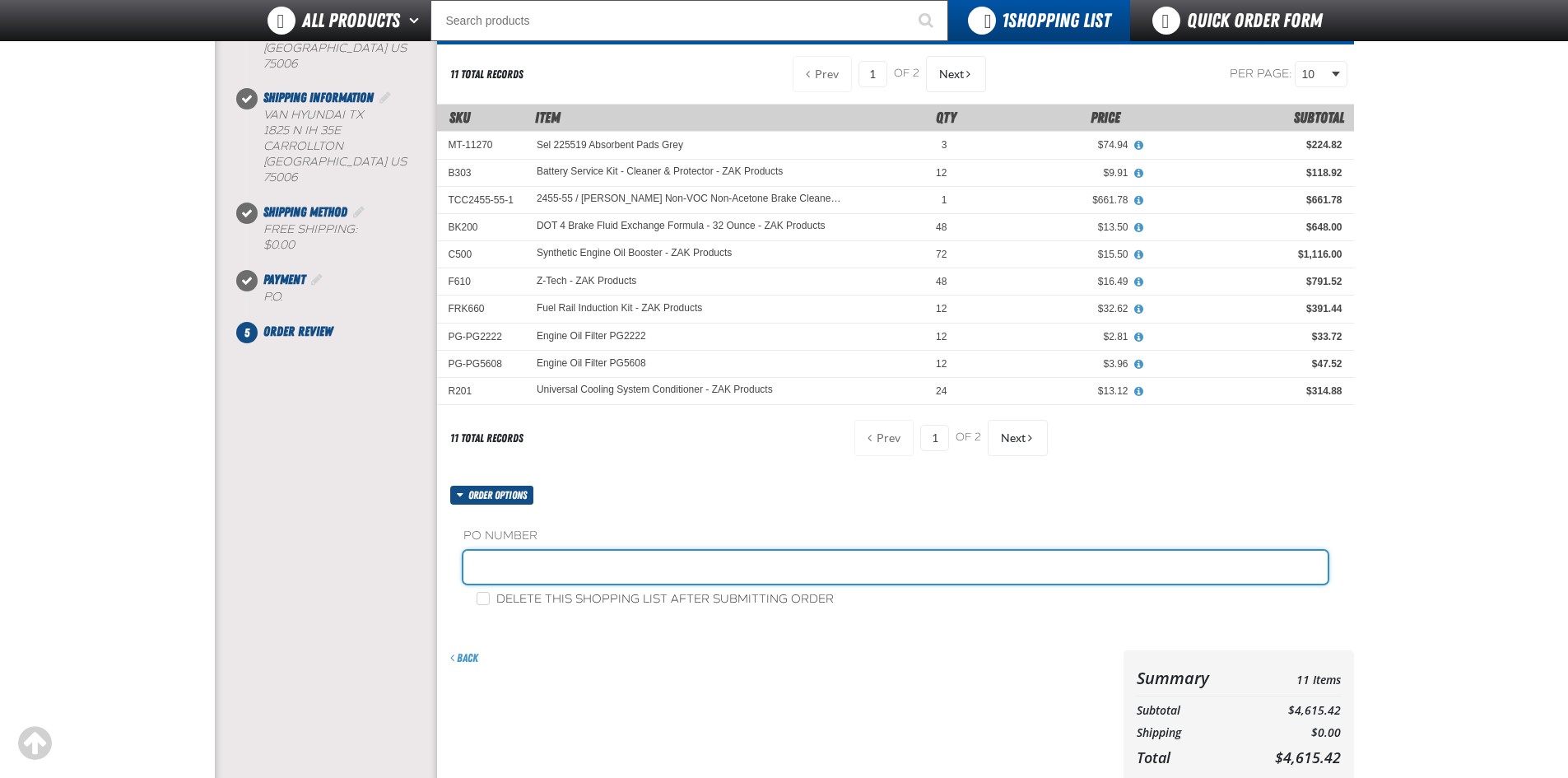
click at [619, 568] on input "text" at bounding box center [895, 567] width 864 height 33
type input "88437-1"
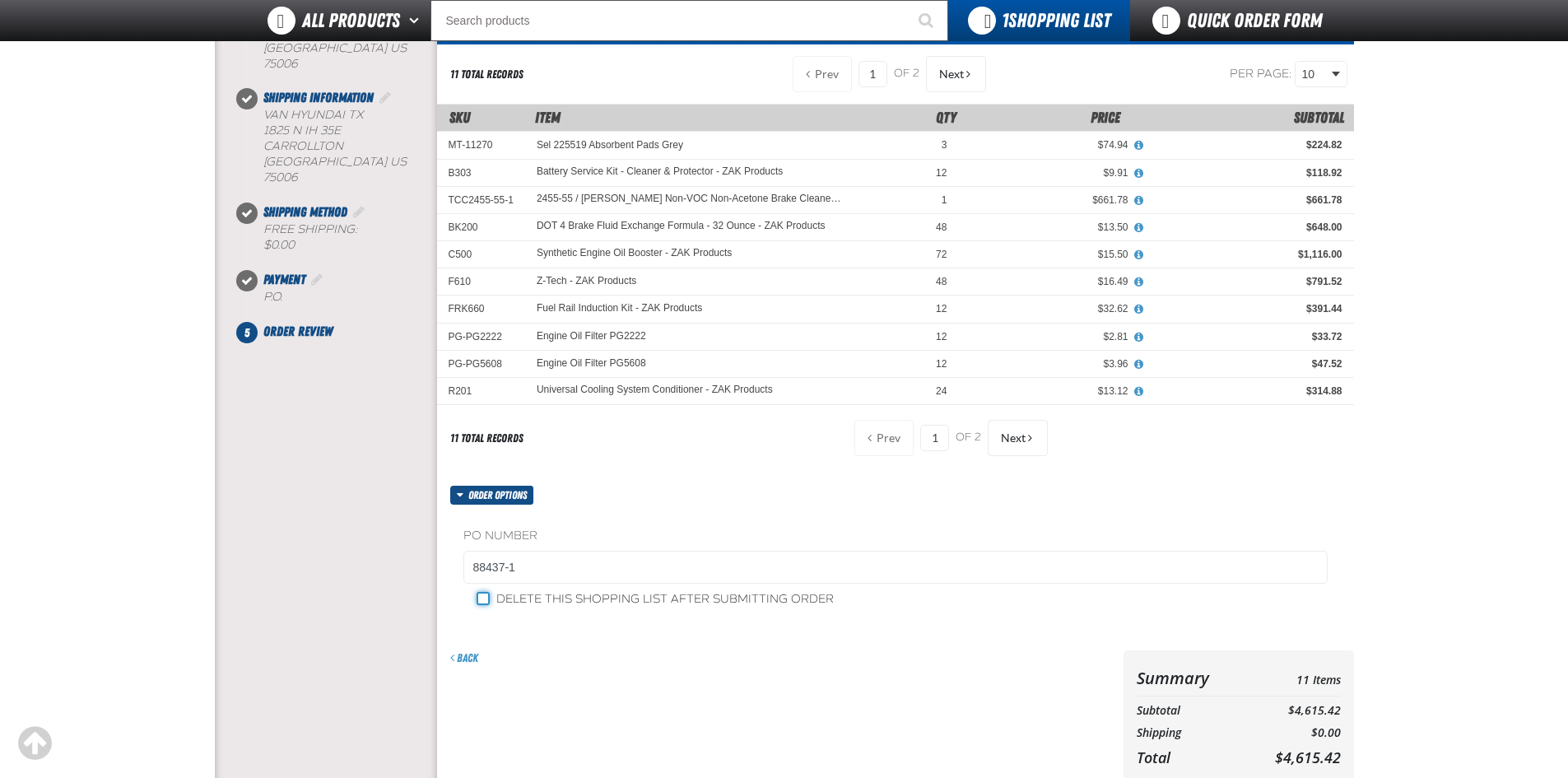
click at [484, 596] on input "Delete this shopping list after submitting order" at bounding box center [484, 598] width 14 height 14
checkbox input "true"
click at [634, 648] on form "Order options PO Number 88437-1 Delete this shopping list after submitting orde…" at bounding box center [895, 658] width 916 height 347
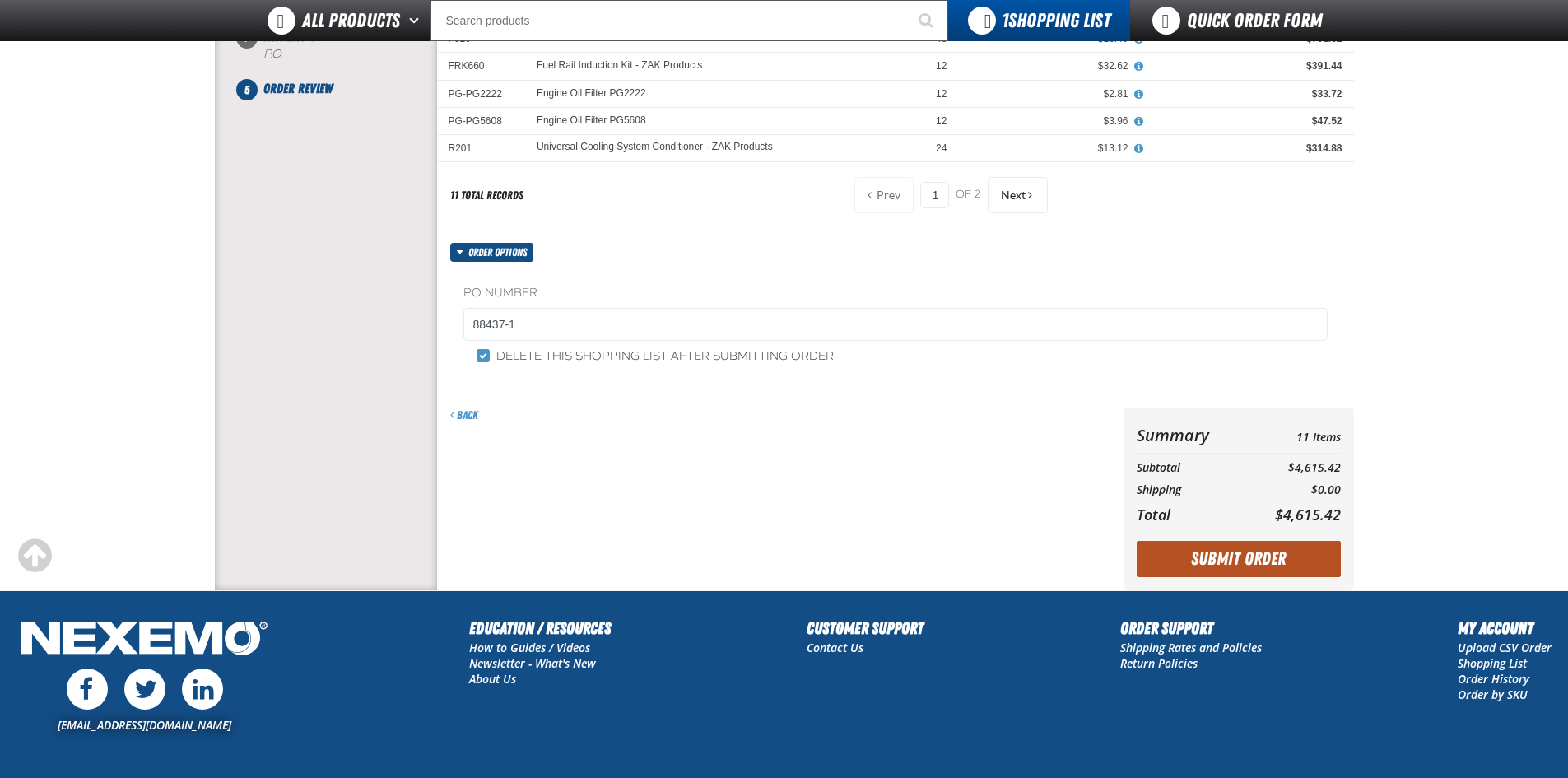
scroll to position [411, 0]
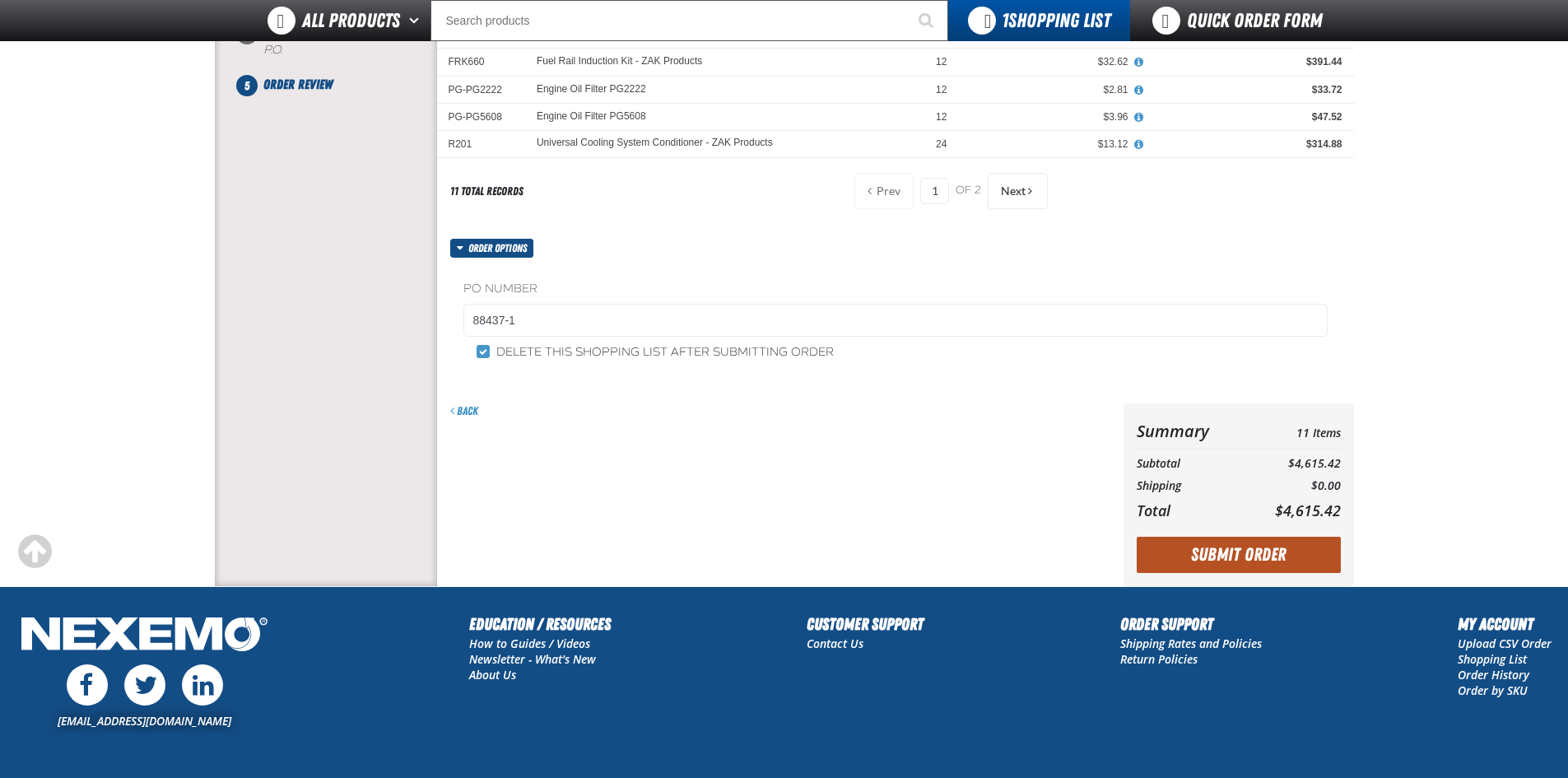
click at [1239, 557] on button "Submit Order" at bounding box center [1238, 554] width 204 height 36
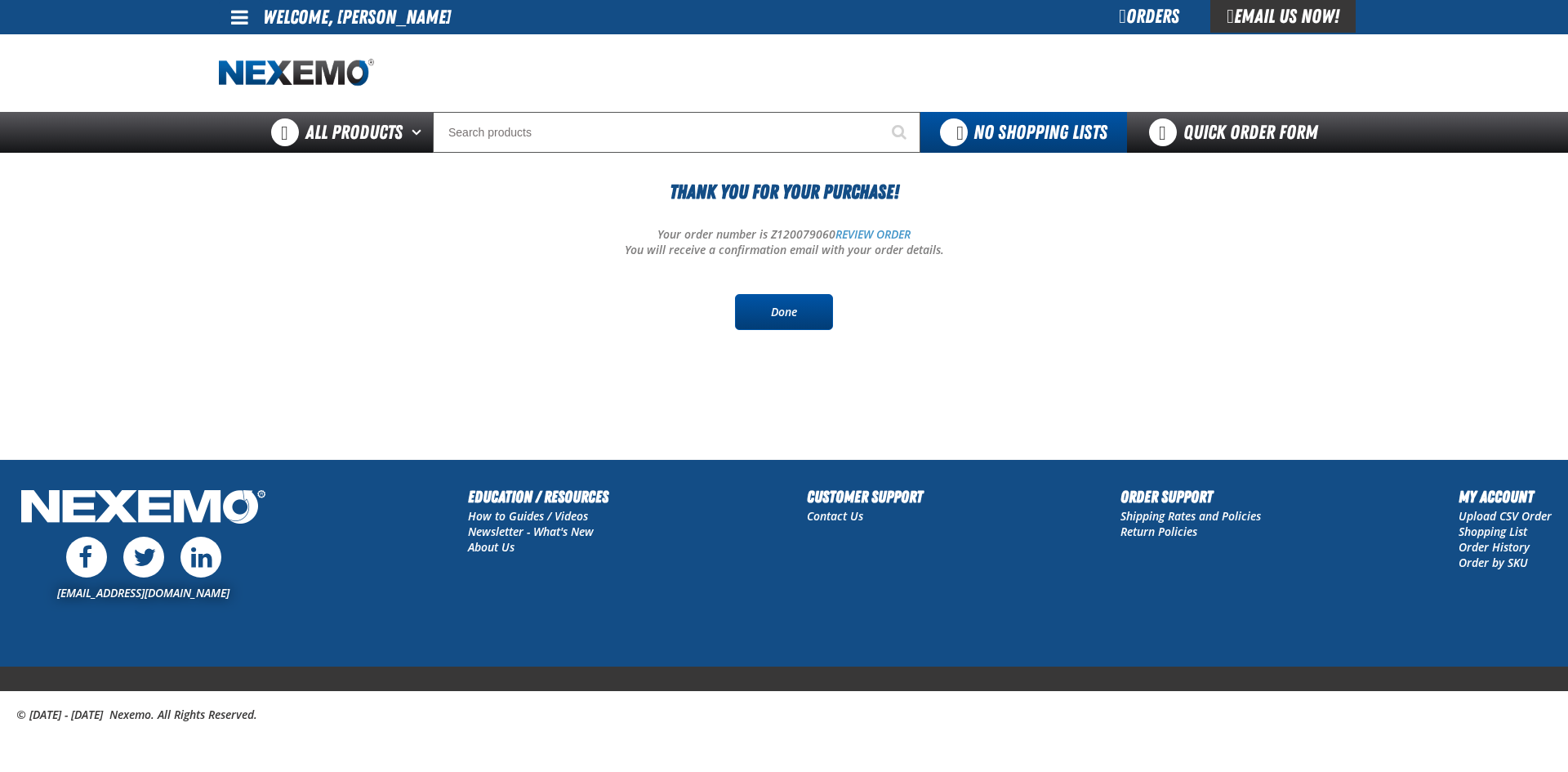
click at [786, 314] on link "Done" at bounding box center [784, 311] width 98 height 36
